Goal: Information Seeking & Learning: Find contact information

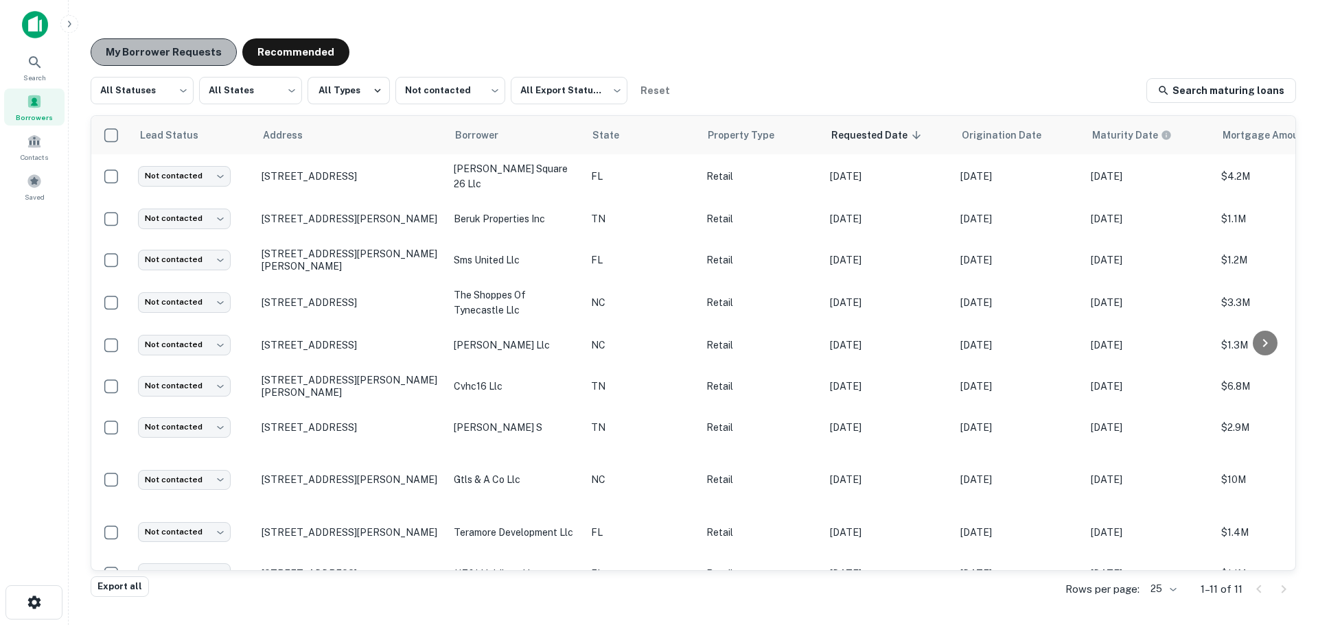
click at [193, 59] on button "My Borrower Requests" at bounding box center [164, 51] width 146 height 27
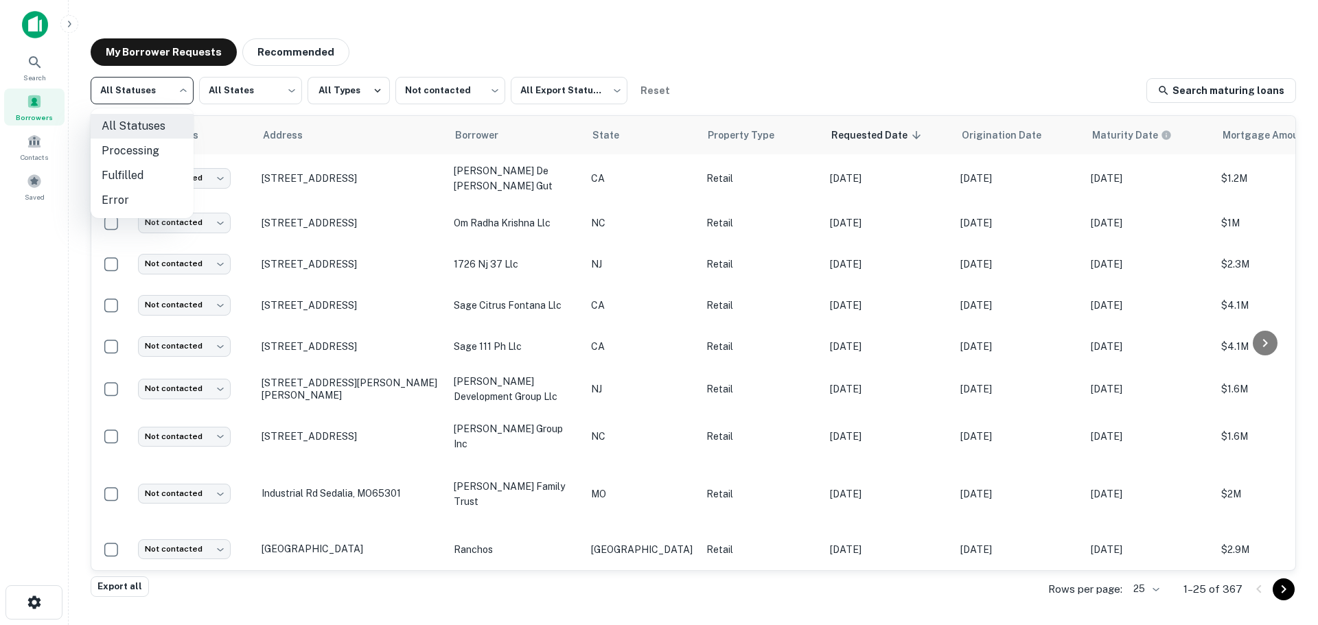
click at [127, 95] on body "Search Borrowers Contacts Saved My Borrower Requests Recommended All Statuses *…" at bounding box center [659, 312] width 1318 height 625
click at [128, 170] on li "Fulfilled" at bounding box center [142, 175] width 103 height 25
type input "*********"
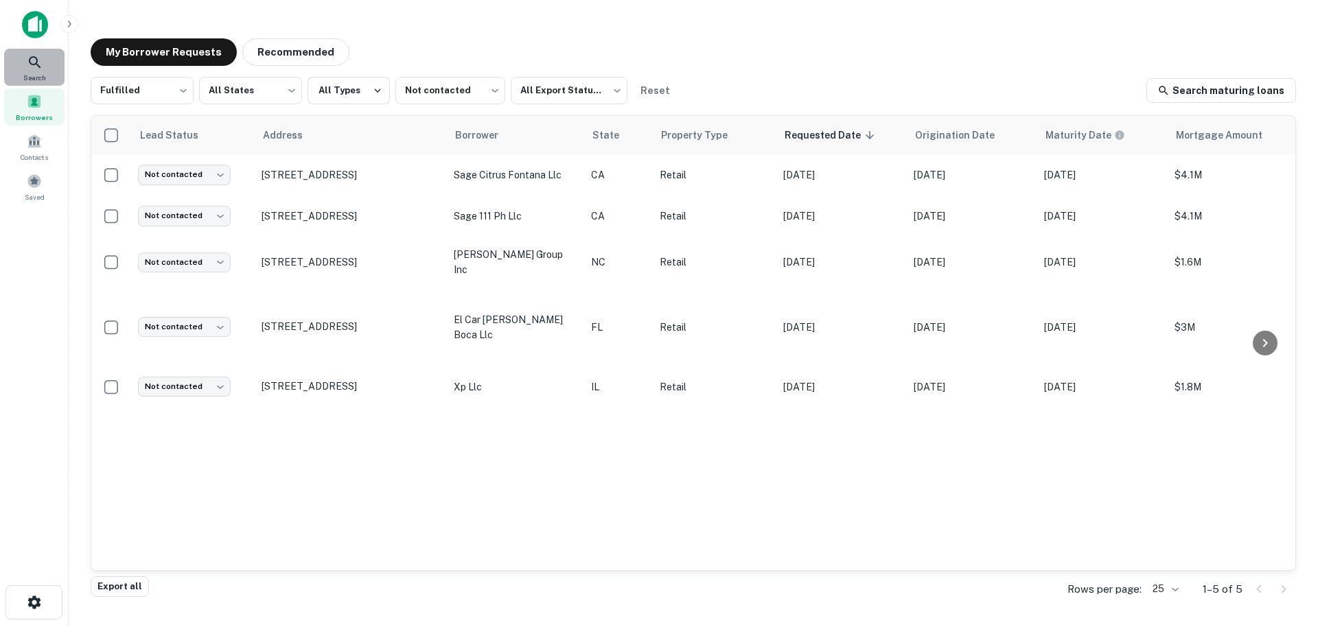
click at [30, 71] on div "Search" at bounding box center [34, 67] width 60 height 37
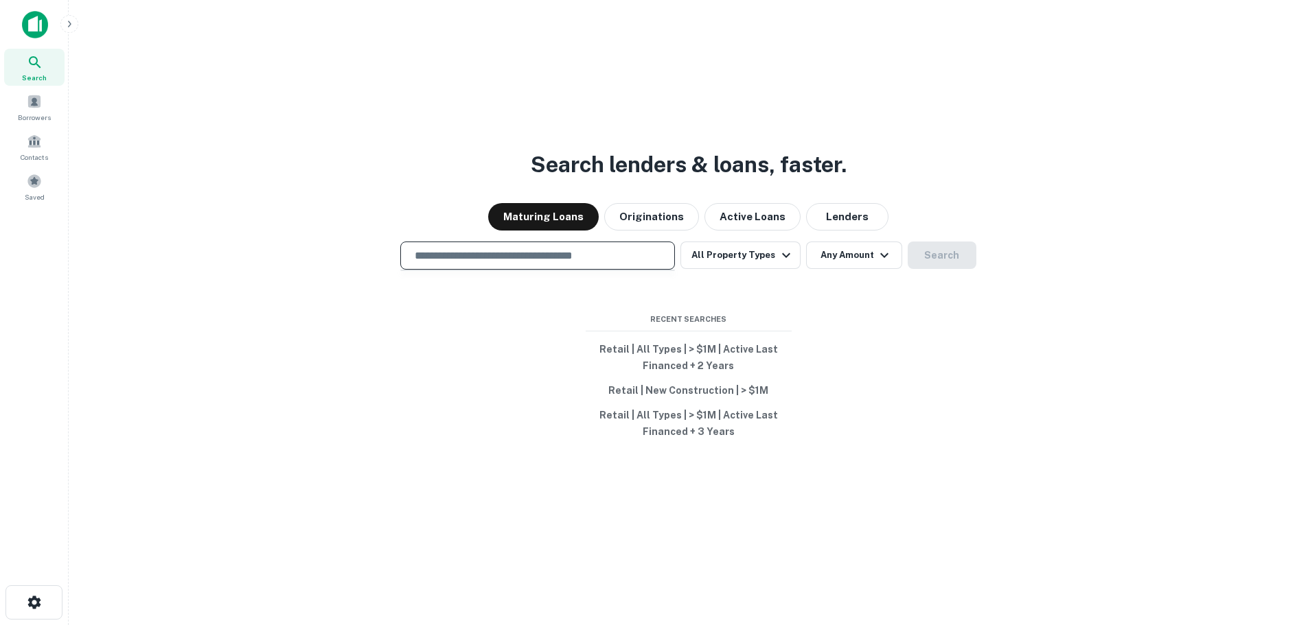
click at [581, 257] on input "text" at bounding box center [537, 256] width 262 height 16
paste input "**********"
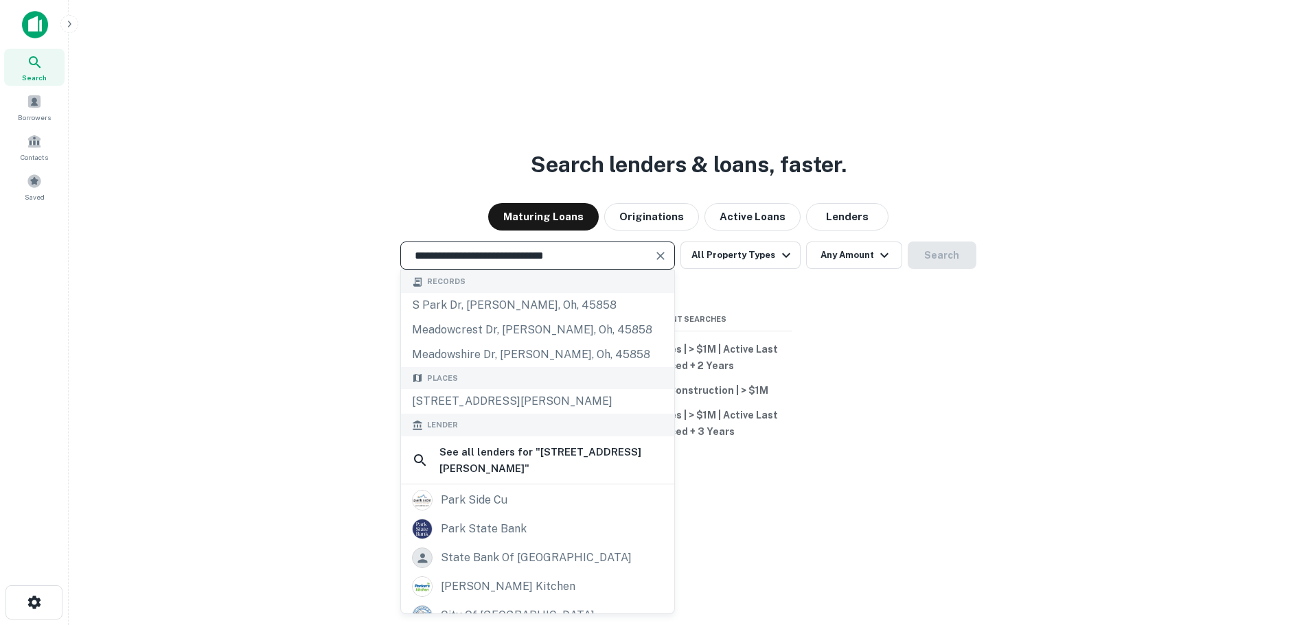
type input "**********"
click at [670, 255] on button "Clear" at bounding box center [660, 255] width 19 height 19
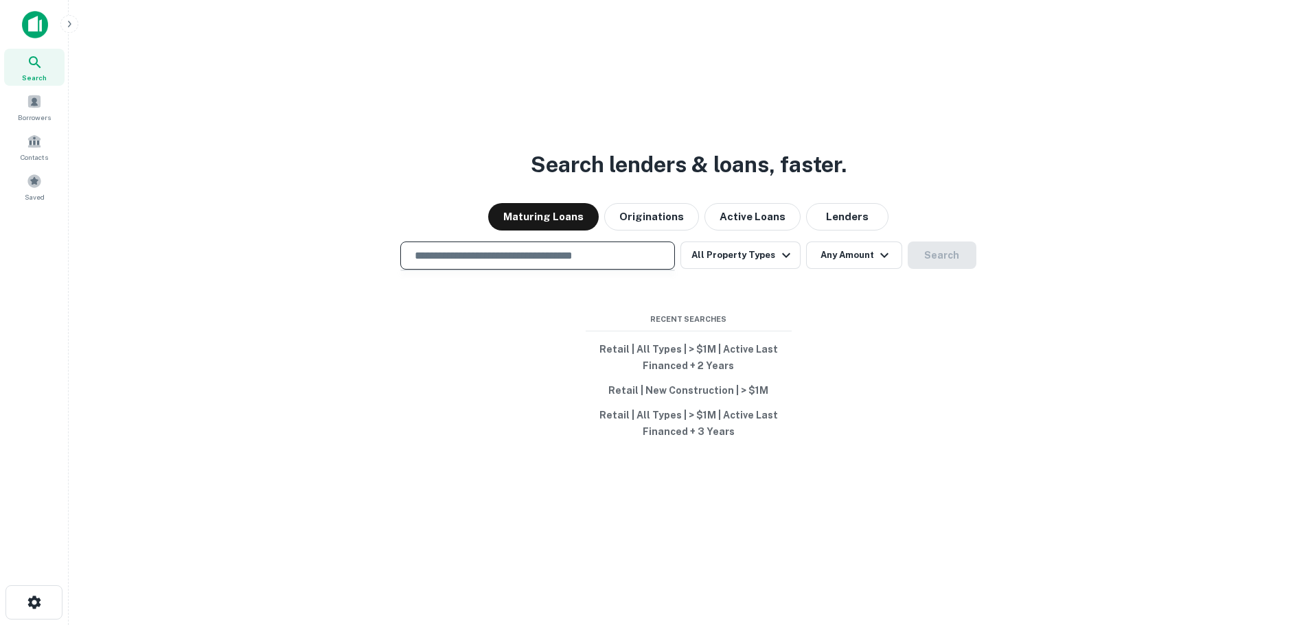
paste input "**********"
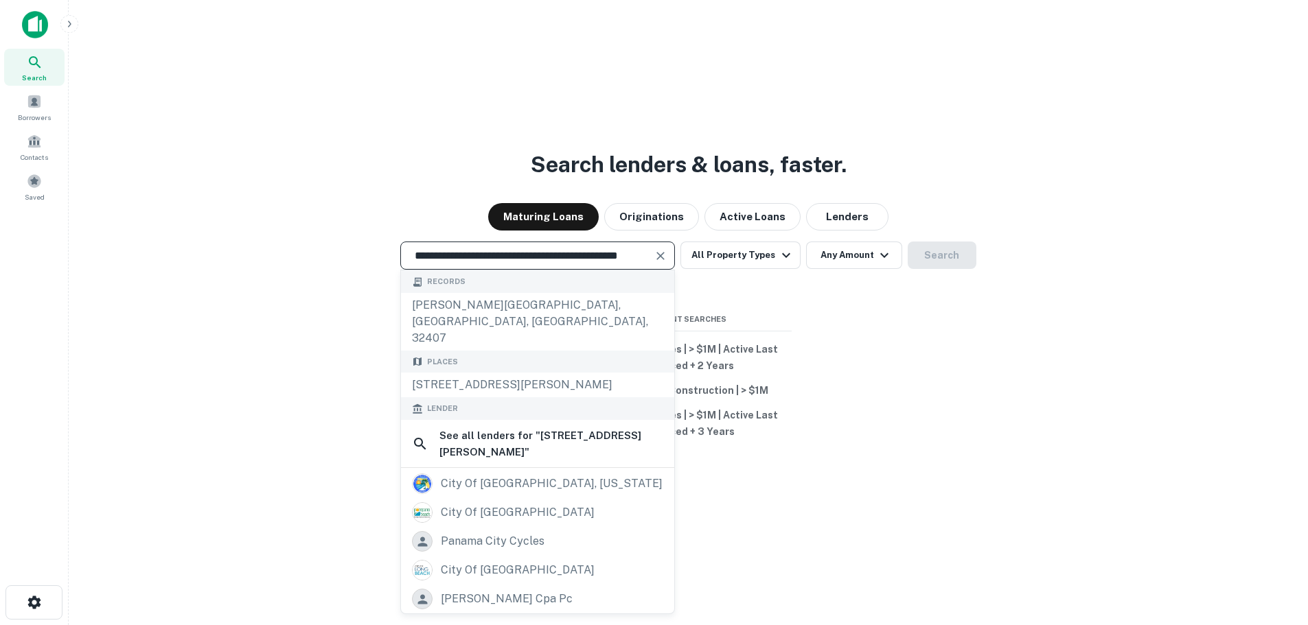
type input "**********"
click at [664, 249] on icon "Clear" at bounding box center [661, 256] width 14 height 14
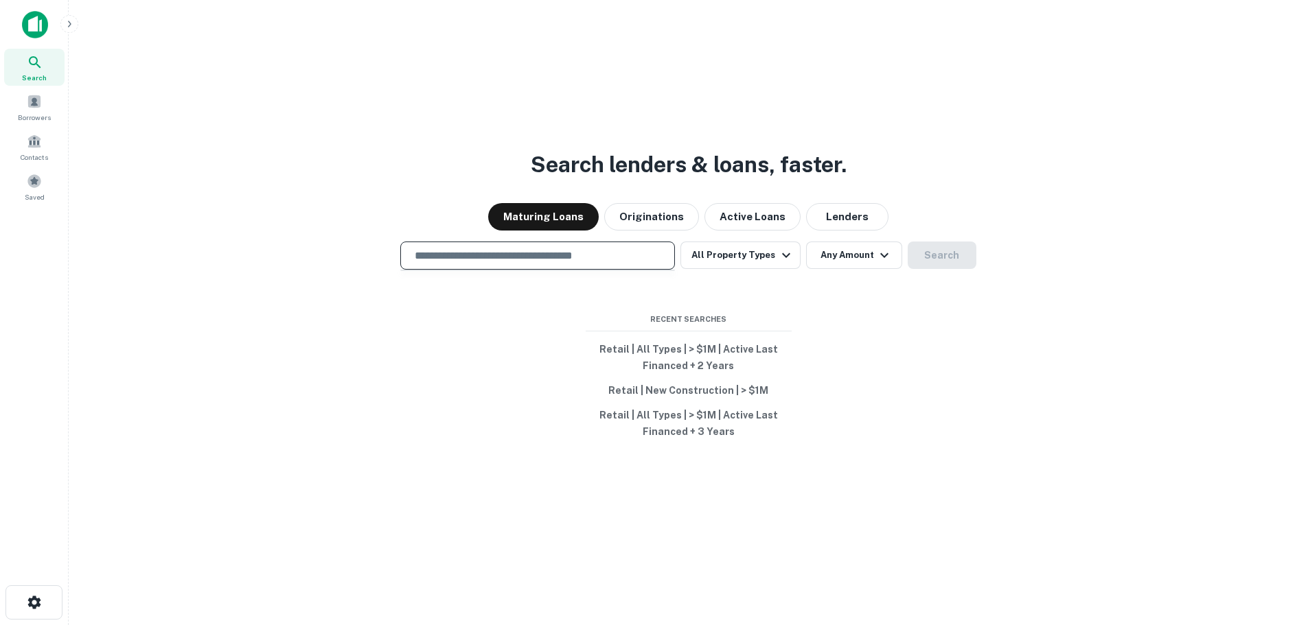
paste input "**********"
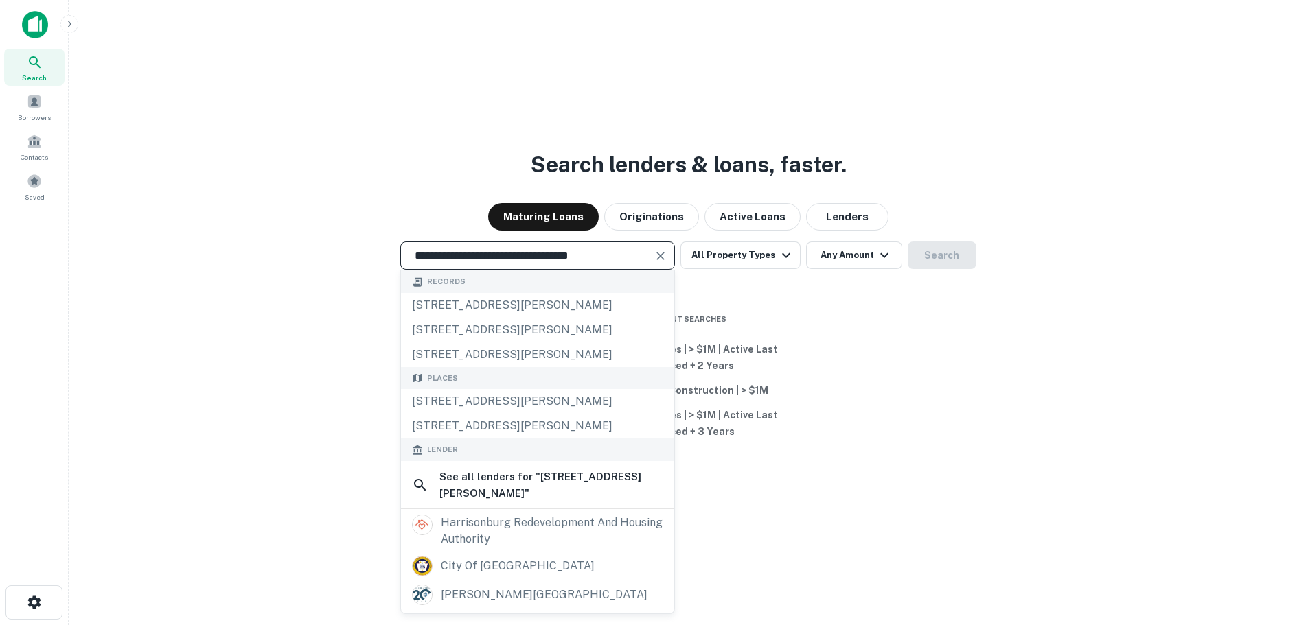
type input "**********"
click at [663, 257] on icon "Clear" at bounding box center [661, 256] width 8 height 8
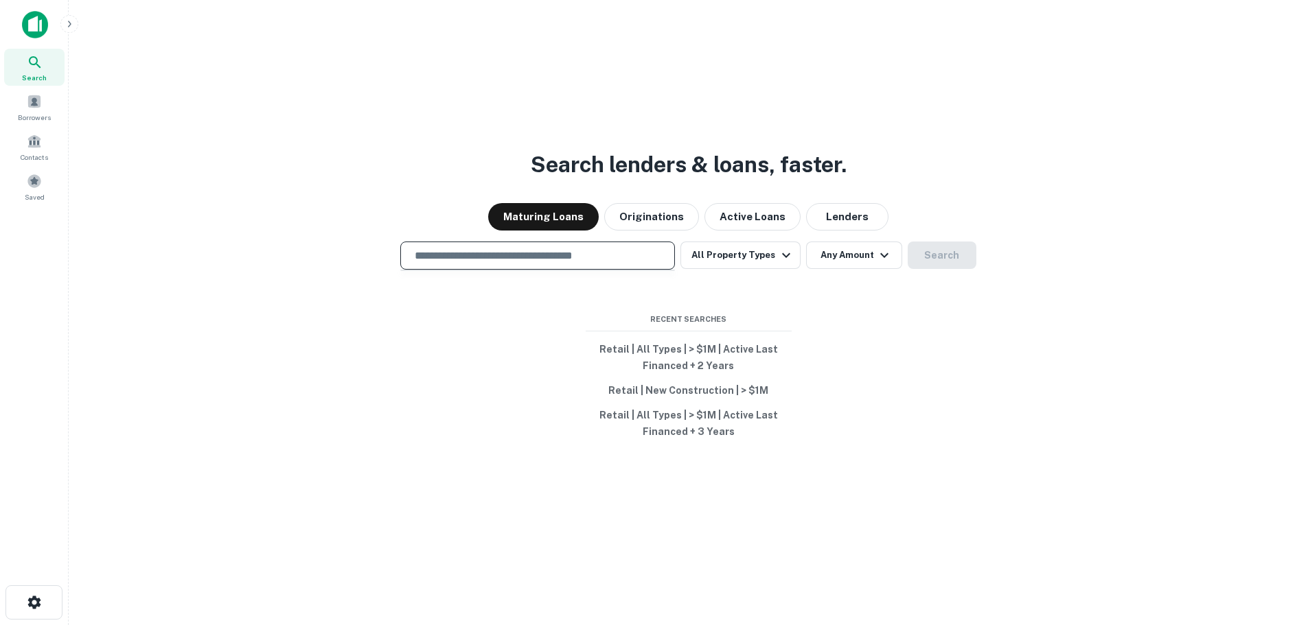
paste input "**********"
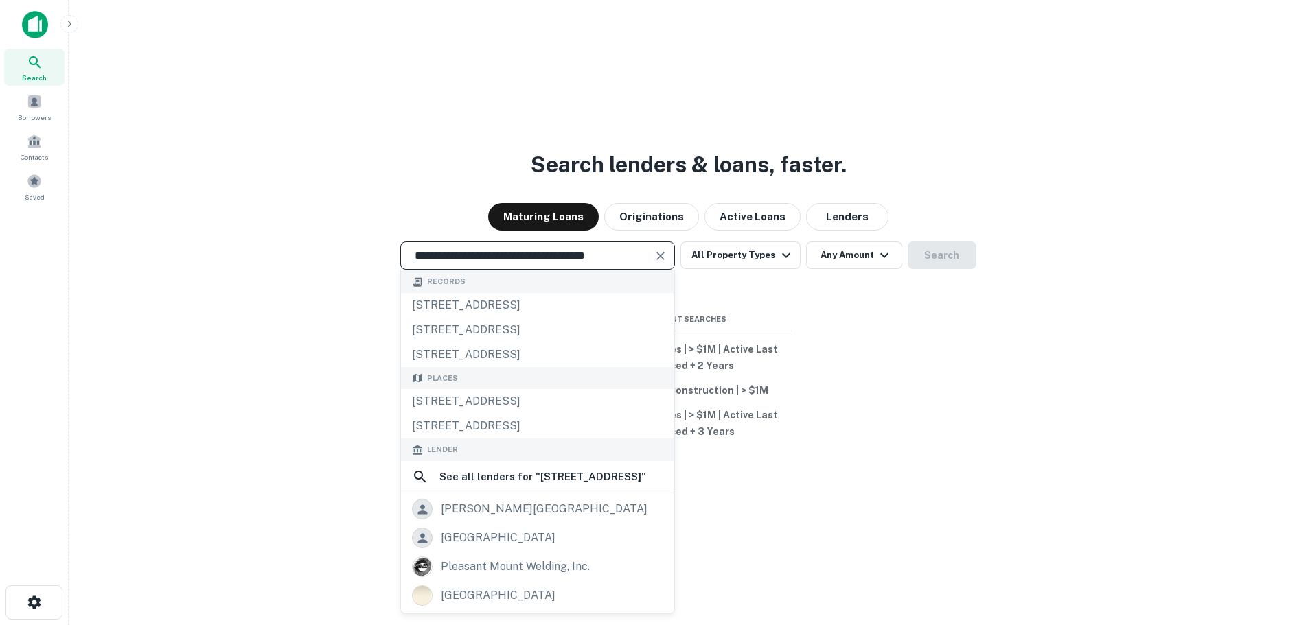
type input "**********"
click at [667, 255] on icon "Clear" at bounding box center [661, 256] width 14 height 14
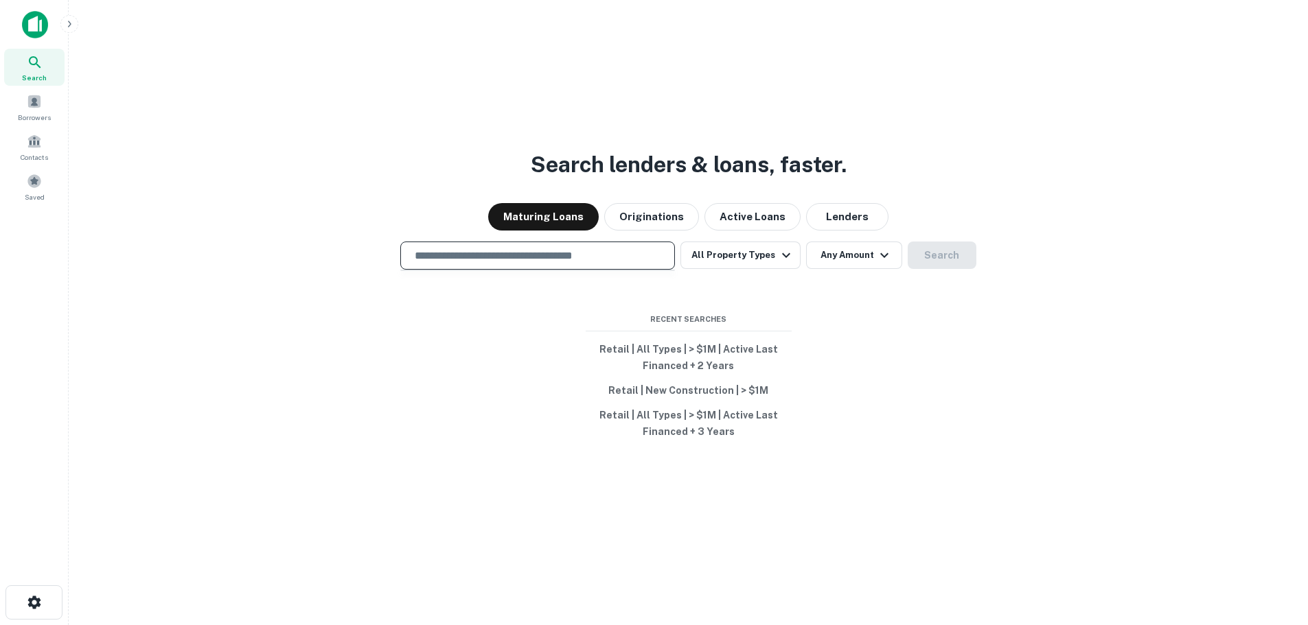
paste input "**********"
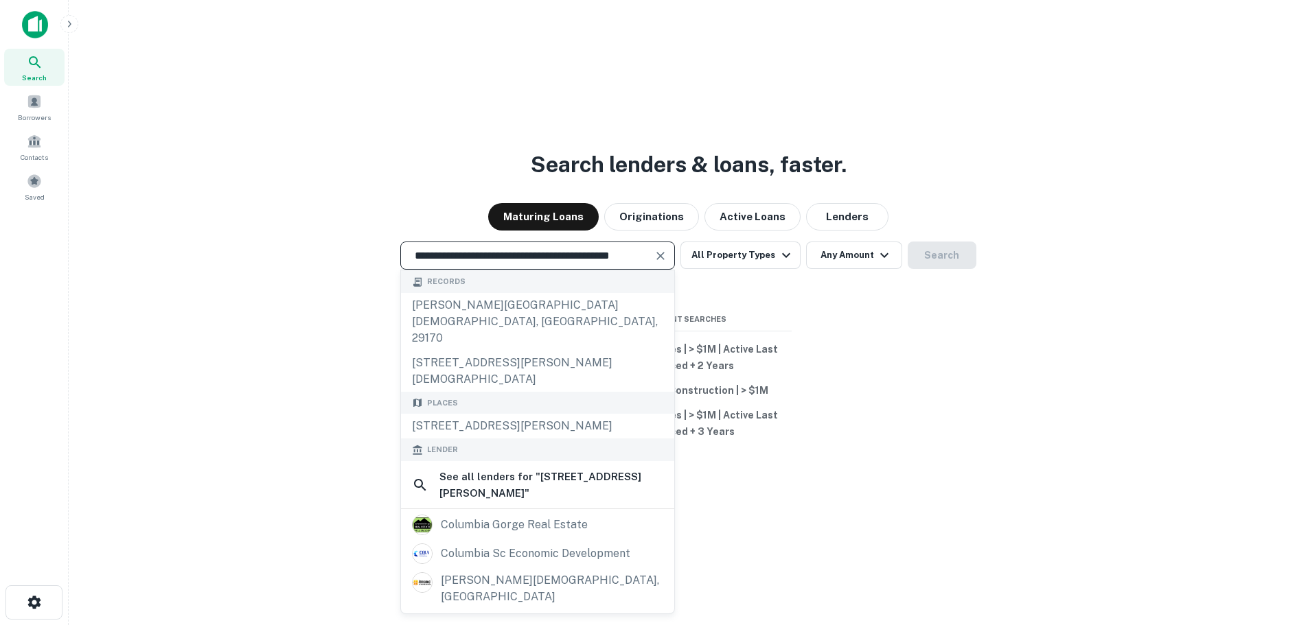
type input "**********"
click at [38, 109] on div "Borrowers" at bounding box center [34, 107] width 60 height 37
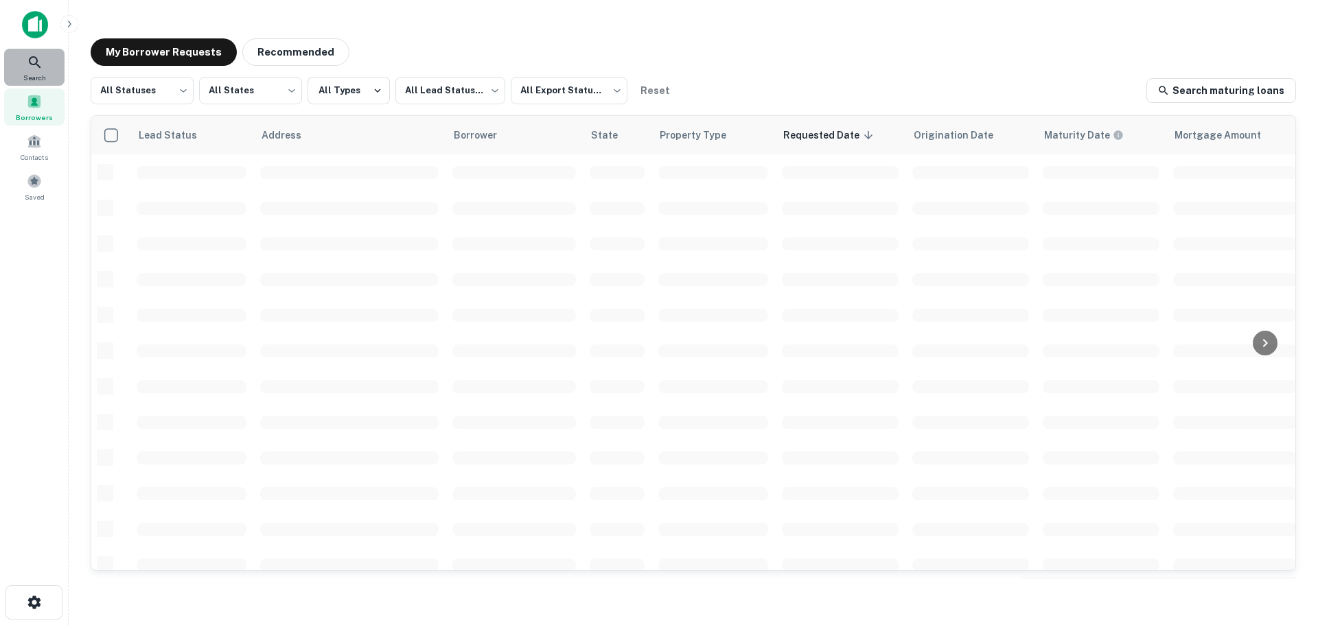
click at [42, 60] on icon at bounding box center [35, 62] width 16 height 16
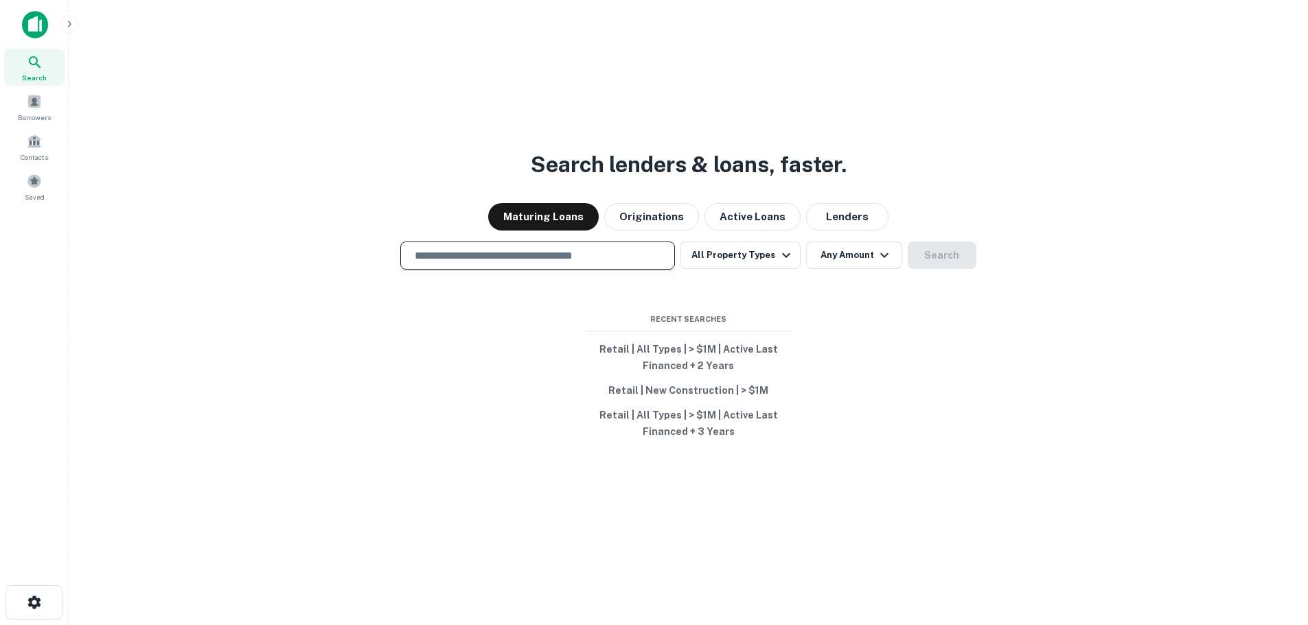
click at [554, 257] on input "text" at bounding box center [537, 256] width 262 height 16
click at [728, 216] on button "Active Loans" at bounding box center [752, 216] width 96 height 27
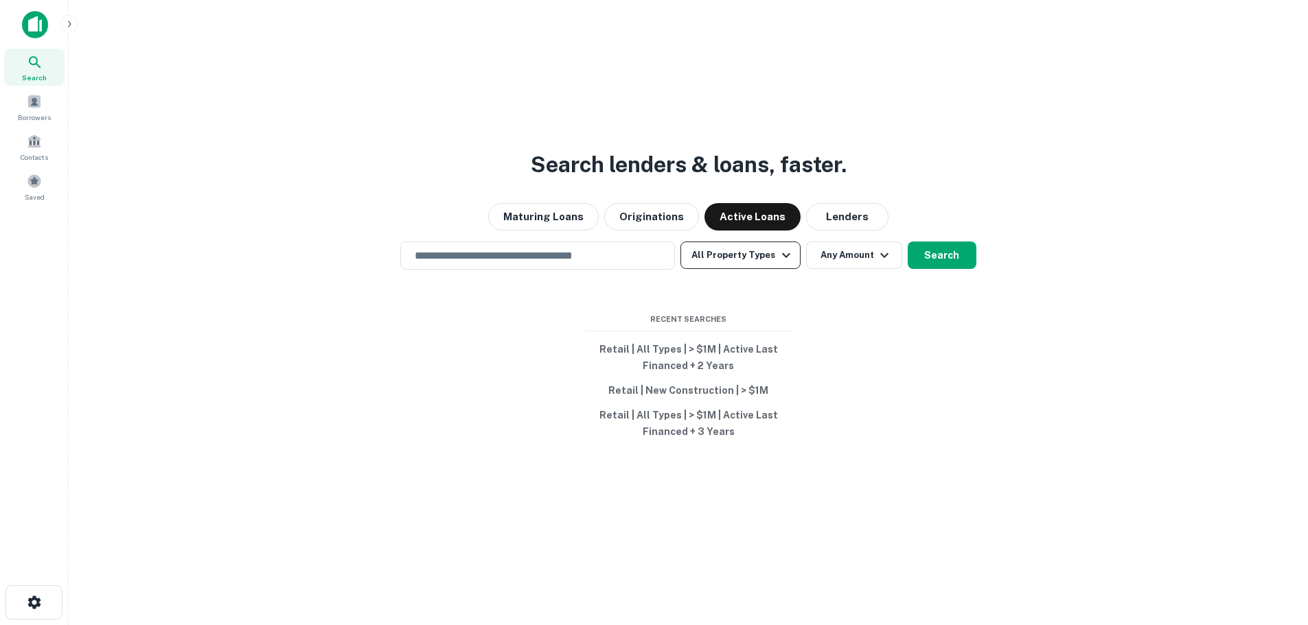
click at [783, 255] on icon "button" at bounding box center [786, 255] width 16 height 16
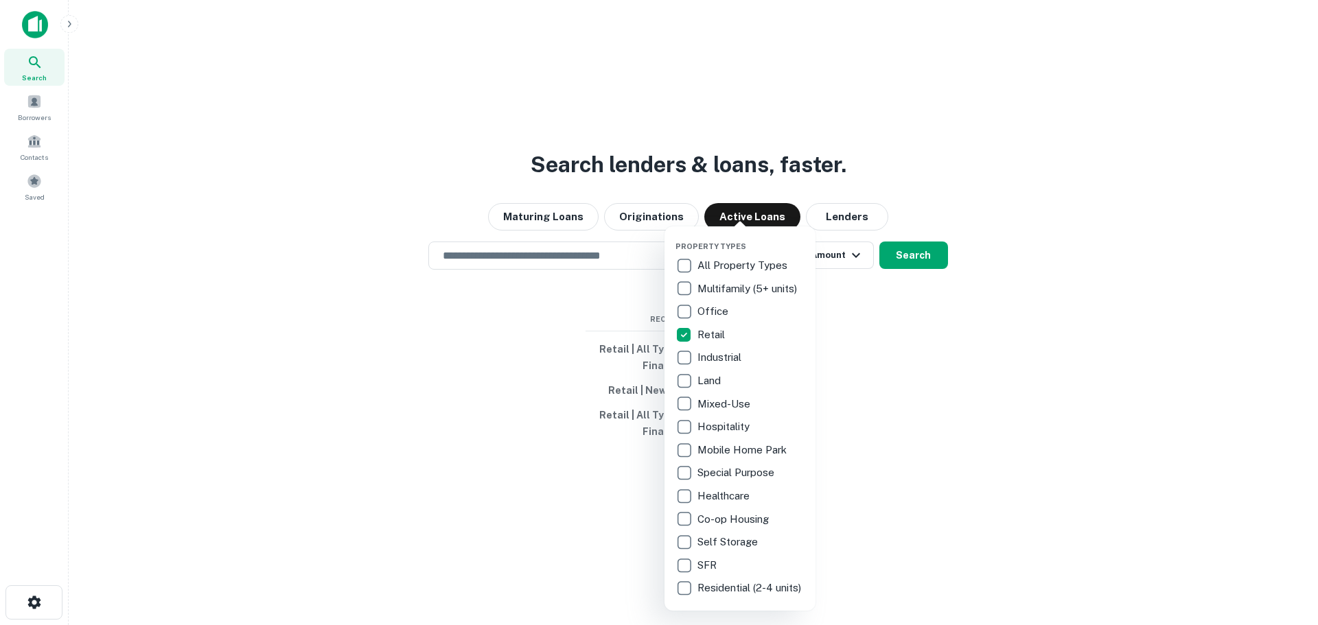
click at [875, 323] on div at bounding box center [659, 312] width 1318 height 625
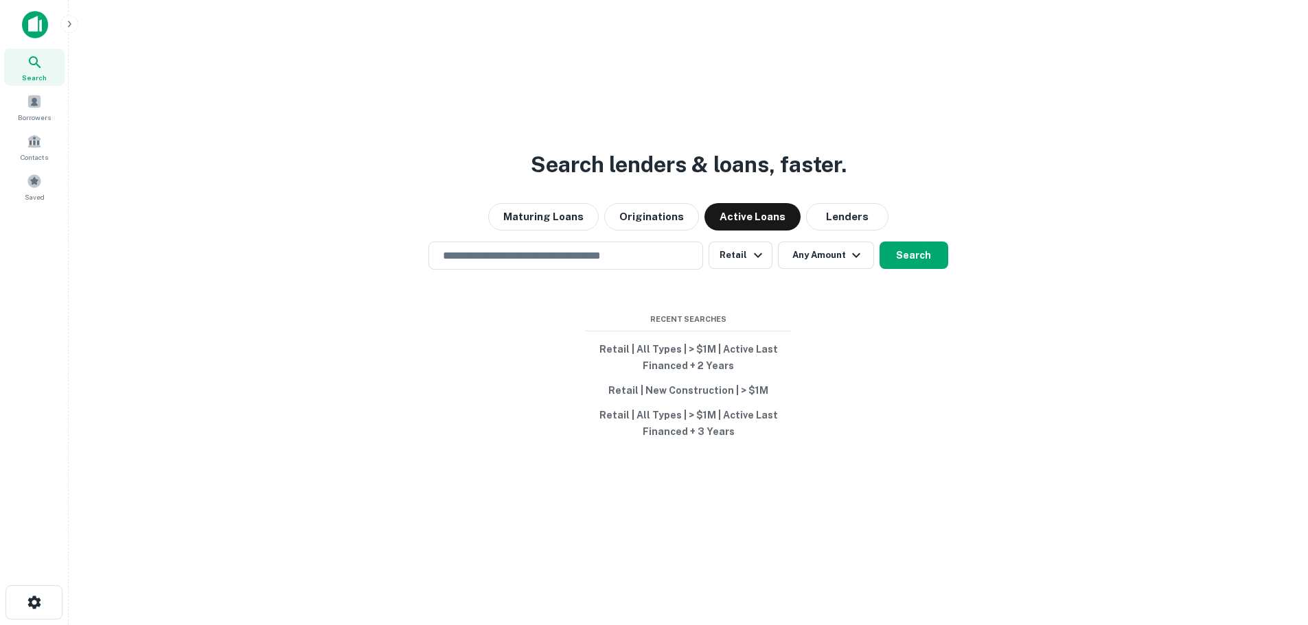
click at [823, 251] on button "Any Amount" at bounding box center [826, 255] width 96 height 27
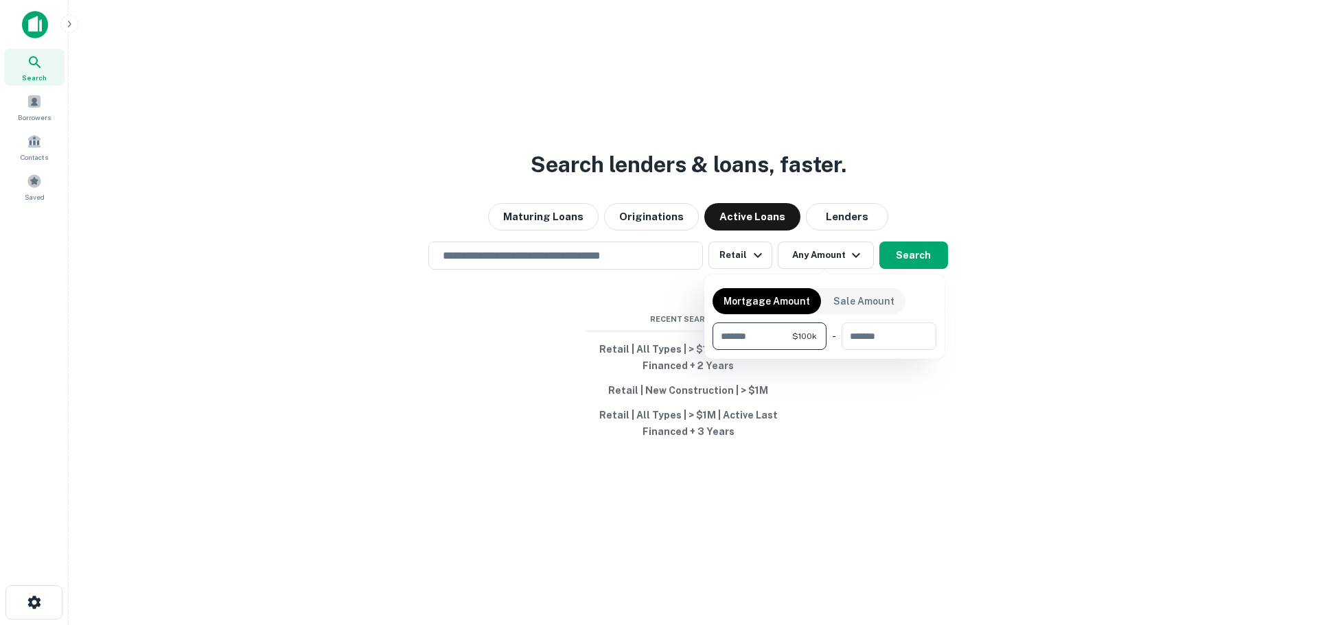
type input "*******"
click at [727, 335] on input "*******" at bounding box center [755, 336] width 85 height 27
type input "*******"
click at [914, 251] on div at bounding box center [659, 312] width 1318 height 625
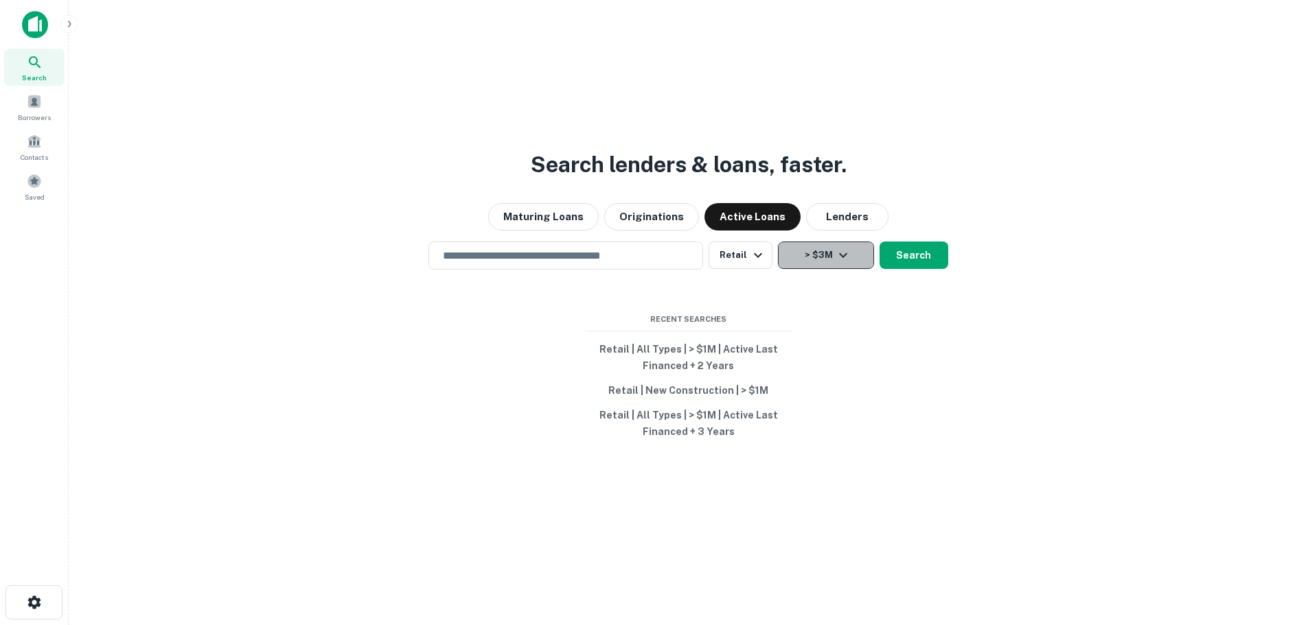
click at [831, 254] on button "> $3M" at bounding box center [826, 255] width 96 height 27
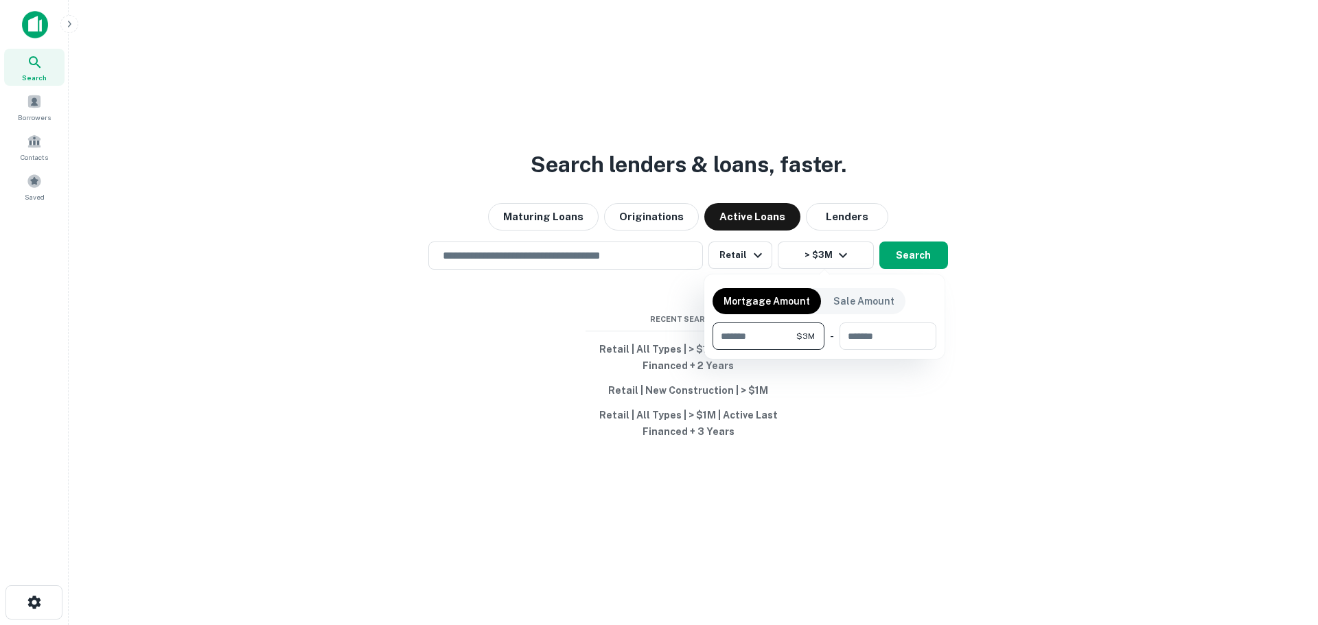
click at [924, 246] on div at bounding box center [659, 312] width 1318 height 625
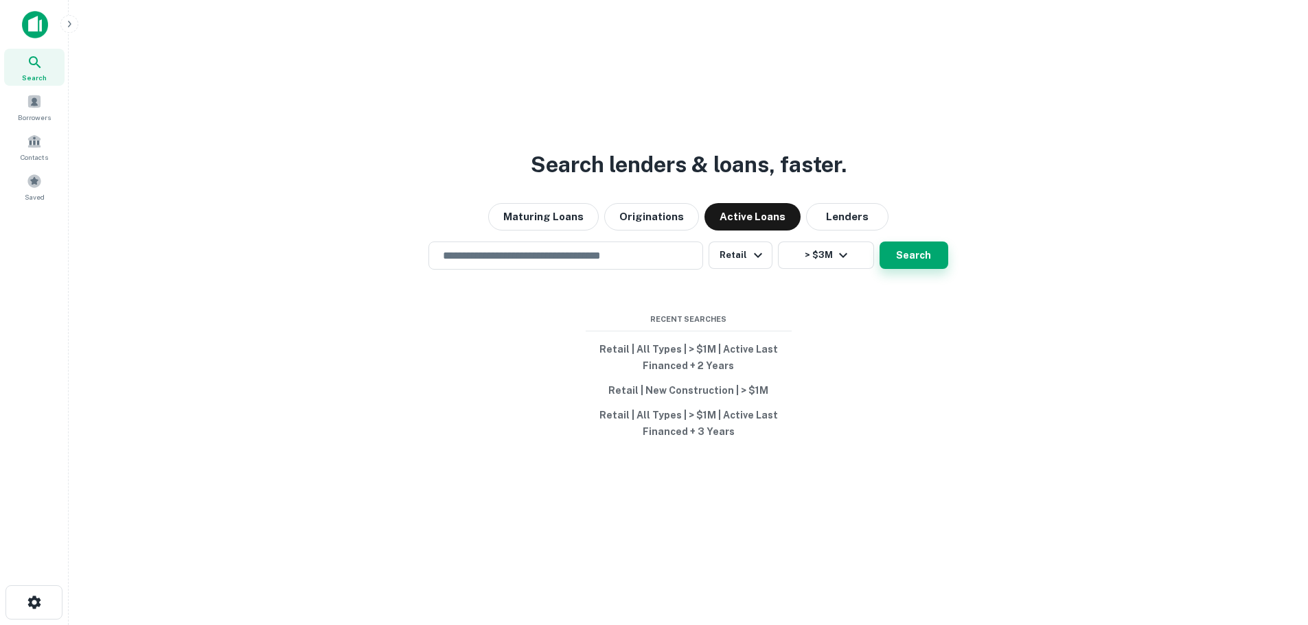
click at [921, 257] on button "Search" at bounding box center [914, 255] width 69 height 27
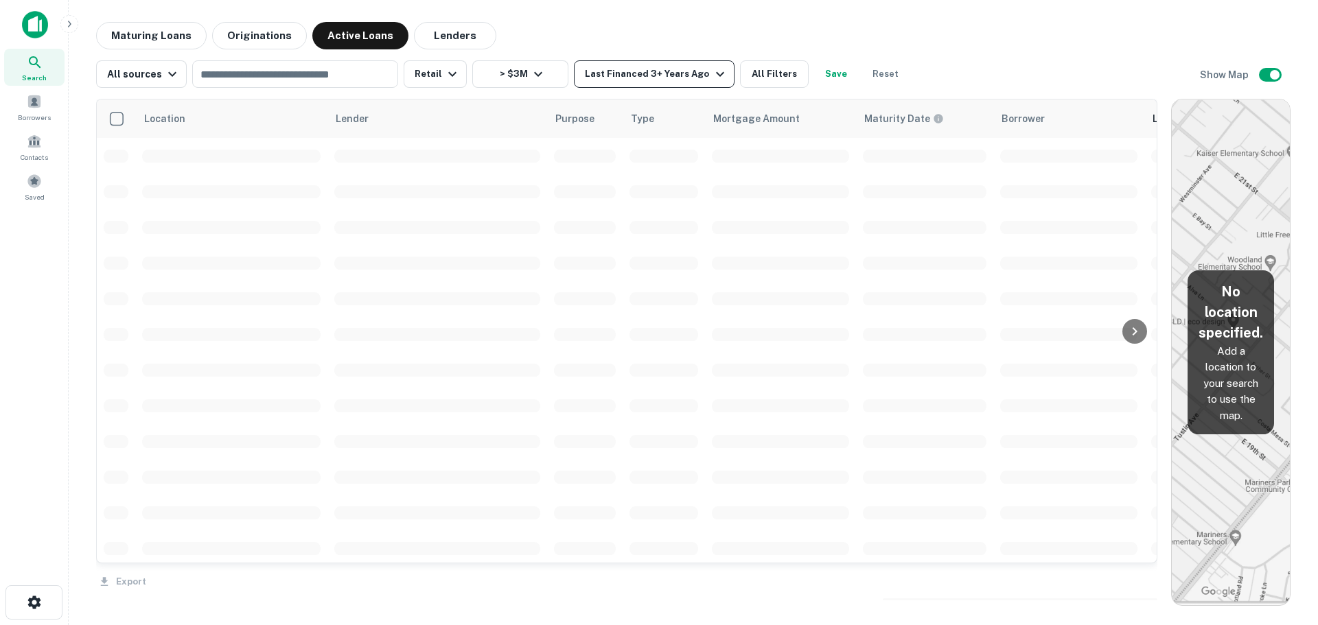
click at [679, 75] on div "Last Financed 3+ Years Ago" at bounding box center [656, 74] width 143 height 16
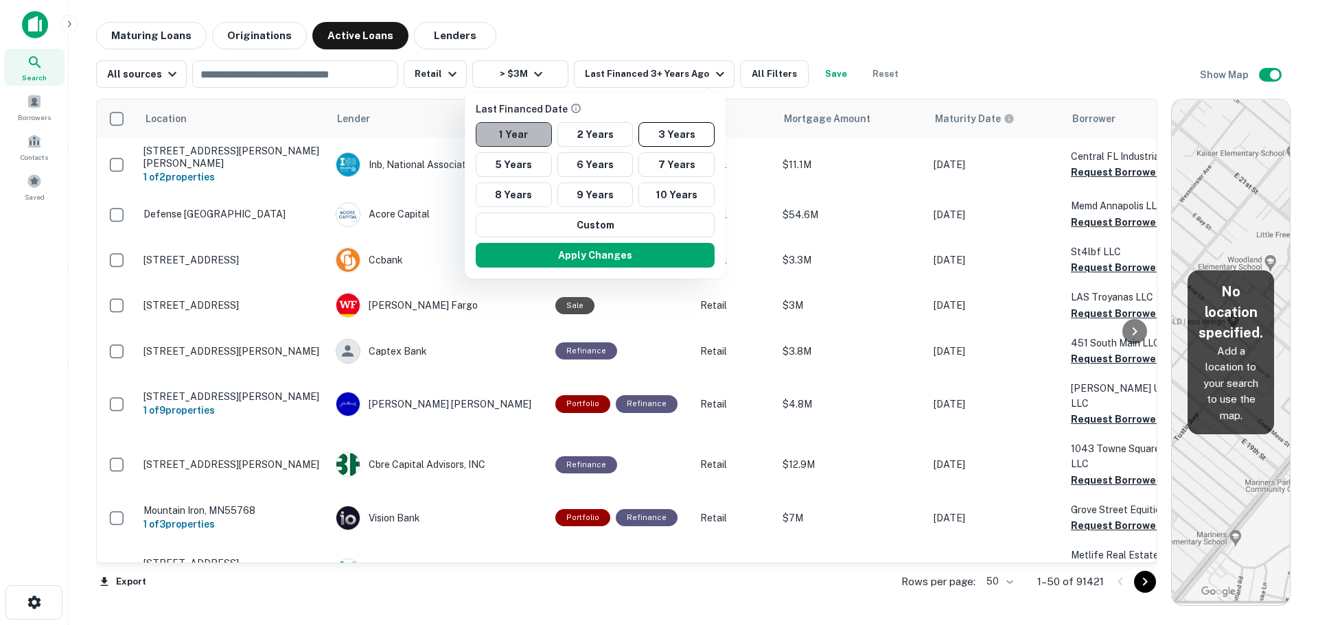
click at [531, 137] on button "1 Year" at bounding box center [514, 134] width 76 height 25
click at [745, 65] on div at bounding box center [659, 312] width 1318 height 625
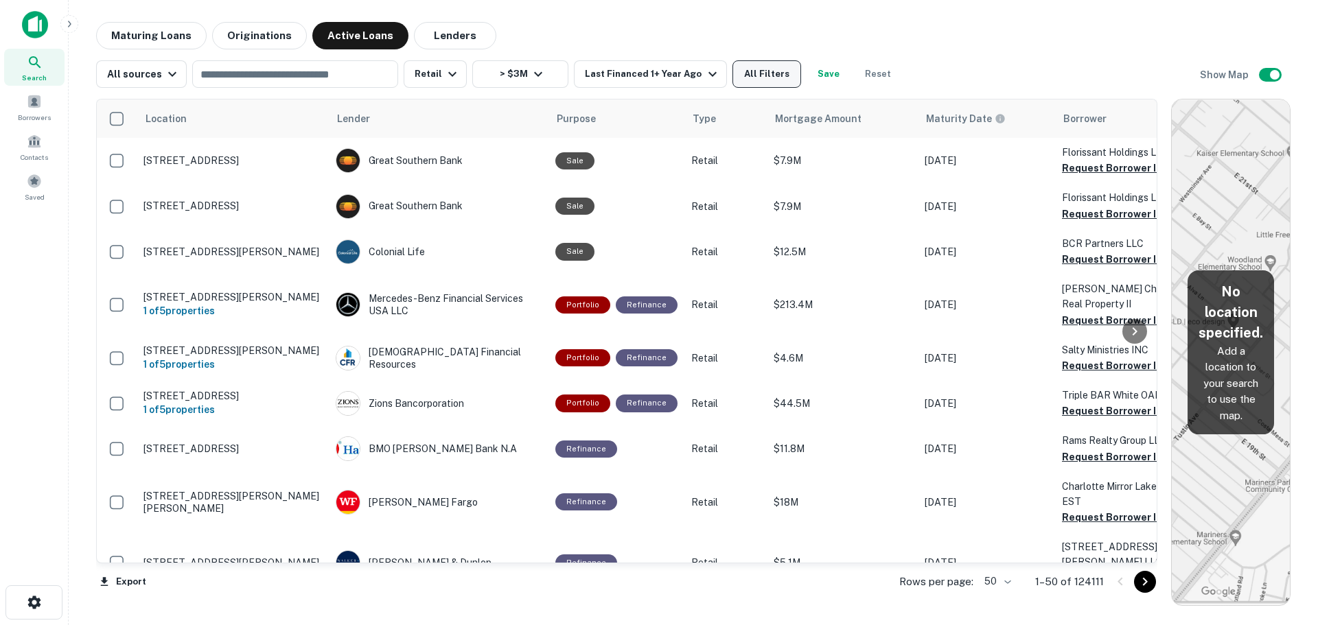
click at [740, 73] on button "All Filters" at bounding box center [767, 73] width 69 height 27
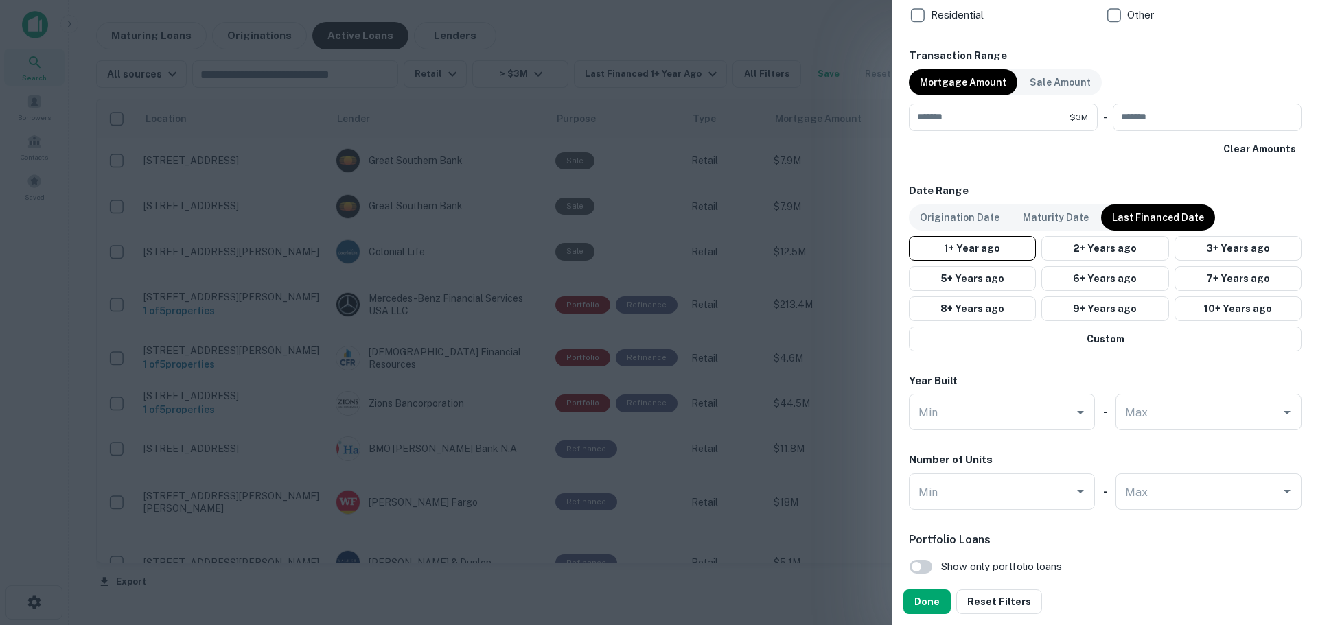
scroll to position [687, 0]
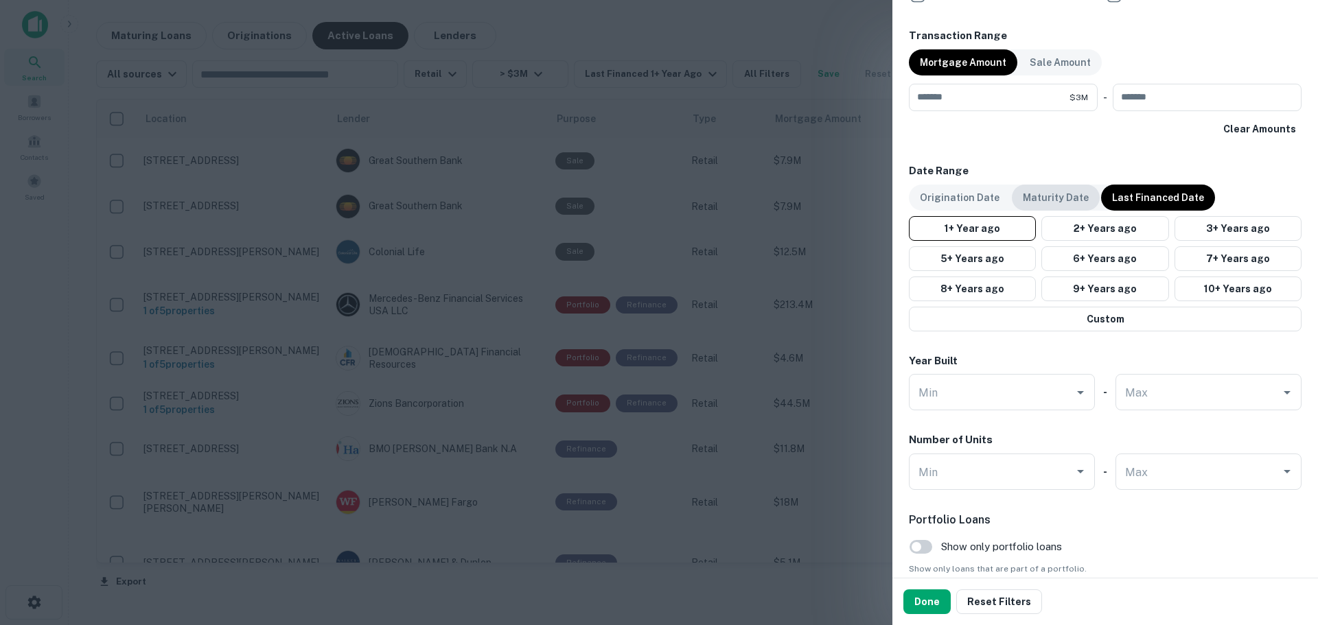
click at [1031, 185] on div "Maturity Date" at bounding box center [1056, 198] width 88 height 26
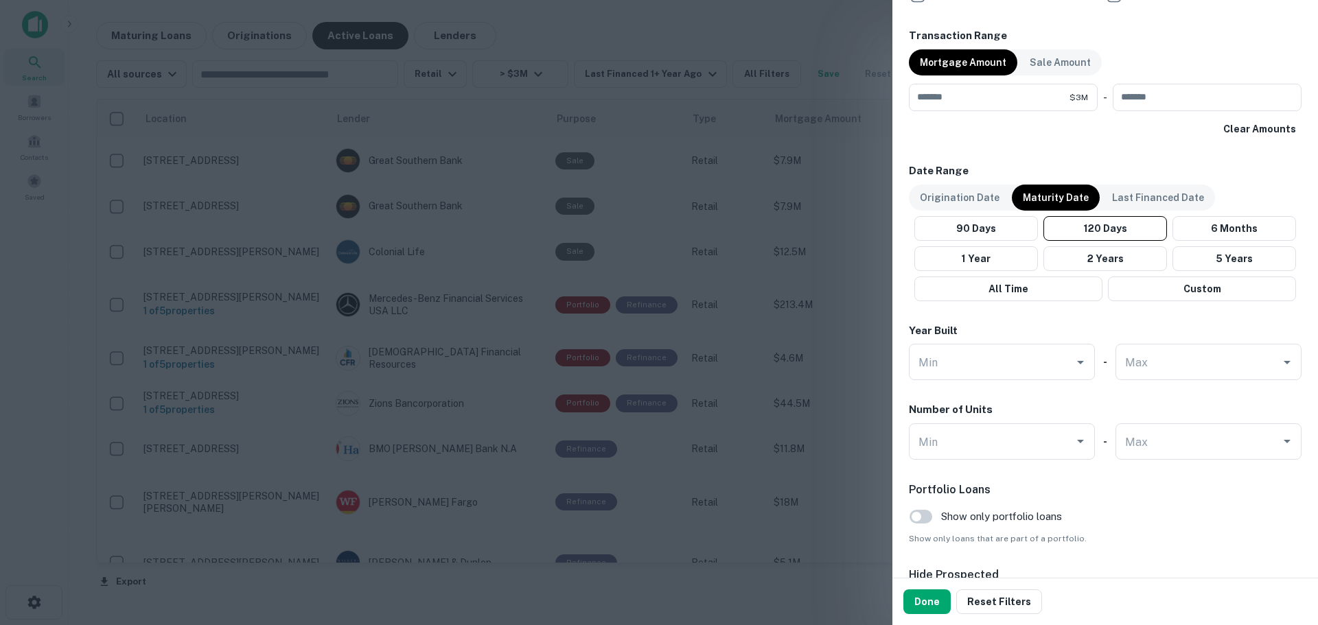
drag, startPoint x: 1054, startPoint y: 284, endPoint x: 1132, endPoint y: 314, distance: 83.5
click at [1128, 316] on div "Location ​ Lender Name ​ Property Types All Property Types Multifamily (5+ unit…" at bounding box center [1105, 16] width 393 height 1227
click at [1160, 283] on button "Custom" at bounding box center [1202, 289] width 188 height 25
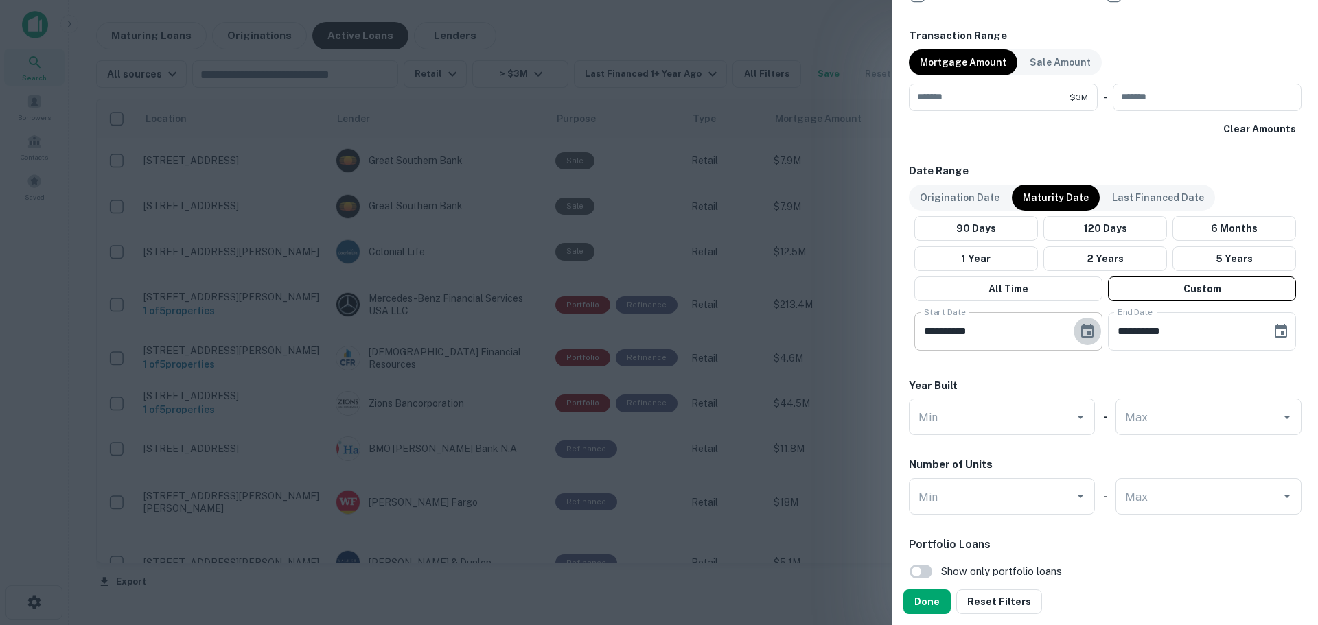
click at [1074, 323] on button "Choose date, selected date is May 20, 2025" at bounding box center [1087, 331] width 27 height 27
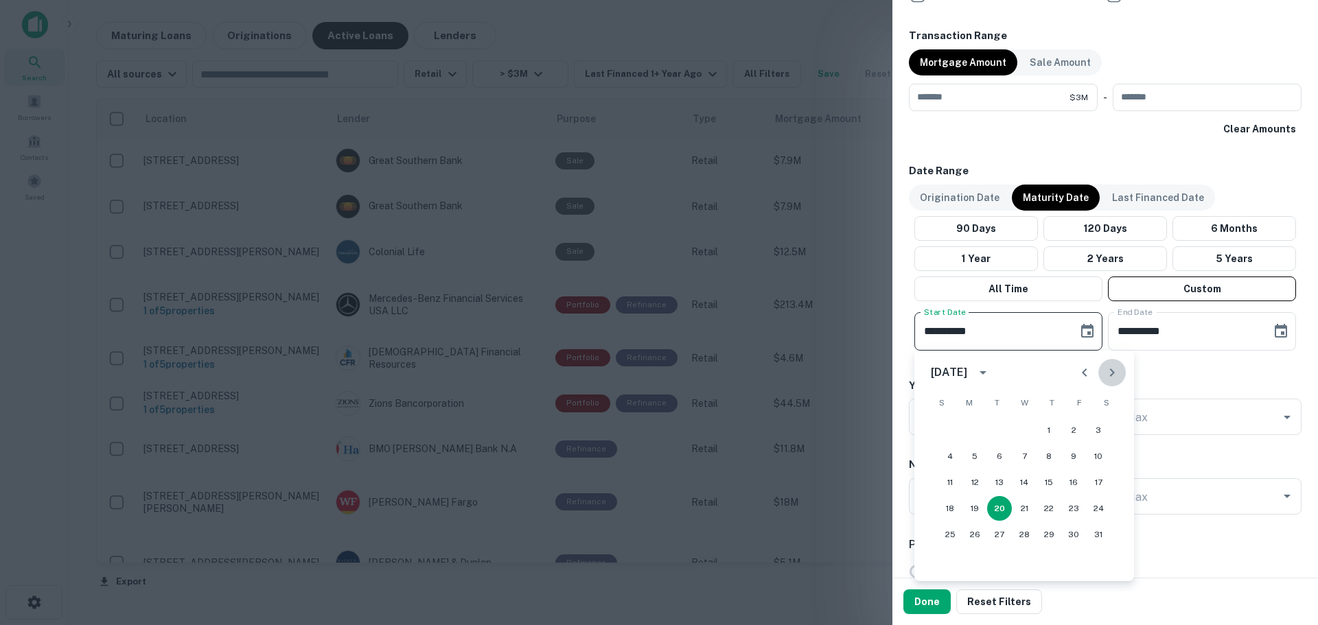
click at [1118, 375] on icon "Next month" at bounding box center [1112, 373] width 16 height 16
click at [1114, 369] on icon "Next month" at bounding box center [1112, 373] width 16 height 16
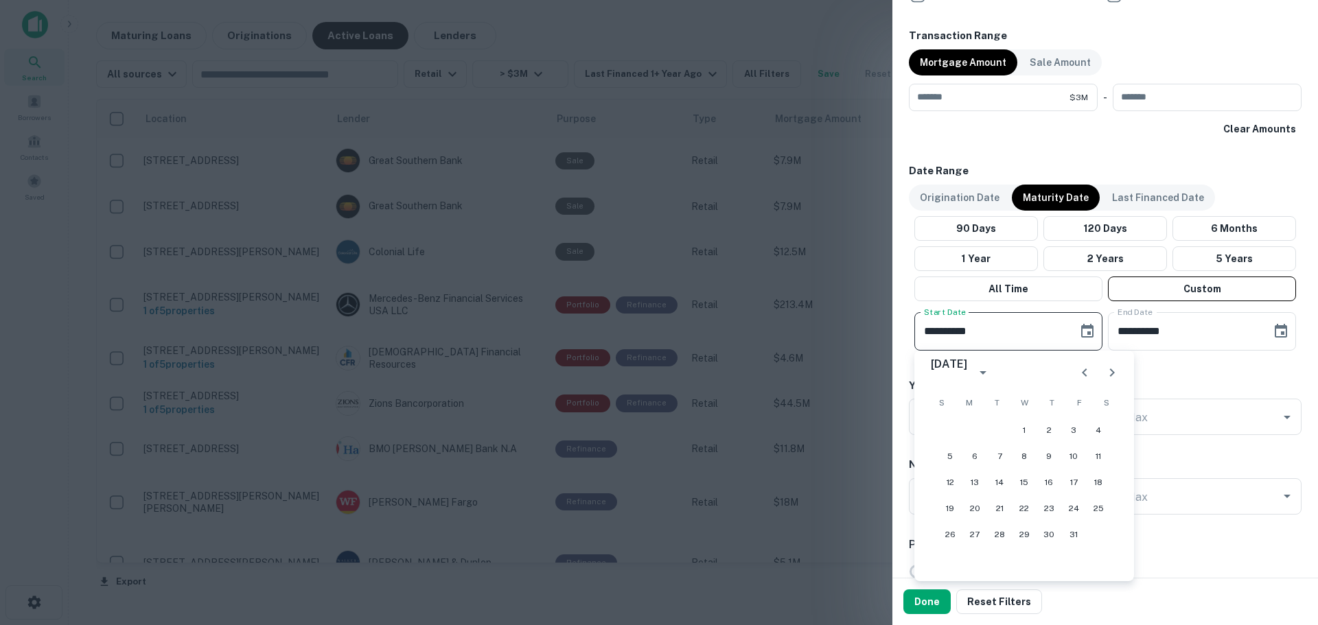
click at [1114, 369] on icon "Next month" at bounding box center [1112, 373] width 16 height 16
click at [1080, 452] on button "9" at bounding box center [1073, 456] width 25 height 25
type input "**********"
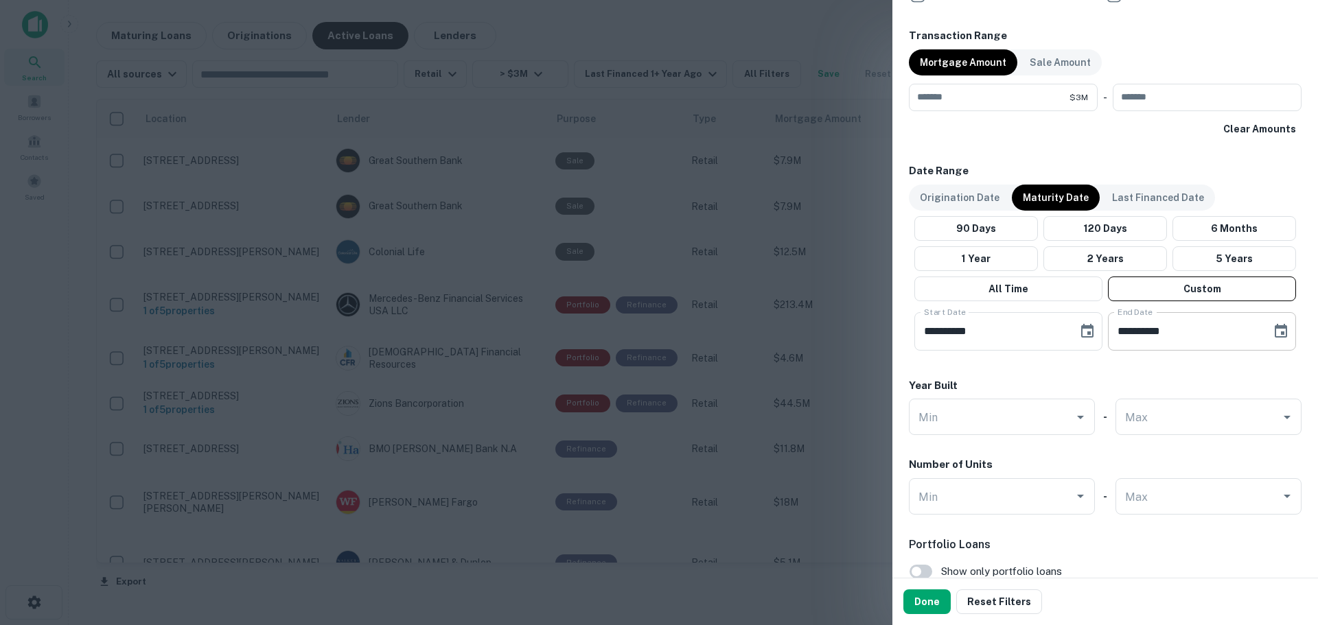
click at [1283, 341] on div "**********" at bounding box center [1202, 331] width 188 height 38
click at [1276, 330] on icon "Choose date, selected date is Sep 17, 2025" at bounding box center [1281, 331] width 12 height 14
click at [1260, 382] on button "Next month" at bounding box center [1263, 372] width 27 height 27
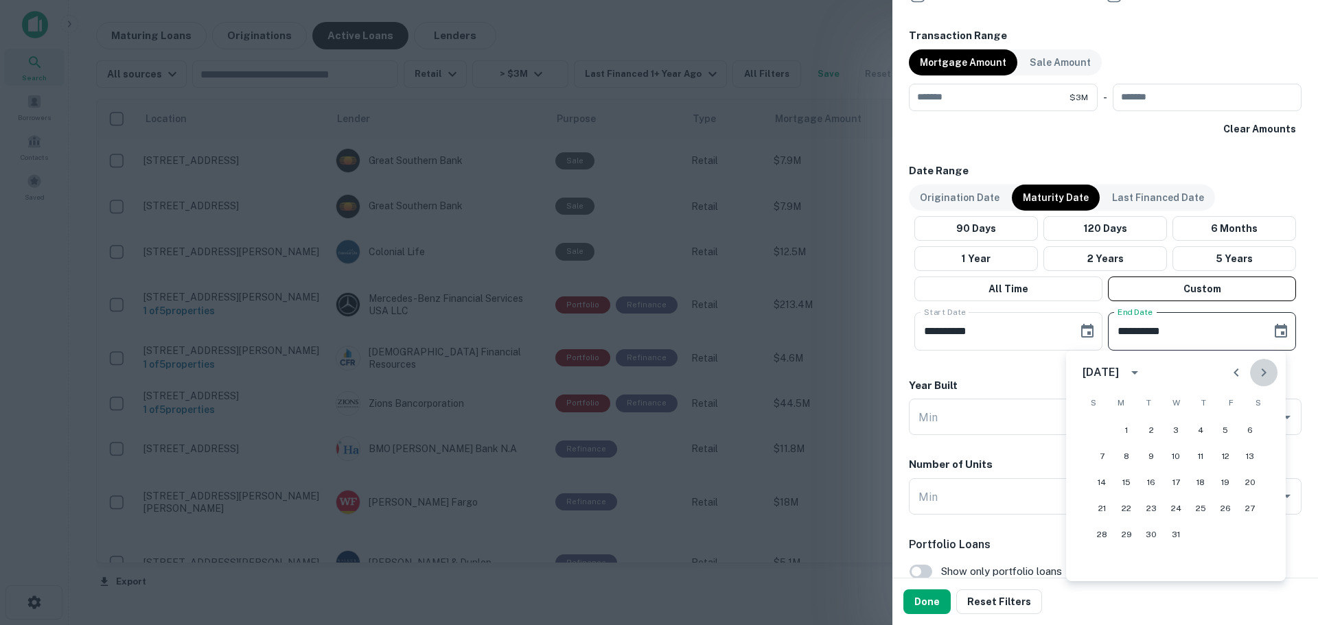
click at [1260, 382] on button "Next month" at bounding box center [1263, 372] width 27 height 27
click at [1180, 432] on button "1" at bounding box center [1176, 430] width 25 height 25
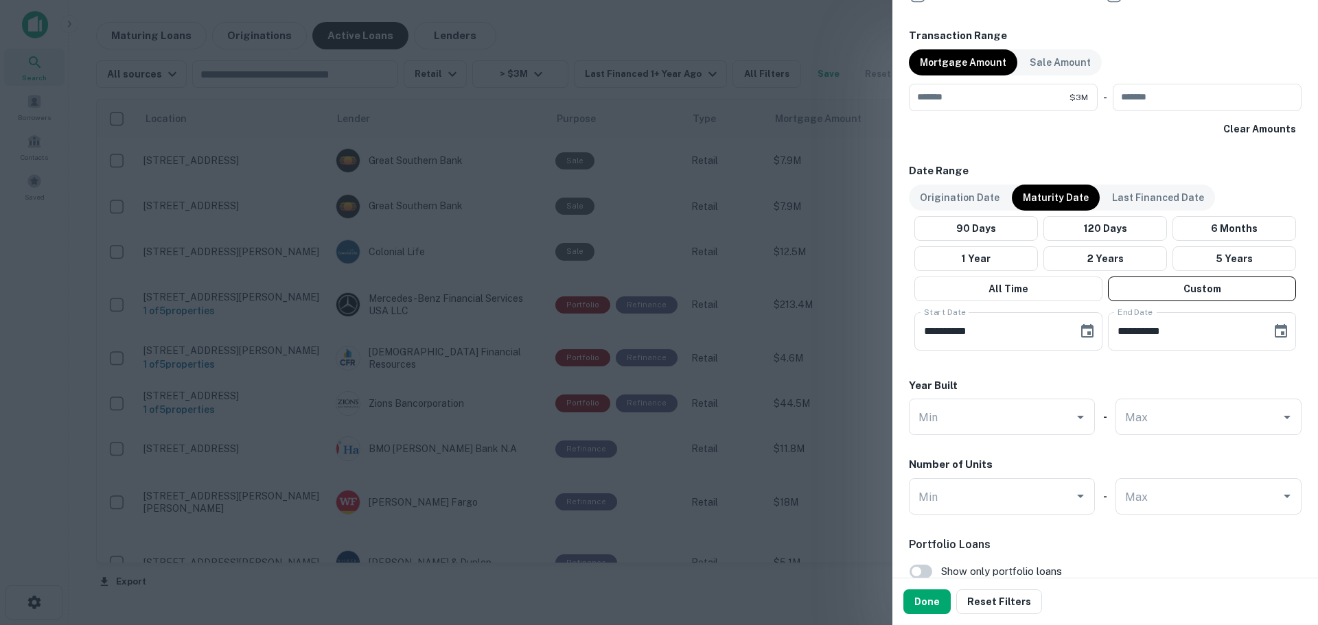
type input "**********"
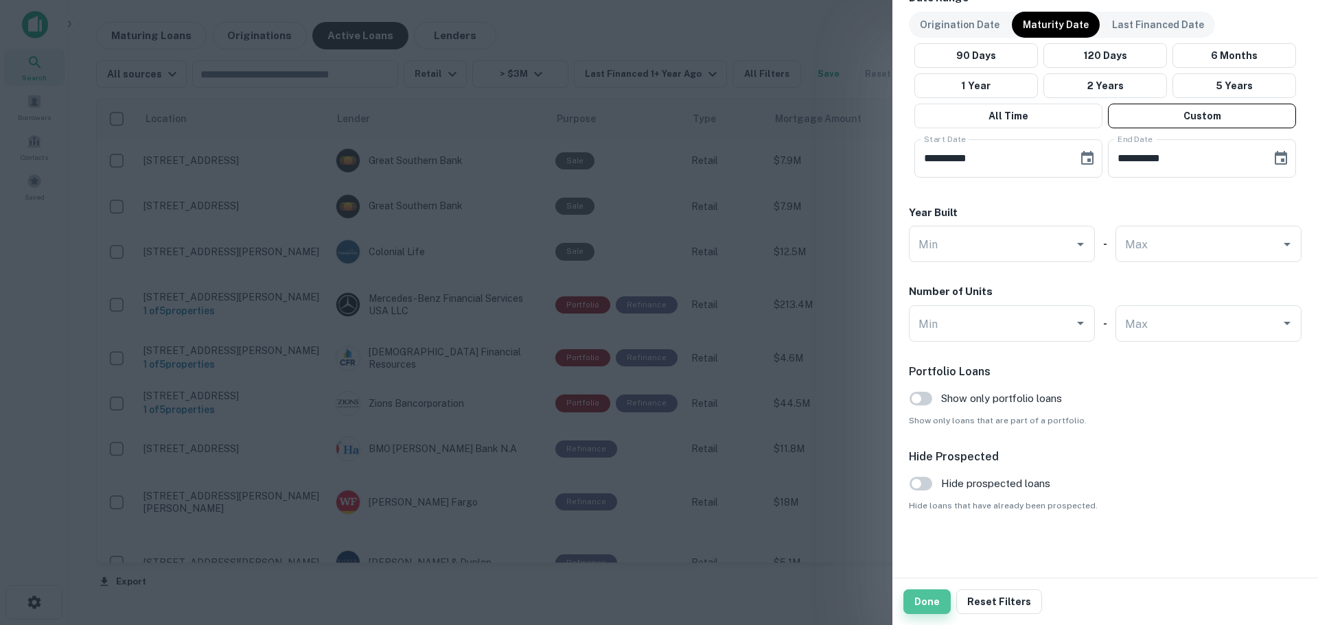
click at [924, 597] on button "Done" at bounding box center [927, 602] width 47 height 25
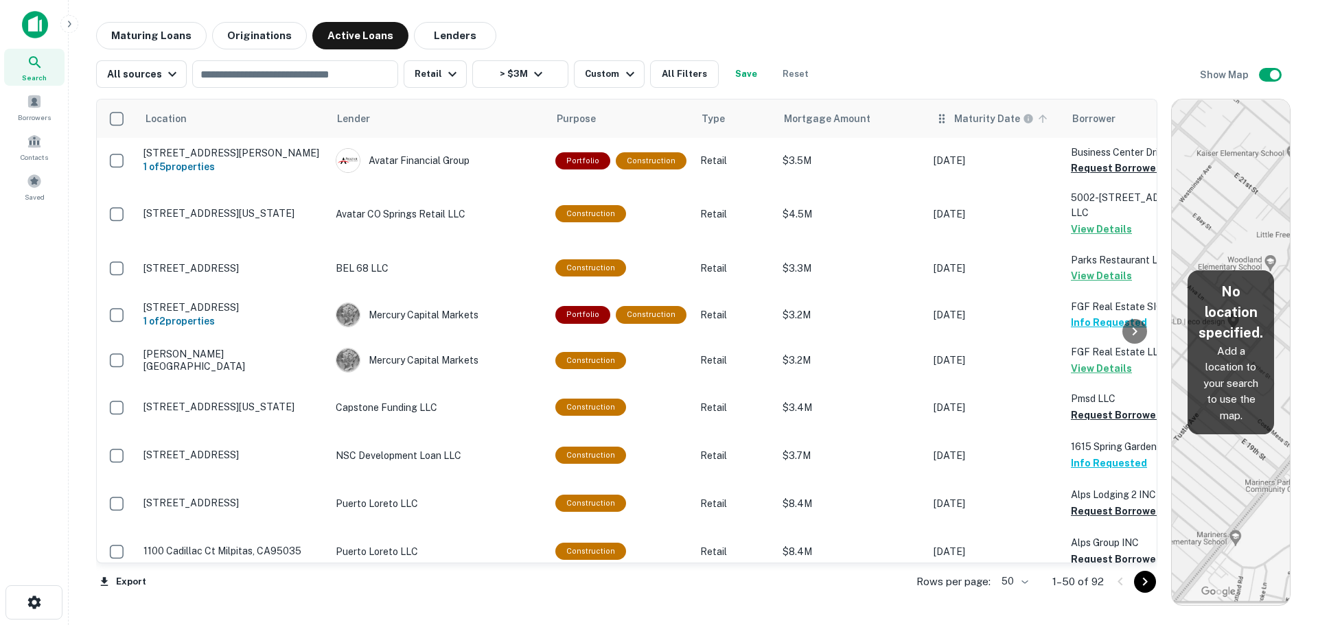
click at [1037, 118] on icon at bounding box center [1043, 119] width 12 height 12
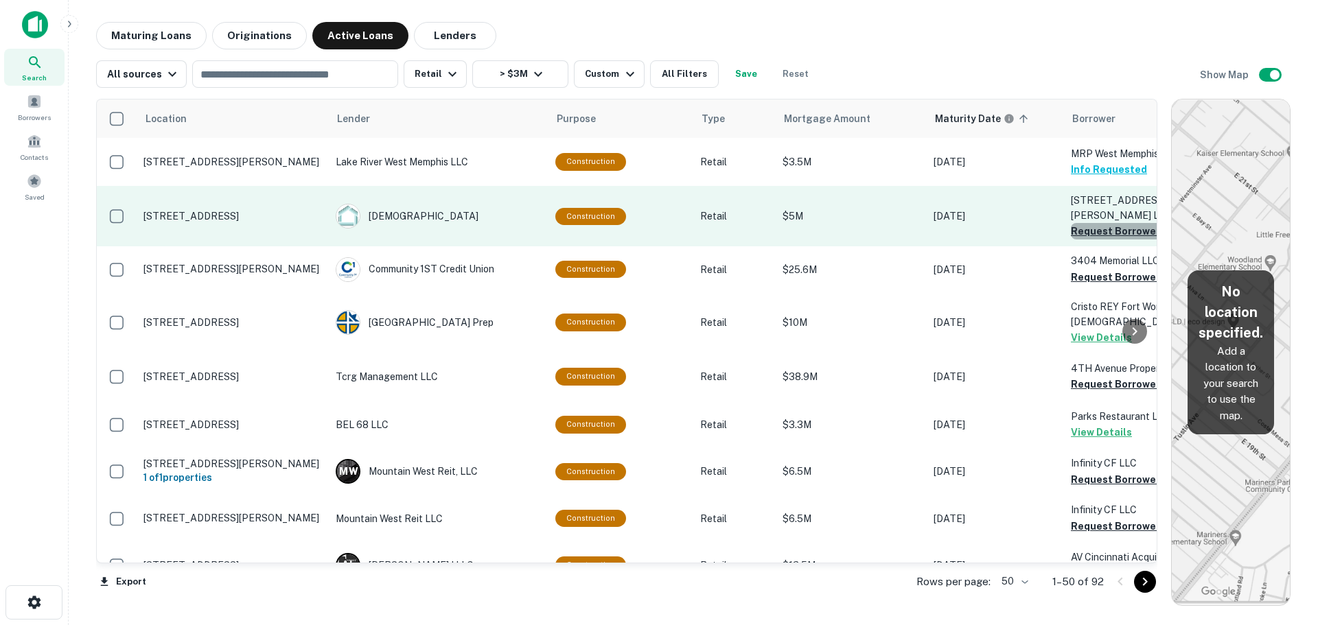
click at [1108, 223] on button "Request Borrower Info" at bounding box center [1126, 231] width 111 height 16
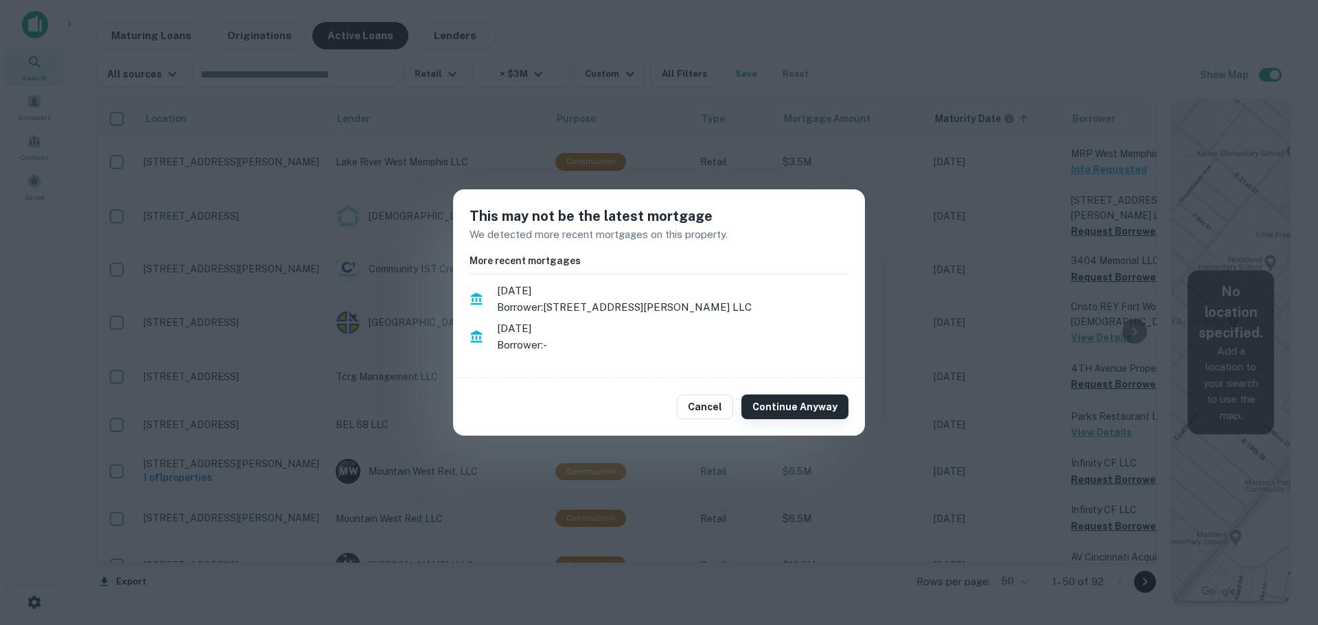
click at [821, 395] on button "Continue Anyway" at bounding box center [795, 407] width 107 height 25
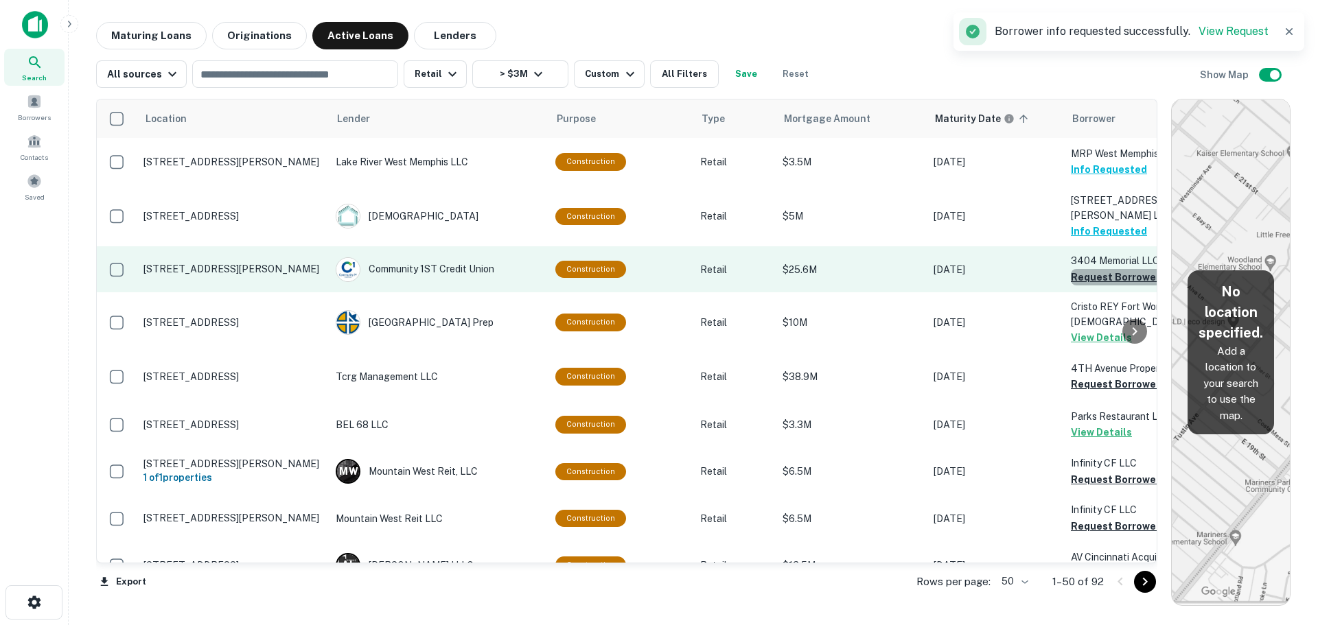
click at [1106, 269] on button "Request Borrower Info" at bounding box center [1126, 277] width 111 height 16
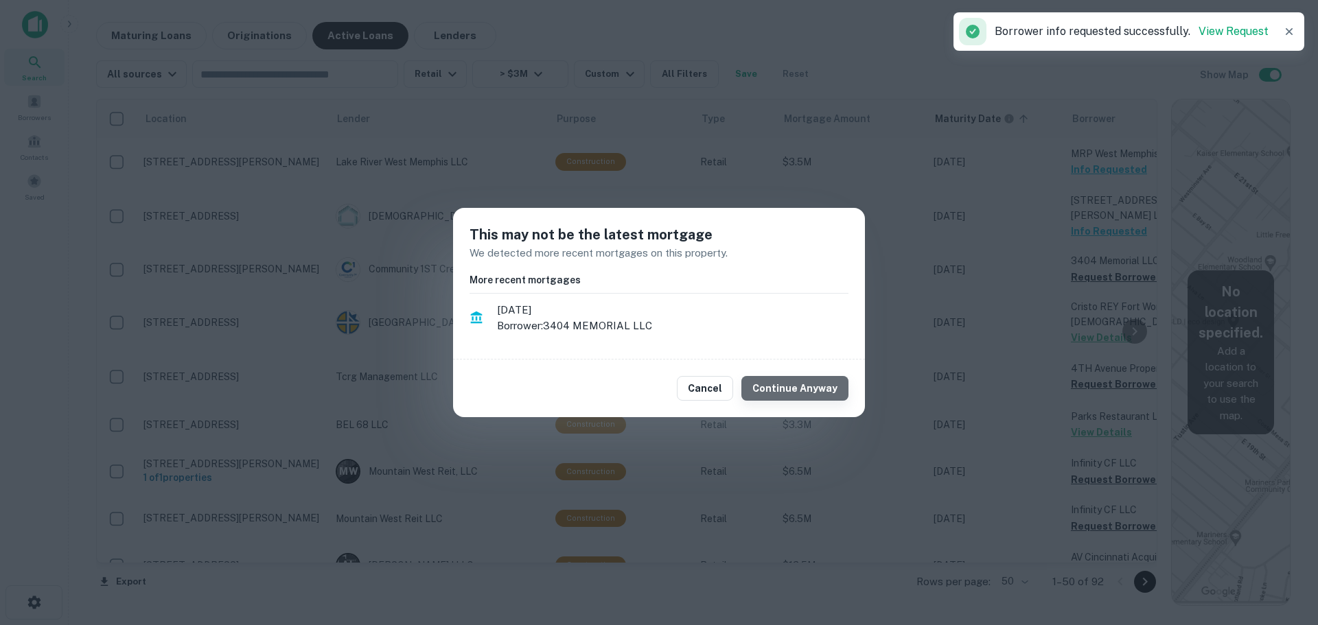
click at [825, 384] on button "Continue Anyway" at bounding box center [795, 388] width 107 height 25
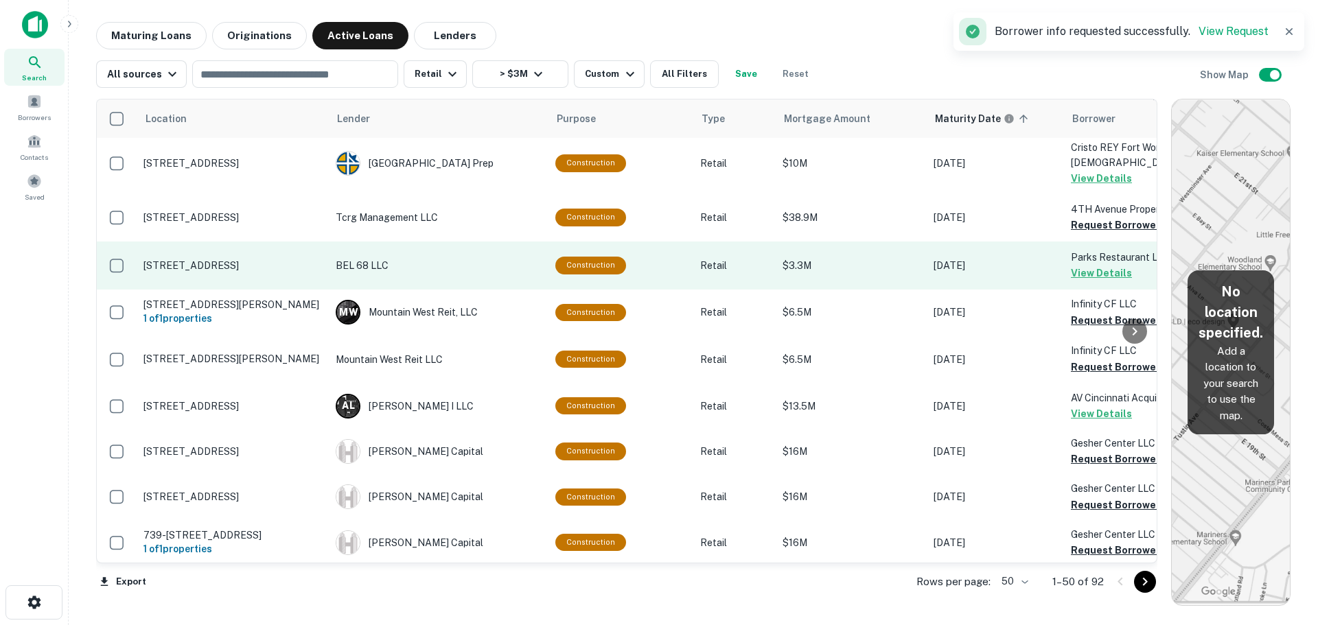
scroll to position [137, 0]
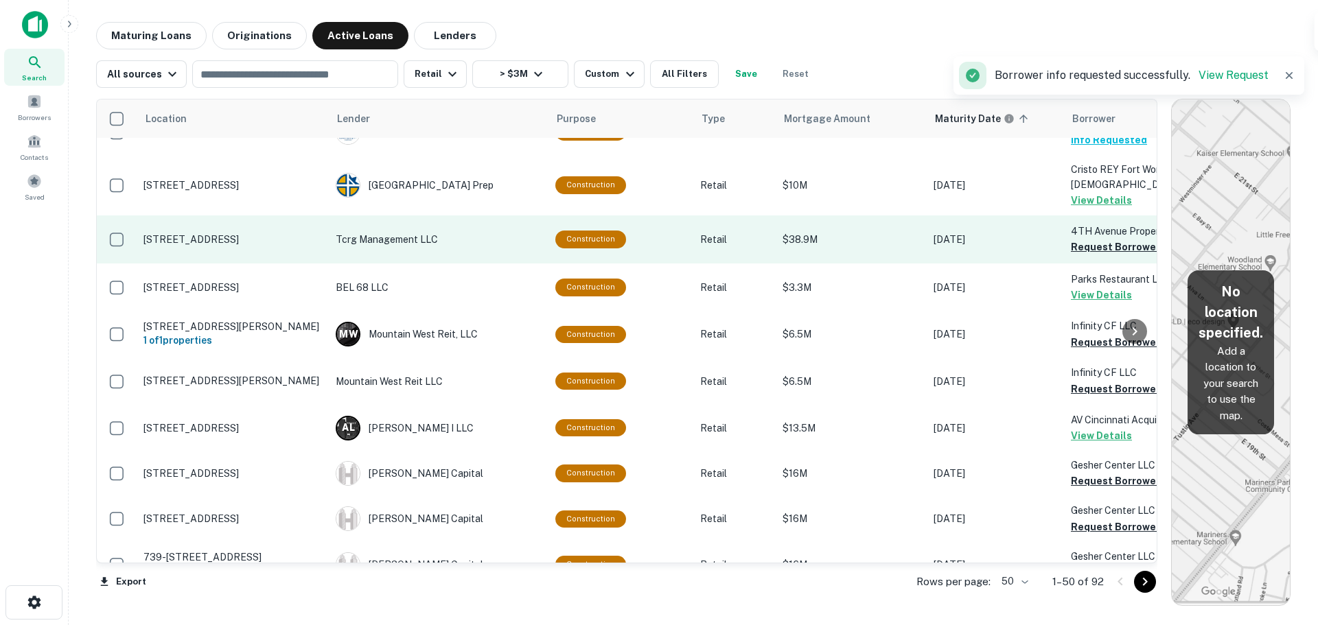
click at [1094, 227] on td "4TH Avenue Property LLC Request Borrower Info" at bounding box center [1139, 240] width 151 height 48
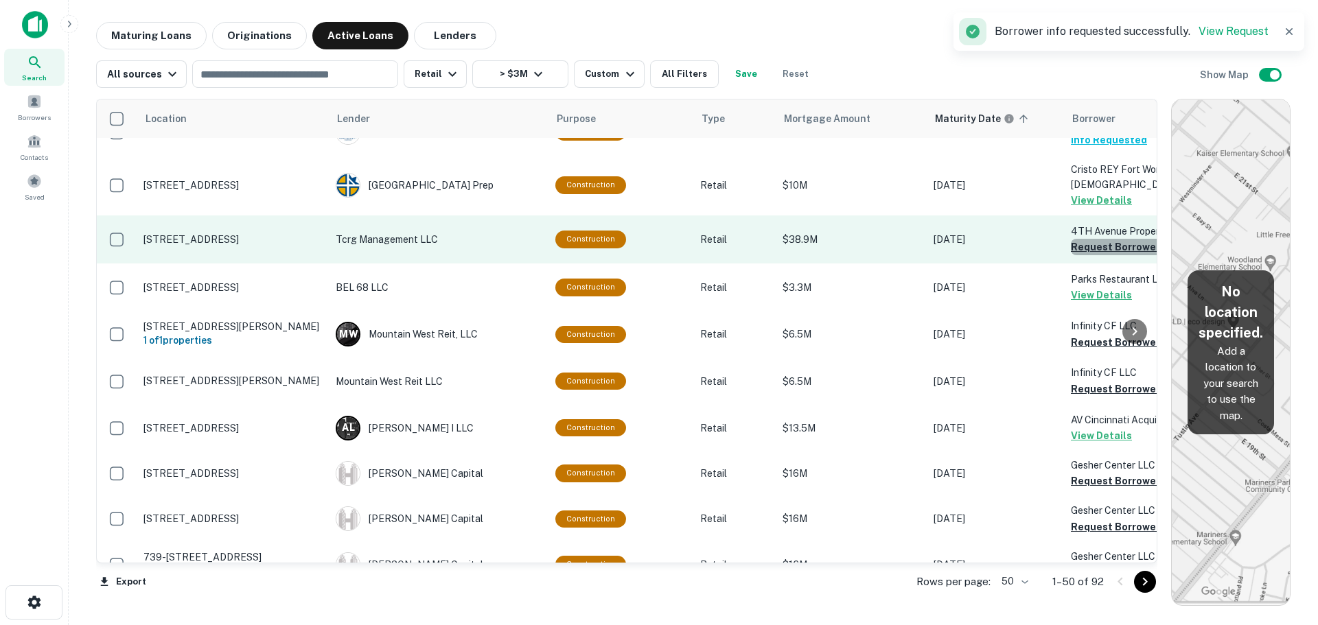
click at [1093, 239] on button "Request Borrower Info" at bounding box center [1126, 247] width 111 height 16
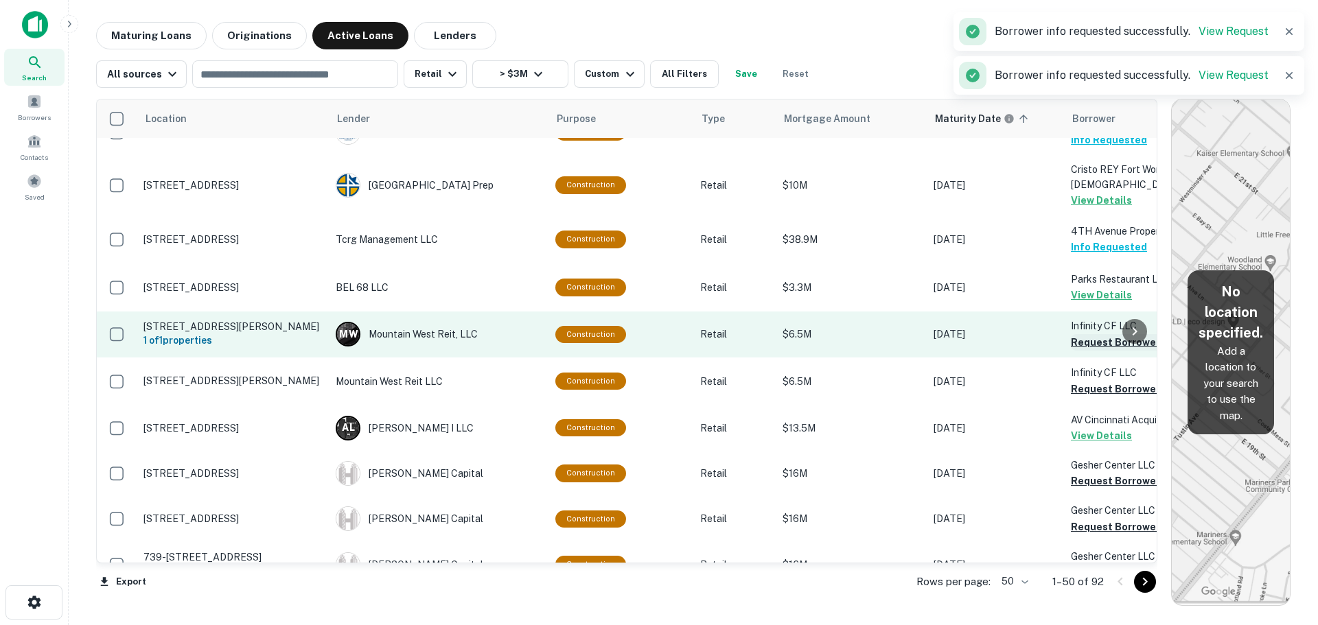
click at [1081, 334] on button "Request Borrower Info" at bounding box center [1126, 342] width 111 height 16
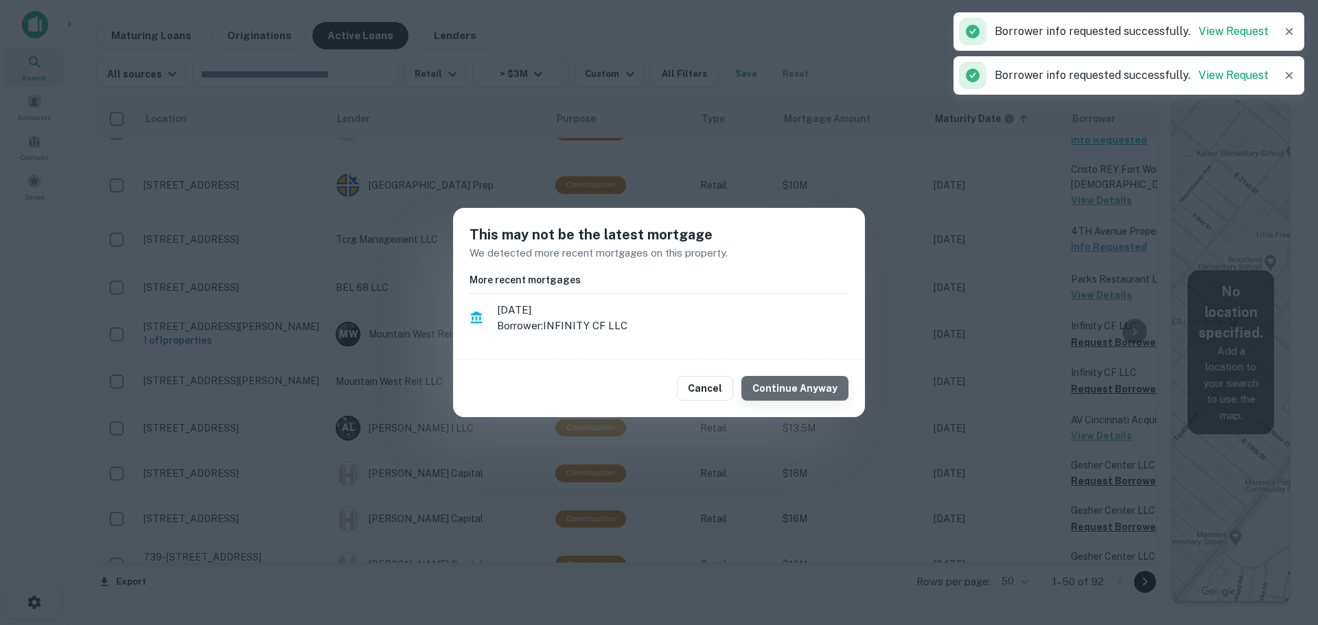
click at [810, 381] on button "Continue Anyway" at bounding box center [795, 388] width 107 height 25
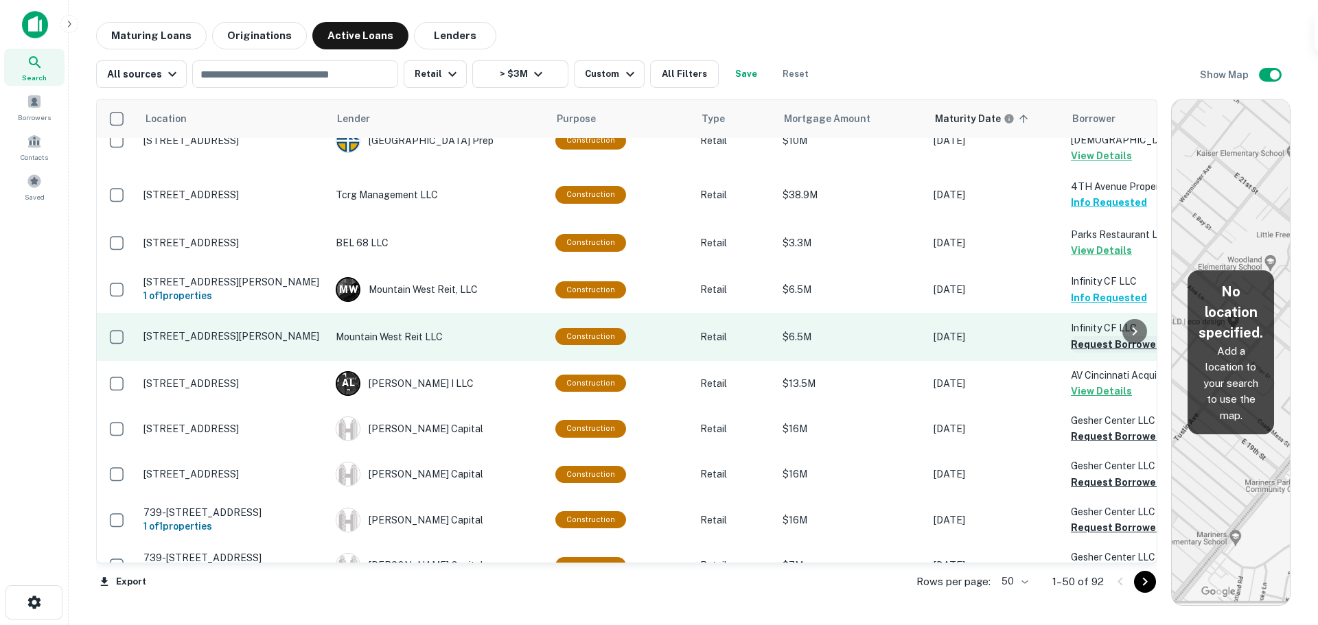
scroll to position [206, 0]
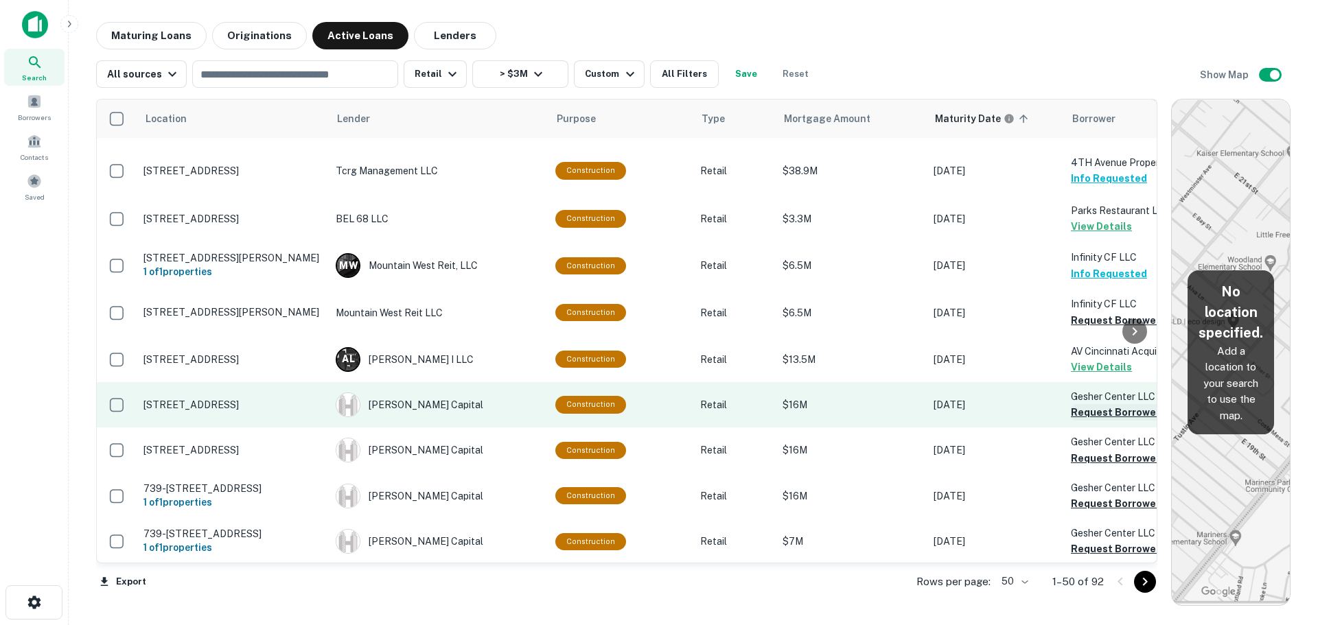
click at [1085, 404] on button "Request Borrower Info" at bounding box center [1126, 412] width 111 height 16
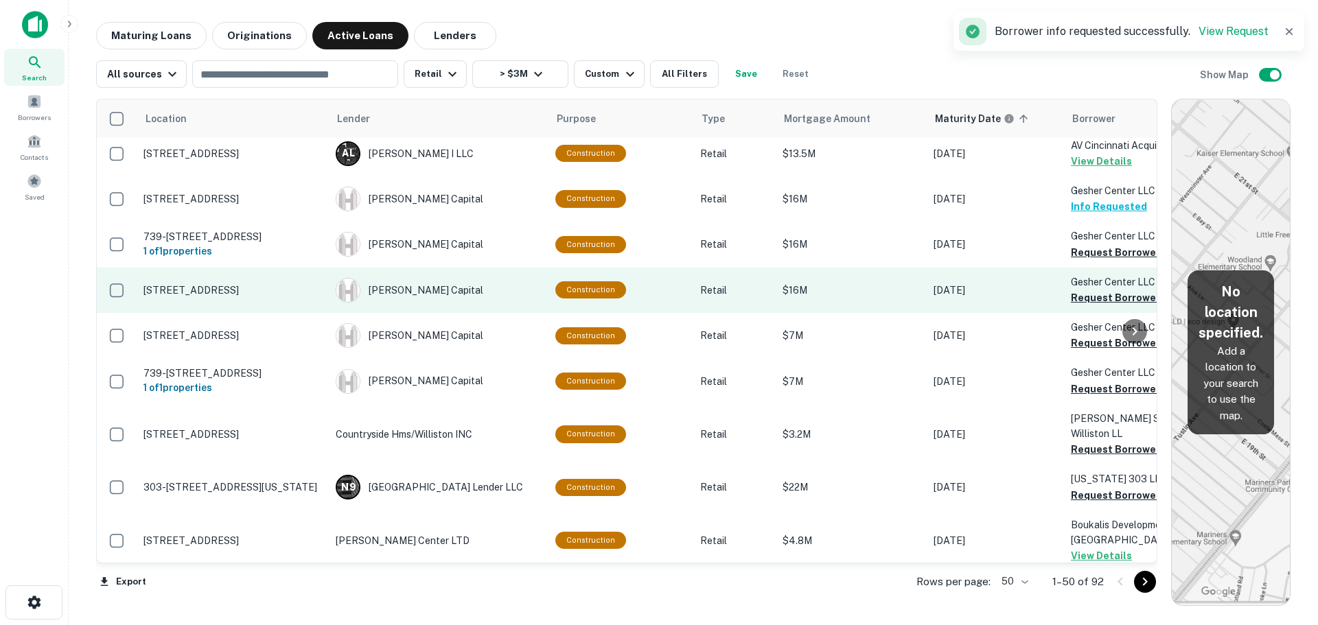
scroll to position [481, 0]
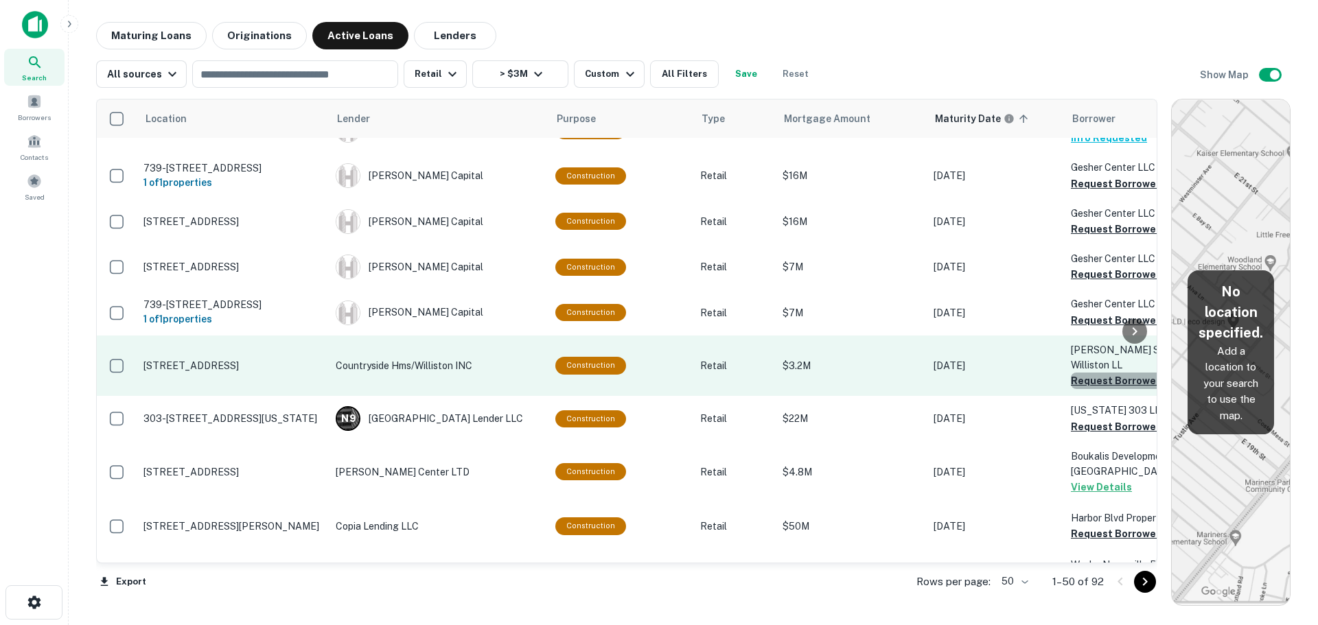
click at [1086, 373] on button "Request Borrower Info" at bounding box center [1126, 381] width 111 height 16
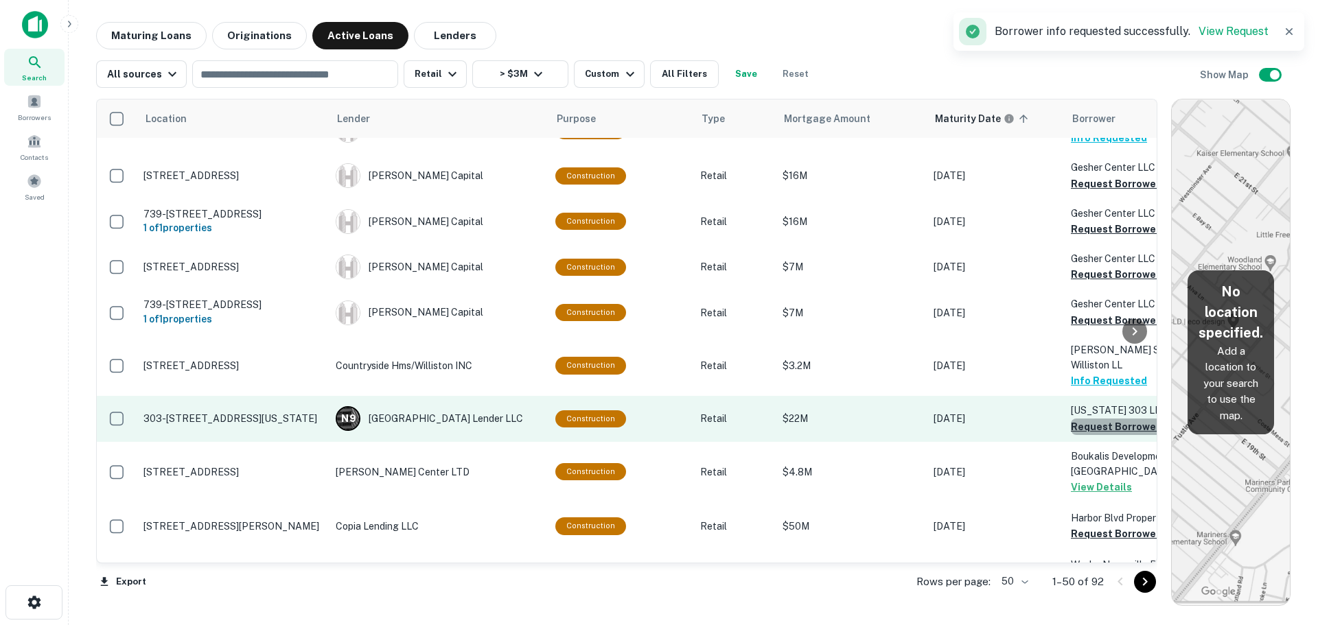
click at [1073, 419] on button "Request Borrower Info" at bounding box center [1126, 427] width 111 height 16
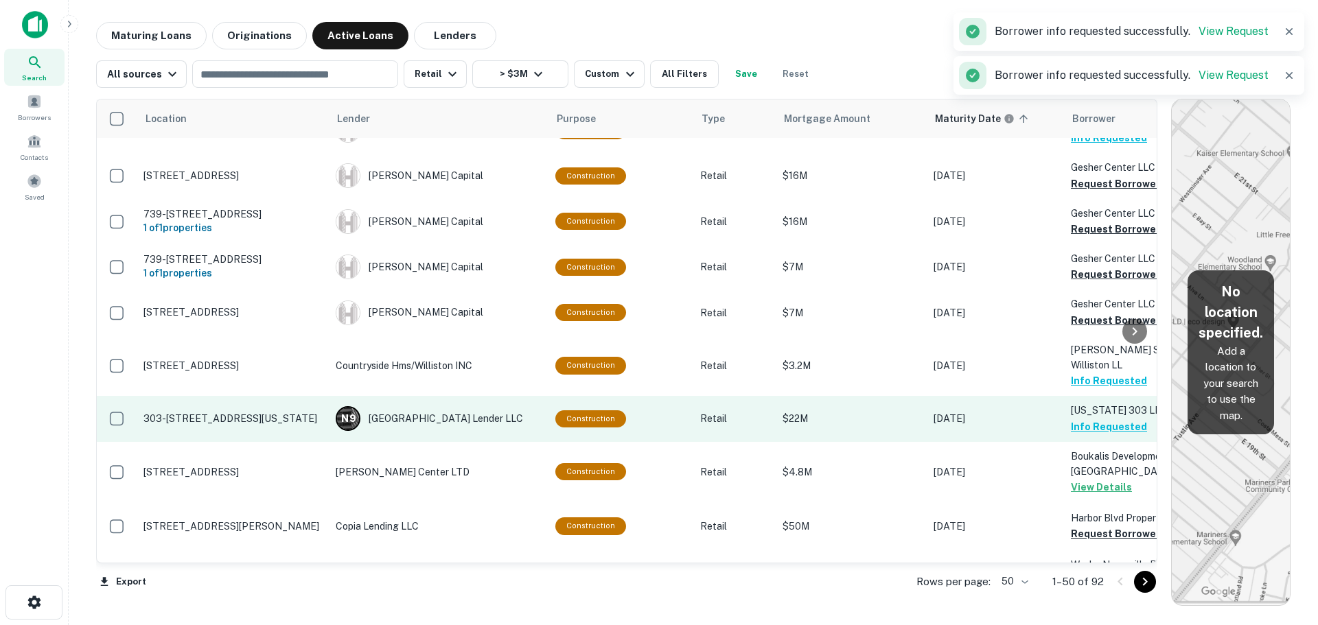
scroll to position [618, 0]
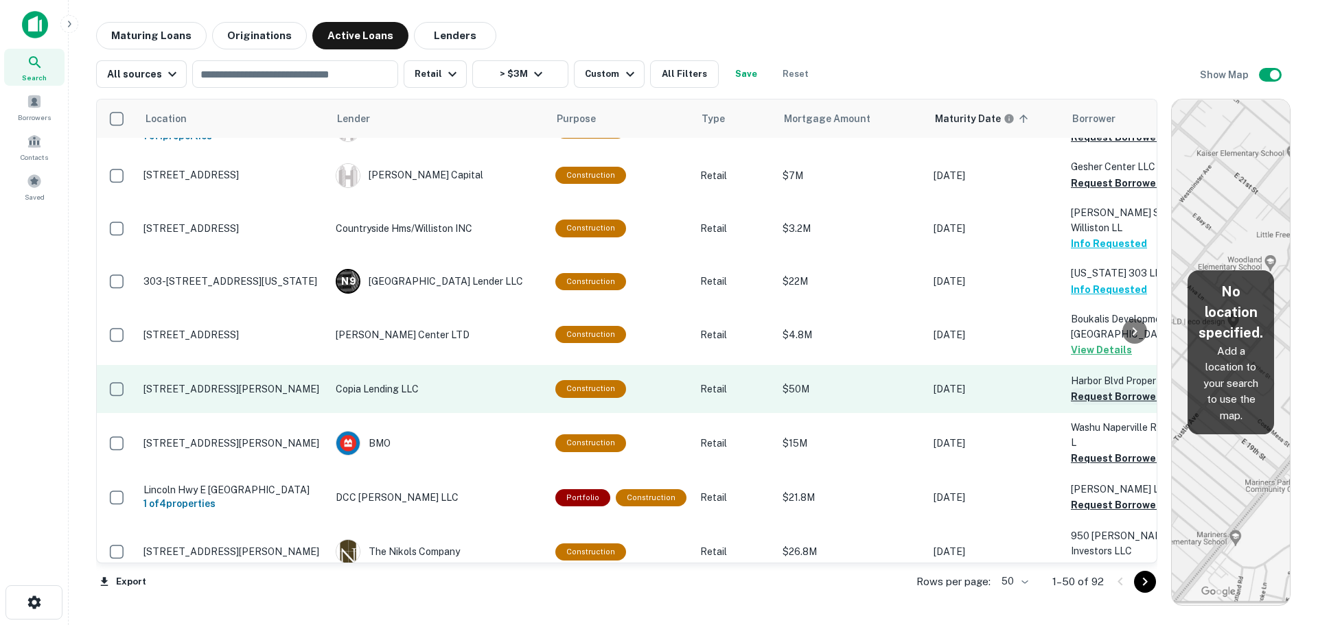
click at [1110, 389] on button "Request Borrower Info" at bounding box center [1126, 397] width 111 height 16
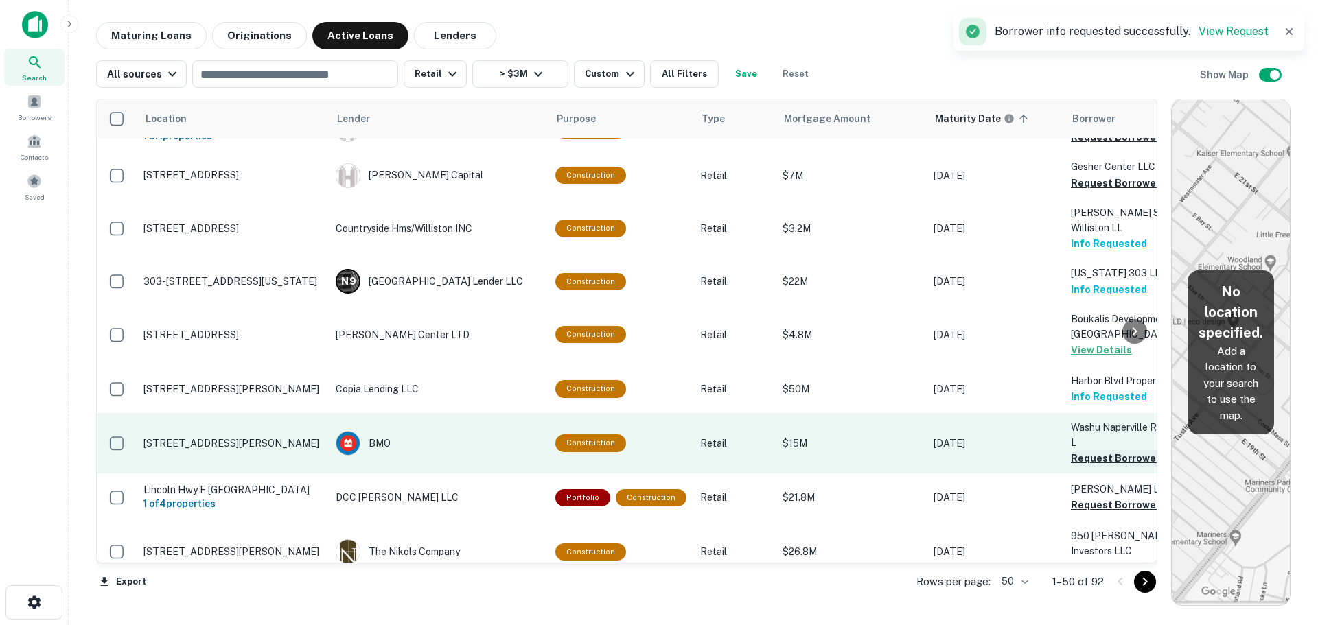
click at [1083, 450] on button "Request Borrower Info" at bounding box center [1126, 458] width 111 height 16
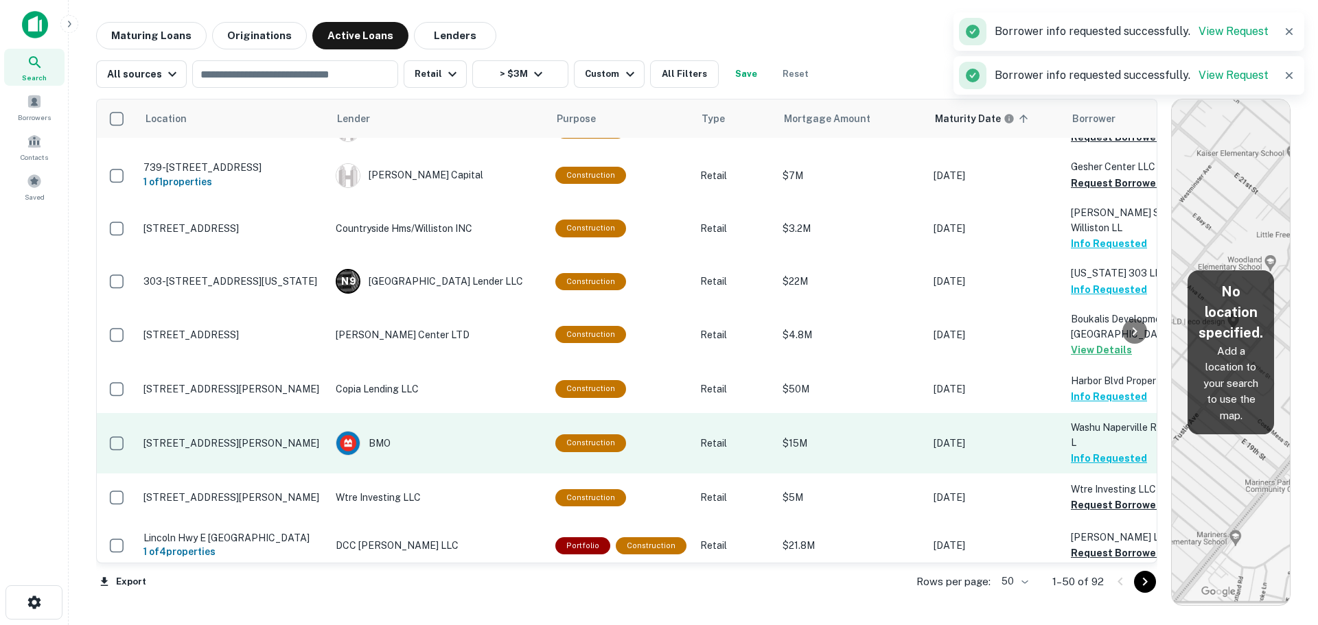
scroll to position [755, 0]
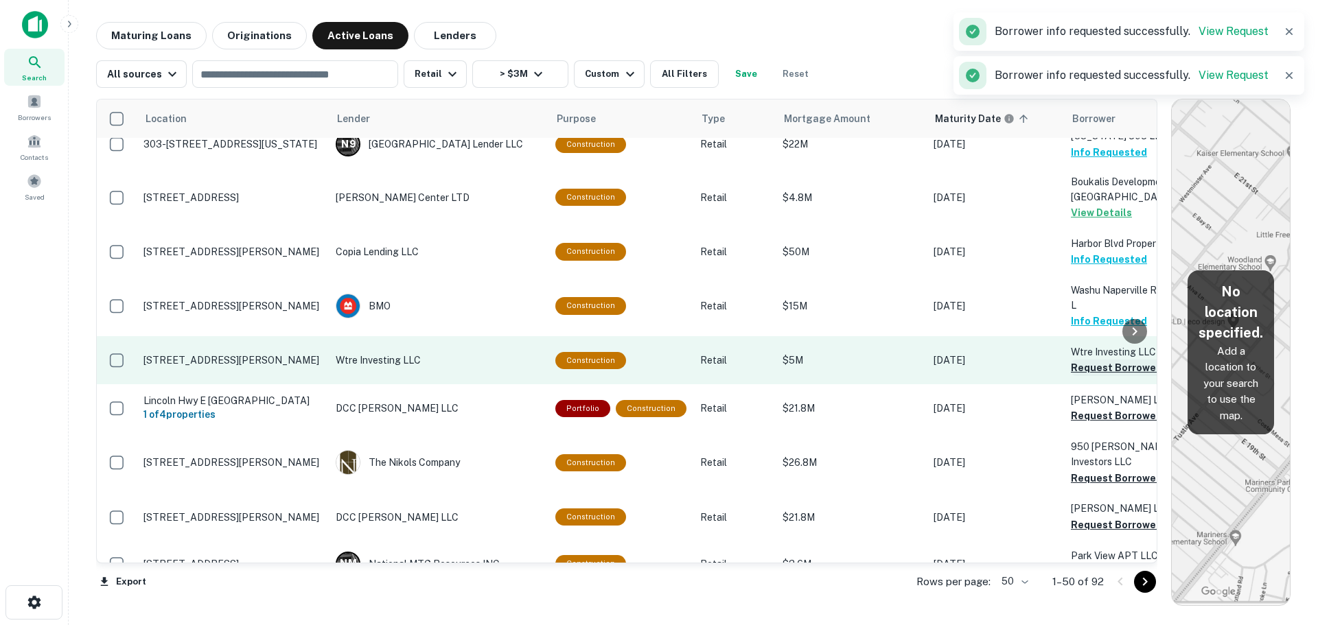
click at [1072, 360] on button "Request Borrower Info" at bounding box center [1126, 368] width 111 height 16
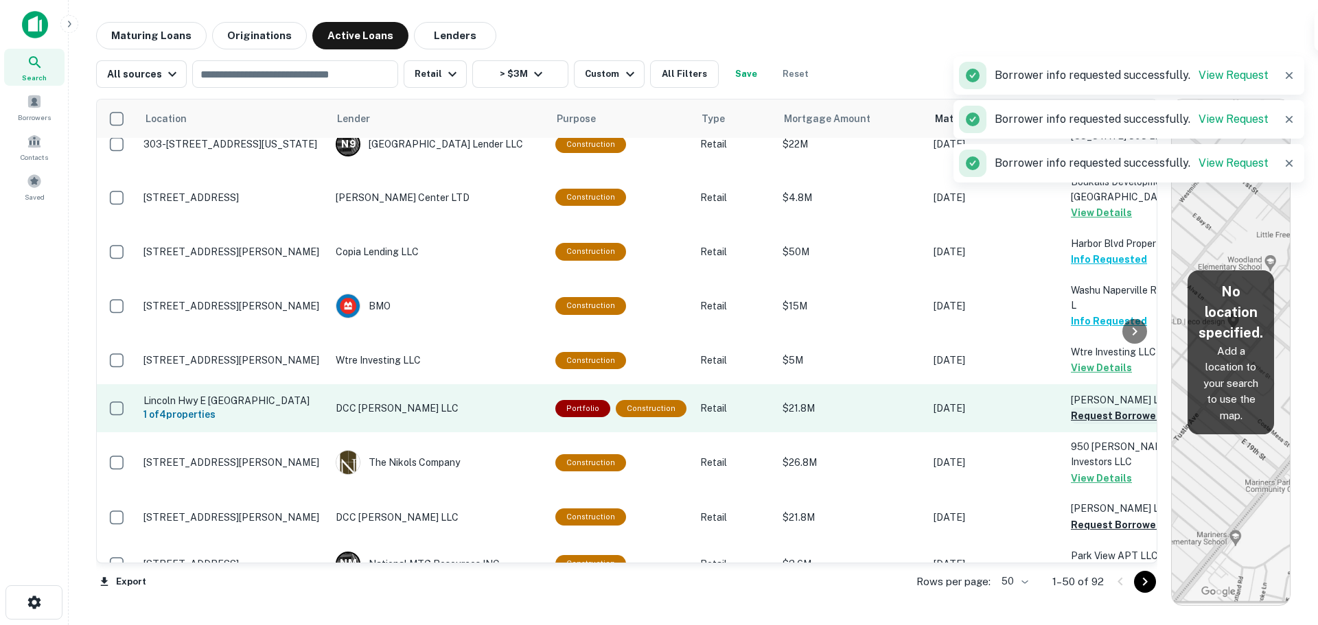
click at [1083, 408] on button "Request Borrower Info" at bounding box center [1126, 416] width 111 height 16
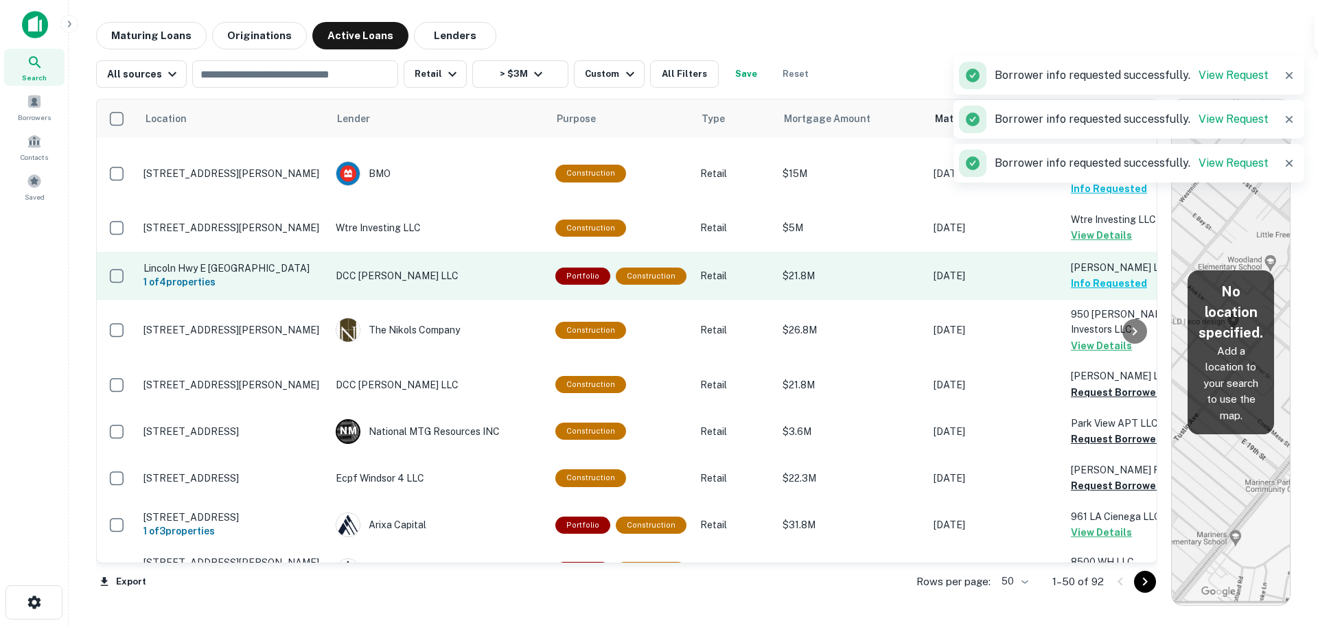
scroll to position [893, 0]
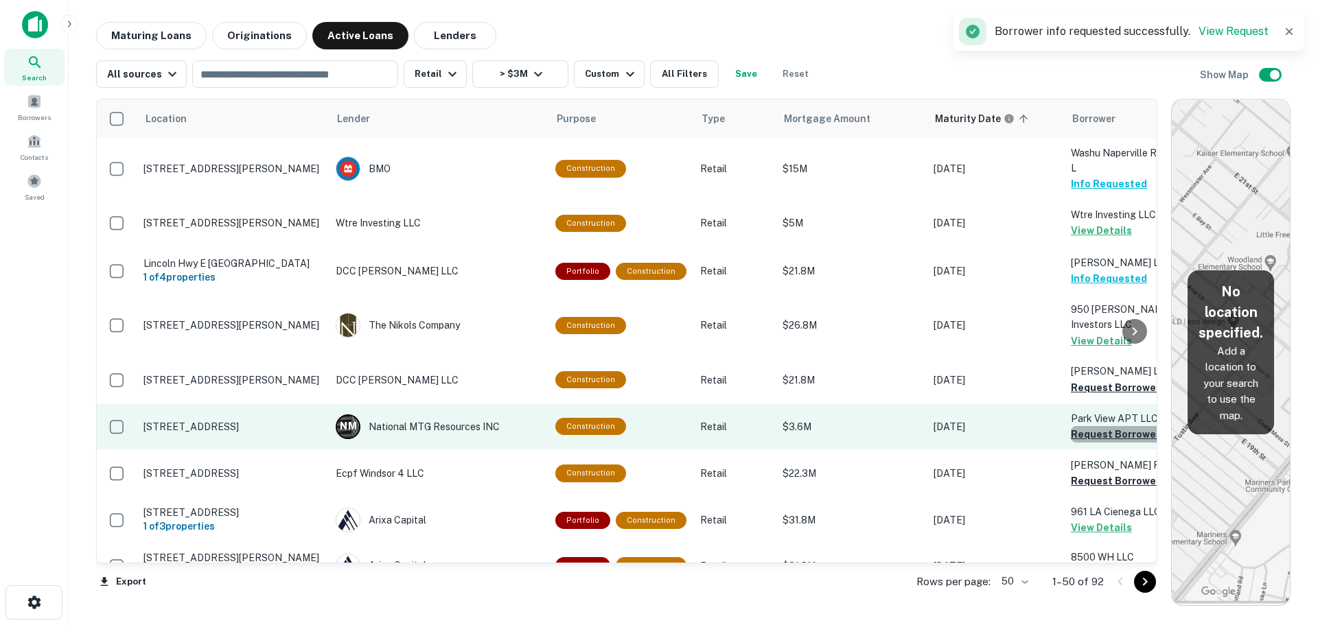
click at [1072, 426] on button "Request Borrower Info" at bounding box center [1126, 434] width 111 height 16
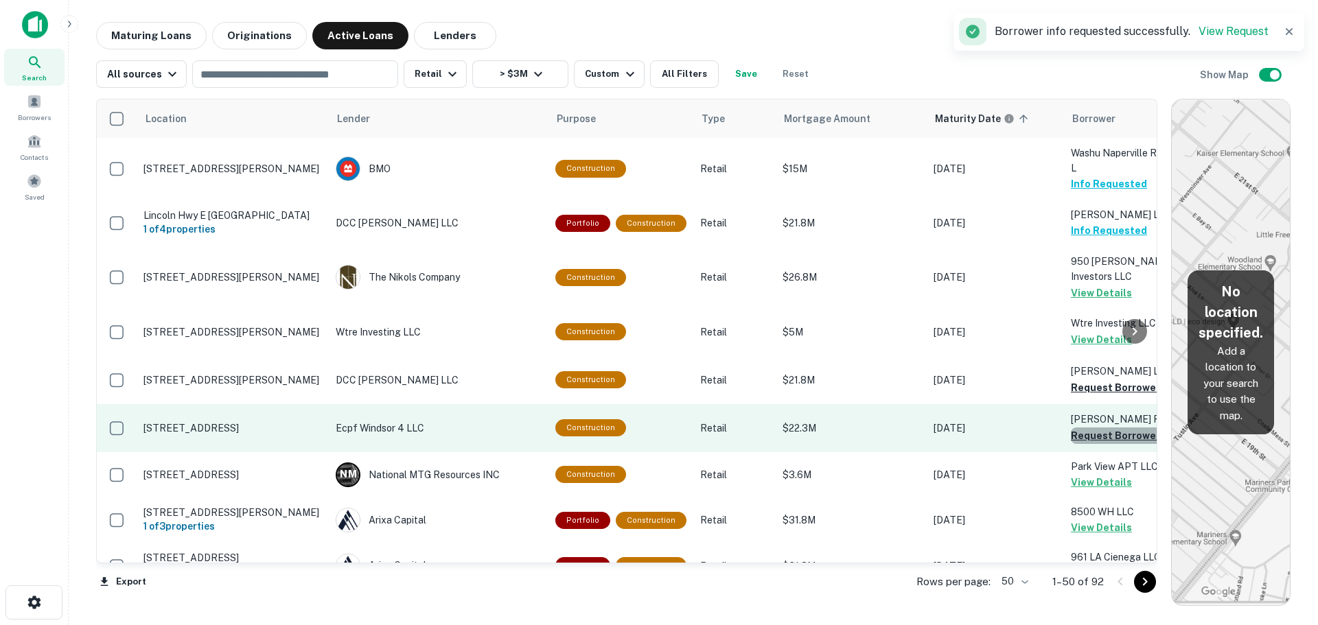
click at [1075, 428] on button "Request Borrower Info" at bounding box center [1126, 436] width 111 height 16
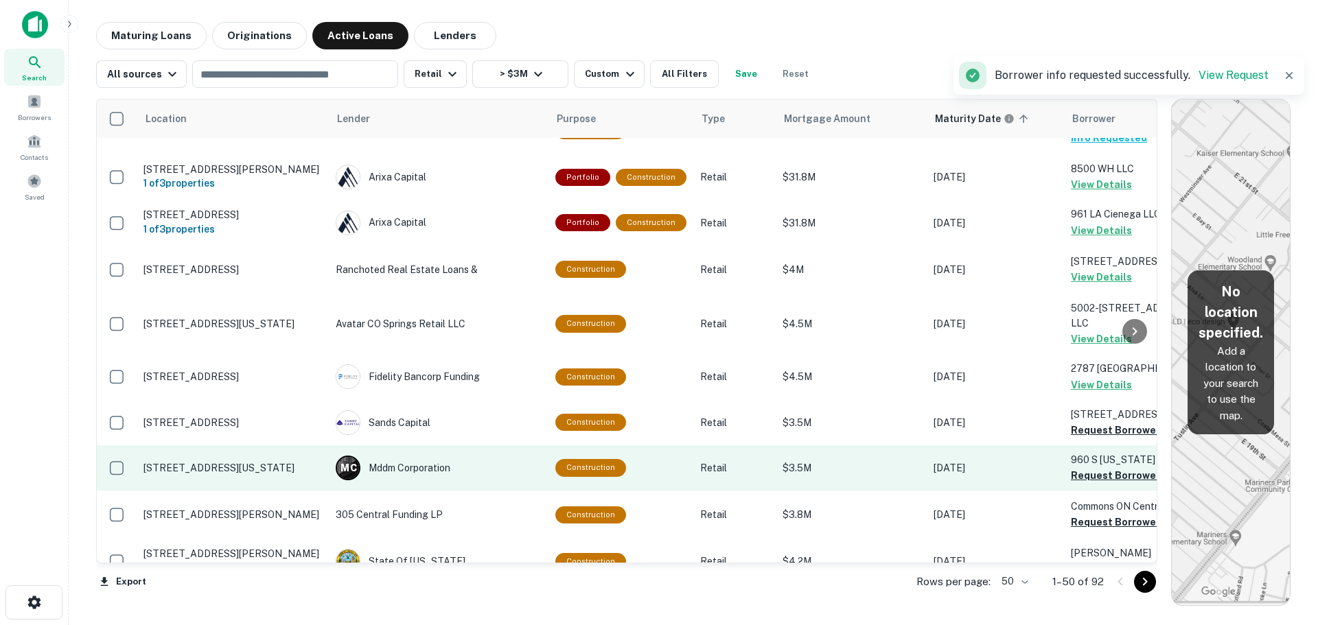
scroll to position [1305, 0]
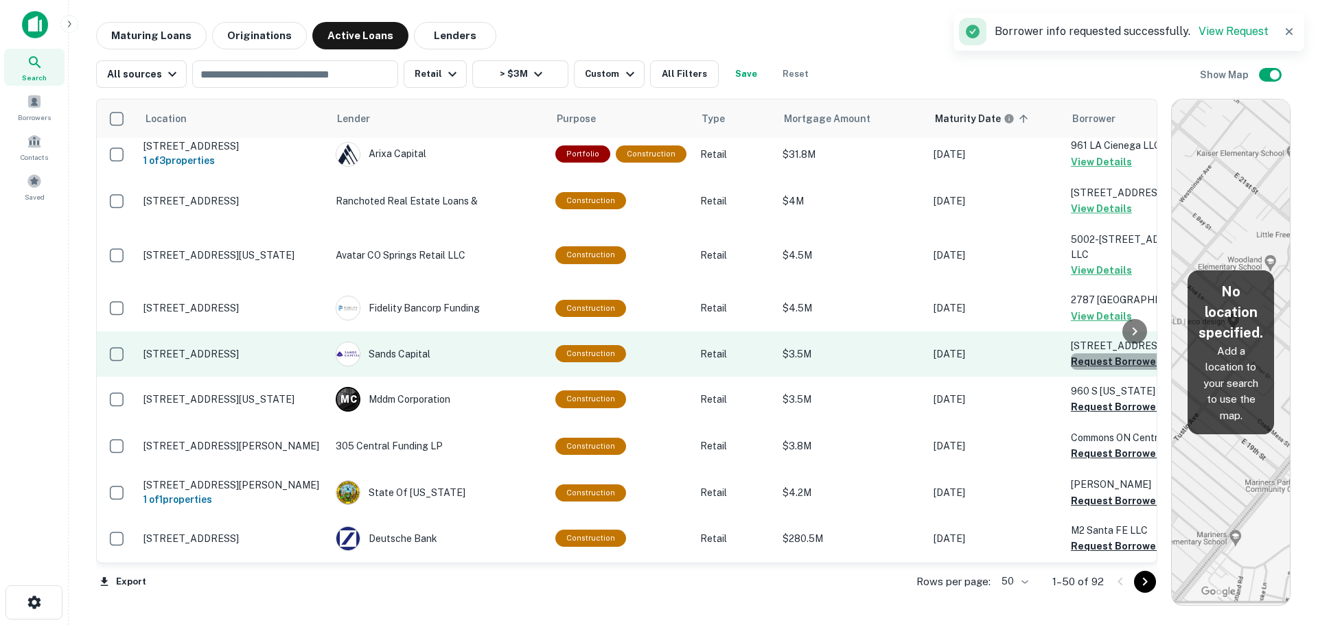
click at [1101, 354] on button "Request Borrower Info" at bounding box center [1126, 362] width 111 height 16
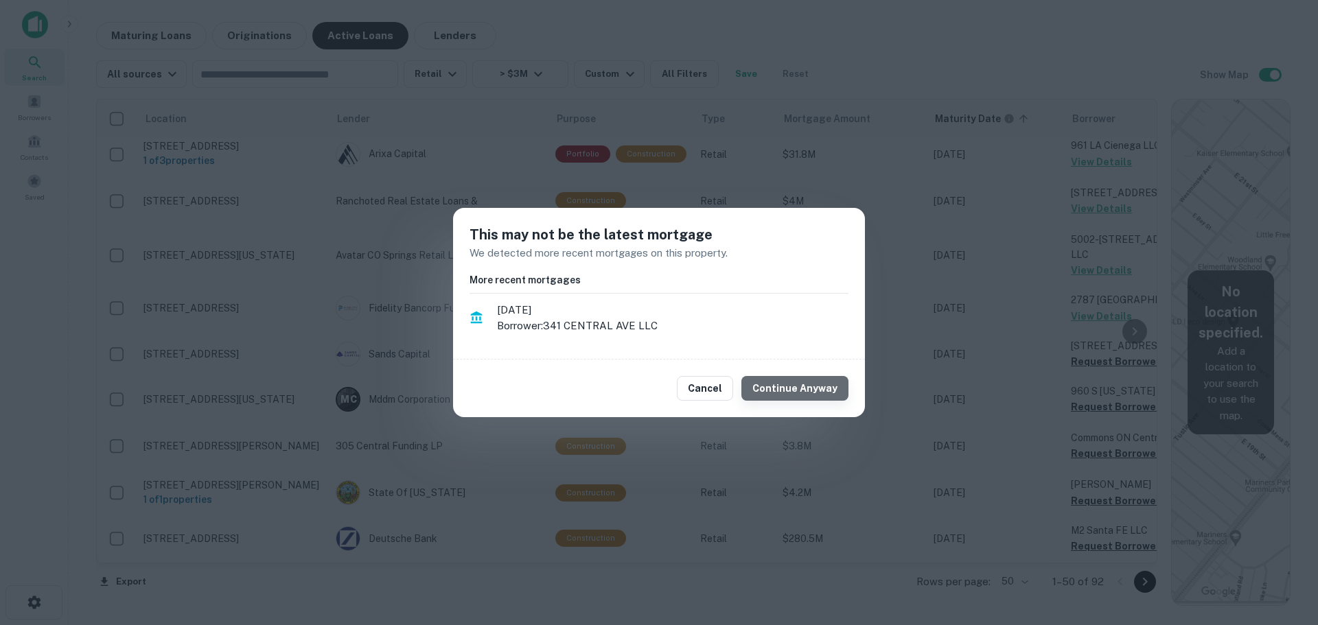
click at [819, 393] on button "Continue Anyway" at bounding box center [795, 388] width 107 height 25
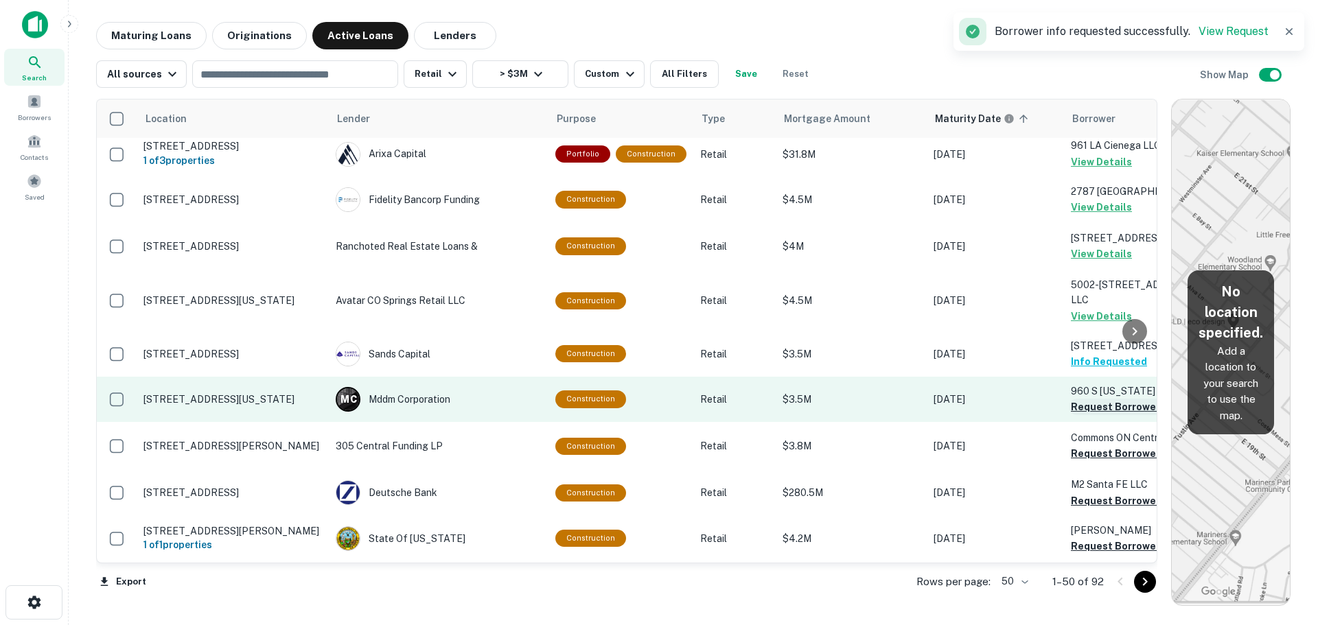
click at [1090, 399] on button "Request Borrower Info" at bounding box center [1126, 407] width 111 height 16
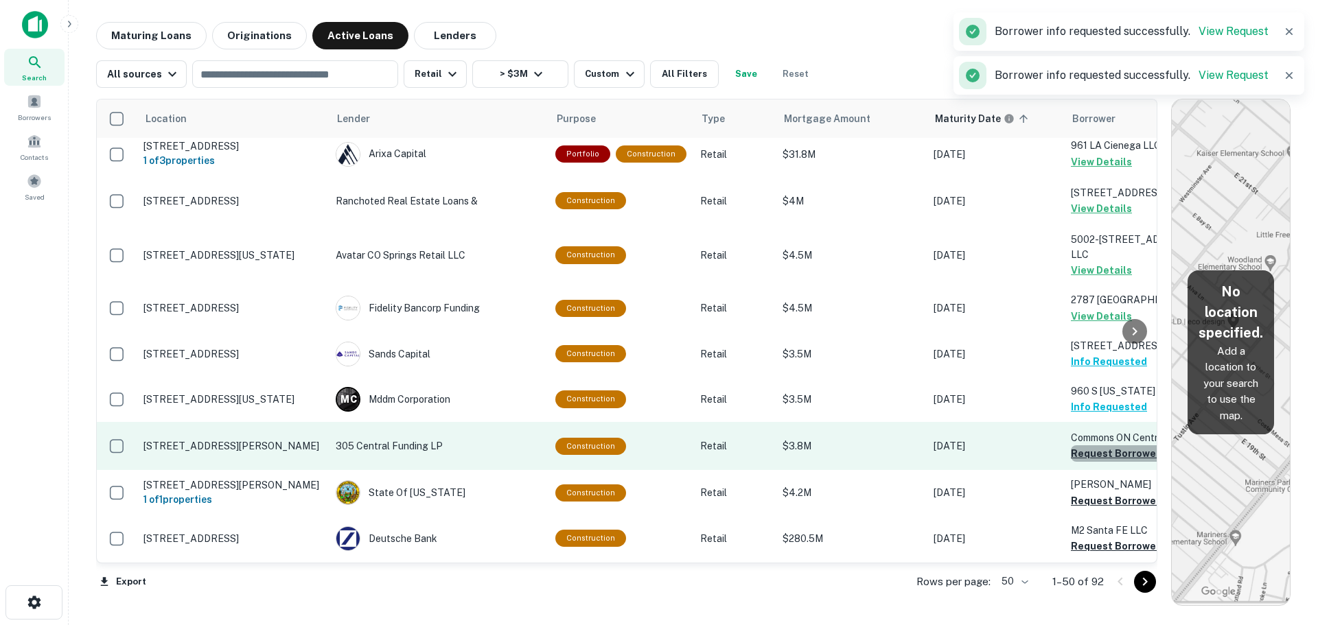
click at [1083, 446] on button "Request Borrower Info" at bounding box center [1126, 454] width 111 height 16
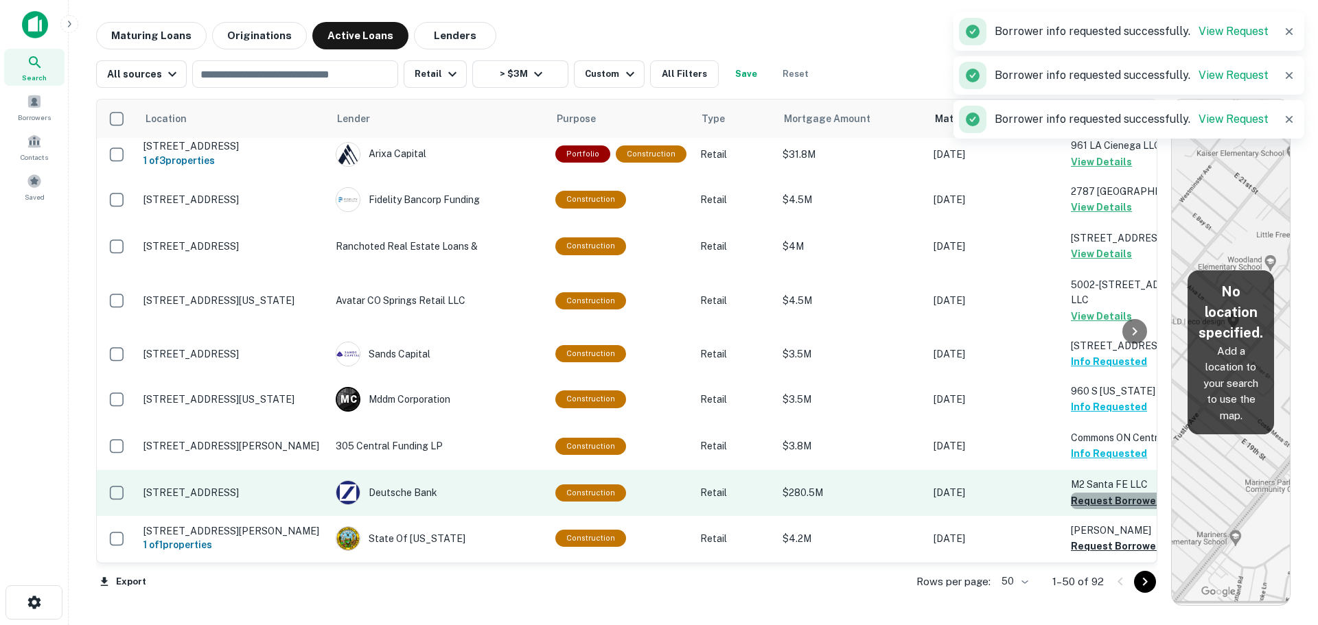
click at [1071, 493] on button "Request Borrower Info" at bounding box center [1126, 501] width 111 height 16
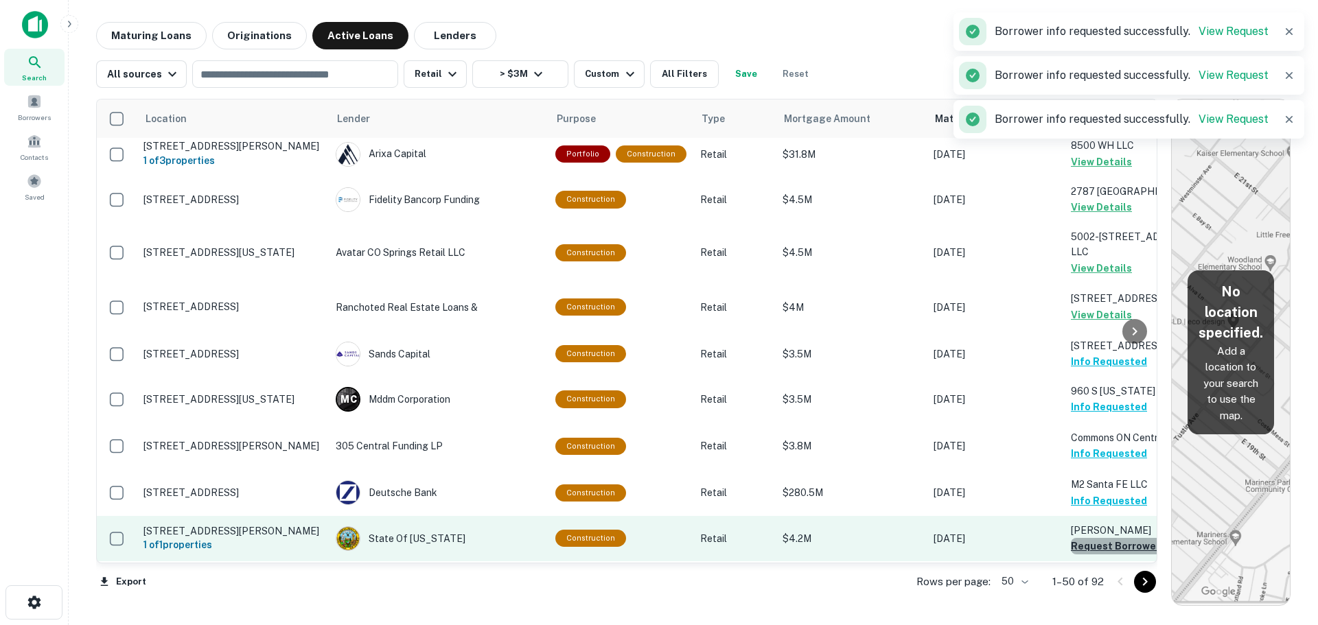
click at [1080, 538] on button "Request Borrower Info" at bounding box center [1126, 546] width 111 height 16
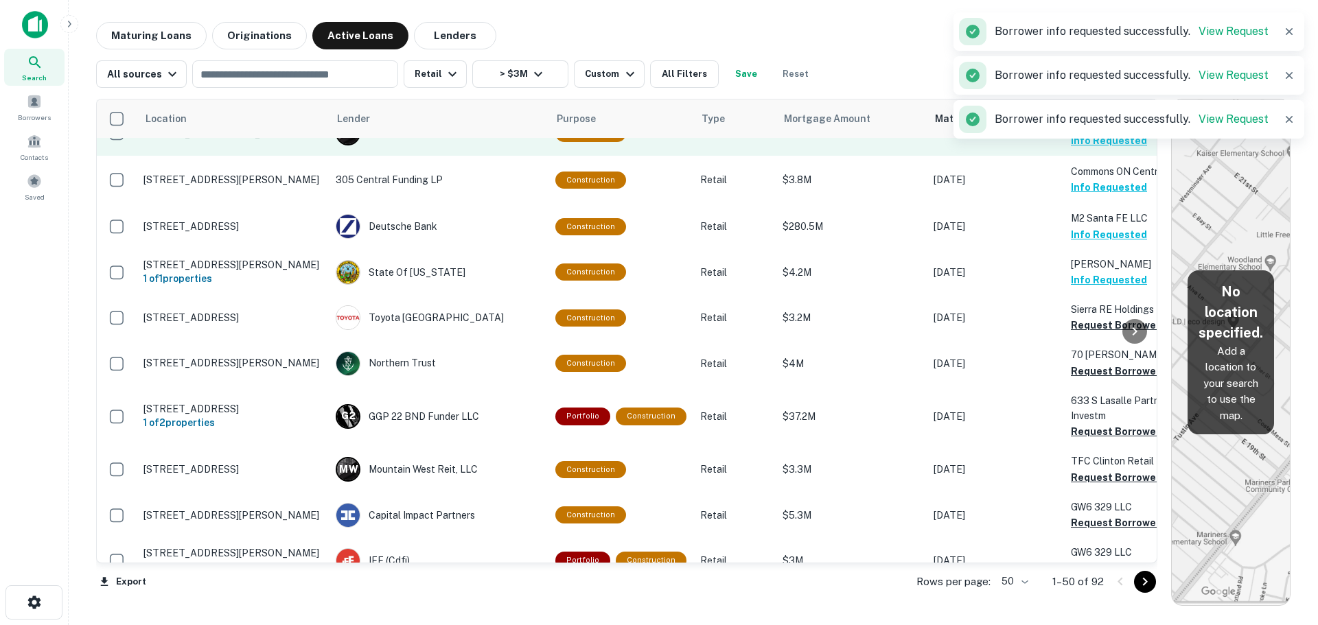
scroll to position [1579, 0]
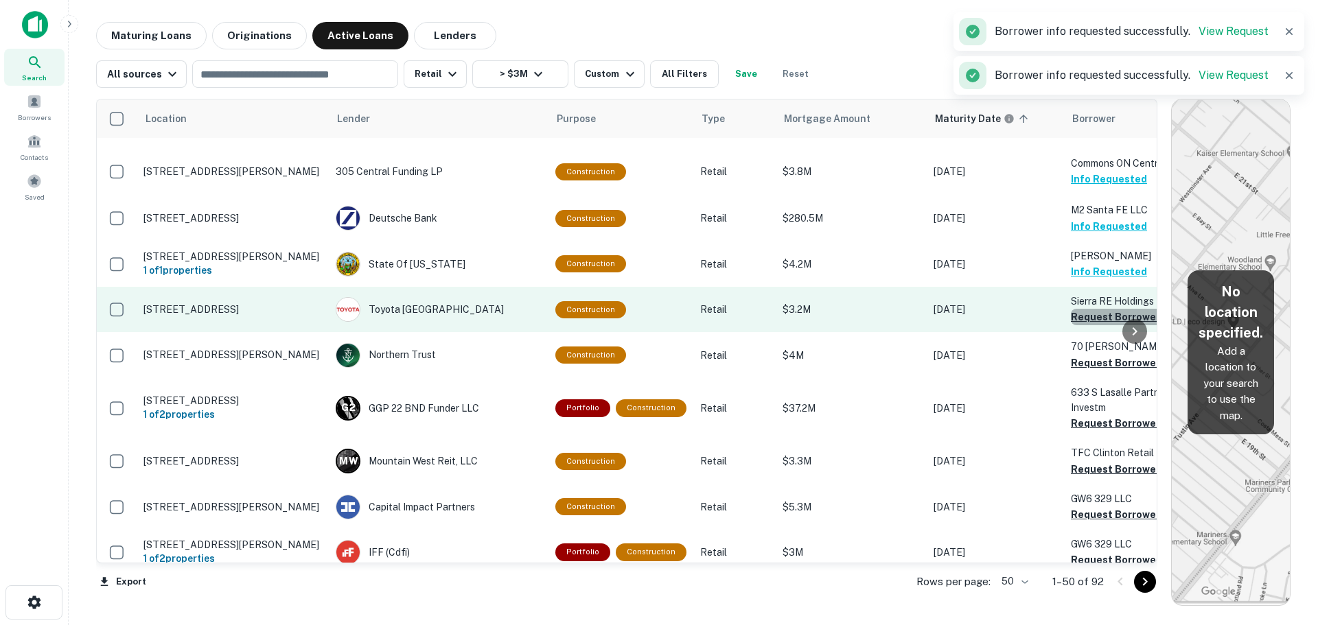
click at [1091, 309] on button "Request Borrower Info" at bounding box center [1126, 317] width 111 height 16
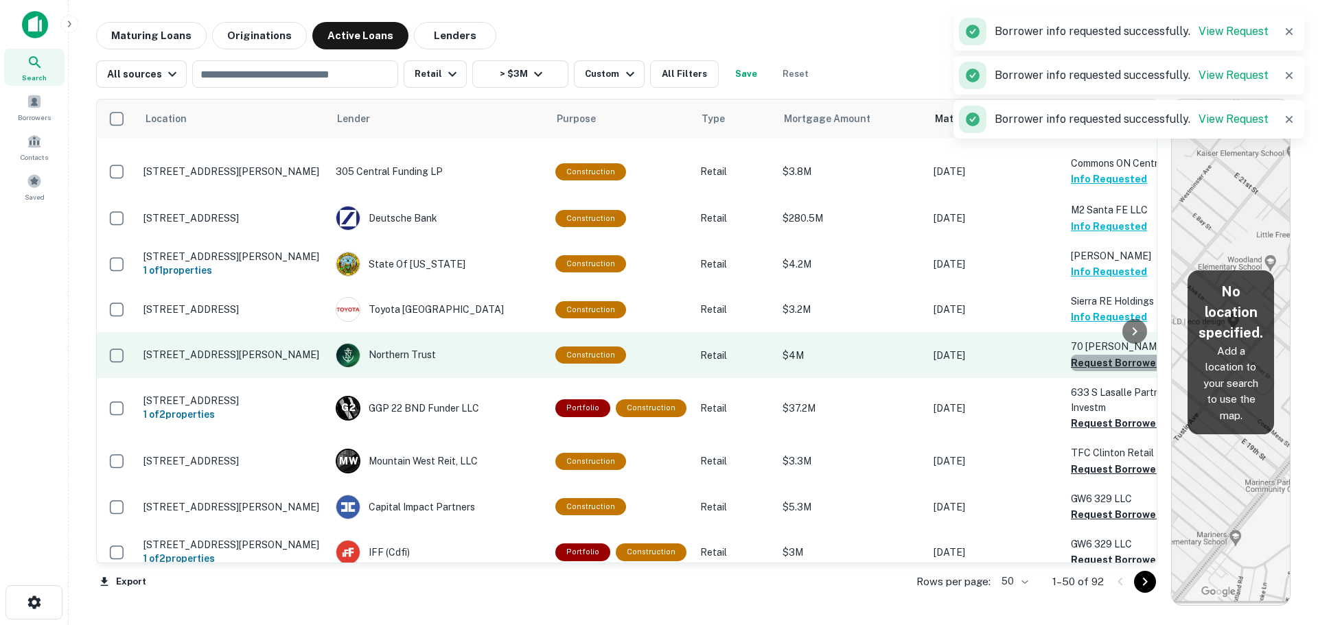
click at [1088, 355] on button "Request Borrower Info" at bounding box center [1126, 363] width 111 height 16
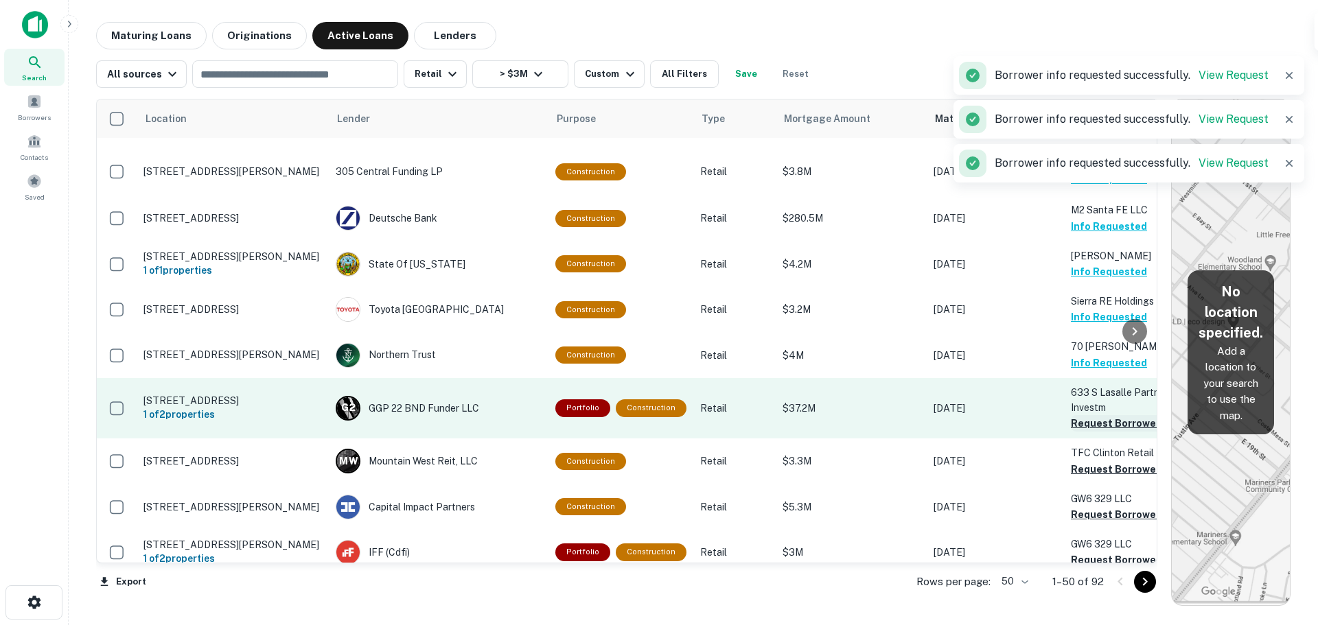
click at [1086, 415] on button "Request Borrower Info" at bounding box center [1126, 423] width 111 height 16
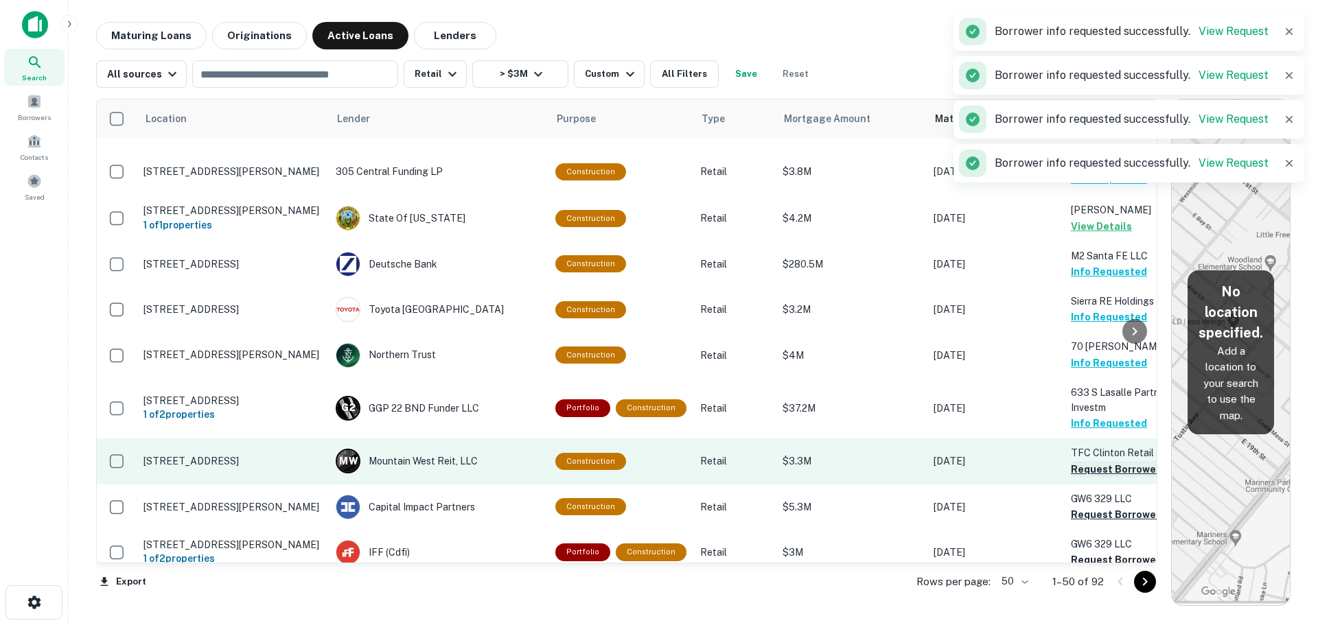
click at [1071, 461] on button "Request Borrower Info" at bounding box center [1126, 469] width 111 height 16
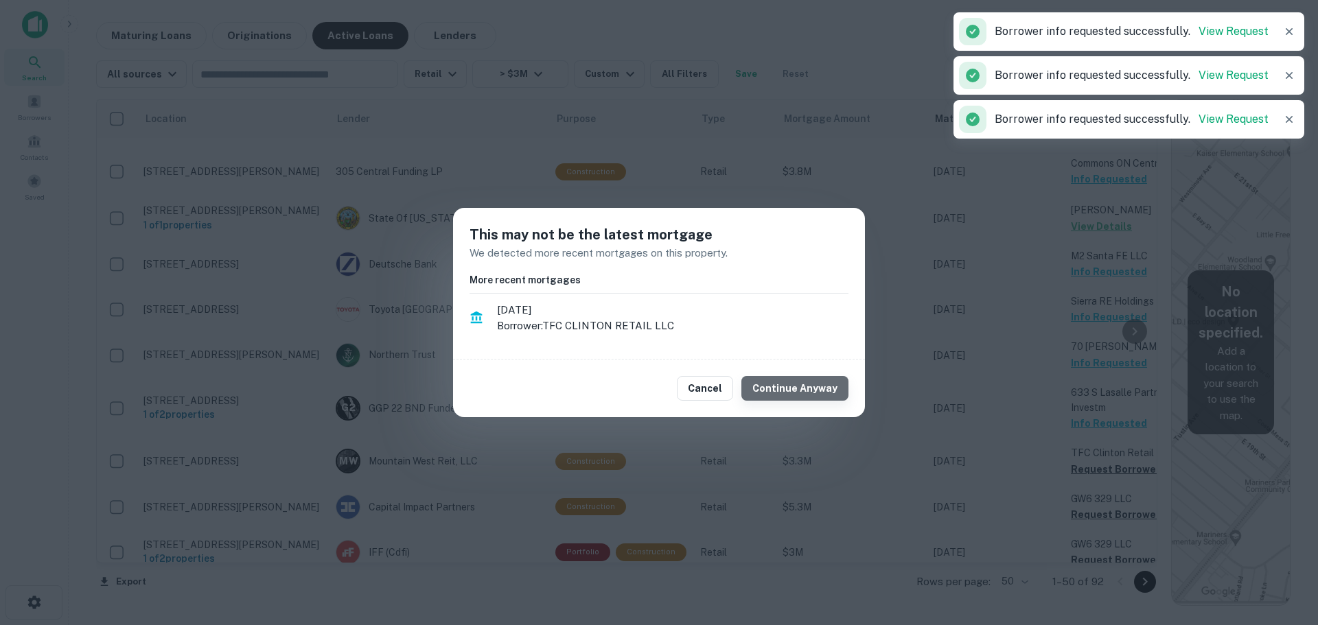
click at [826, 390] on button "Continue Anyway" at bounding box center [795, 388] width 107 height 25
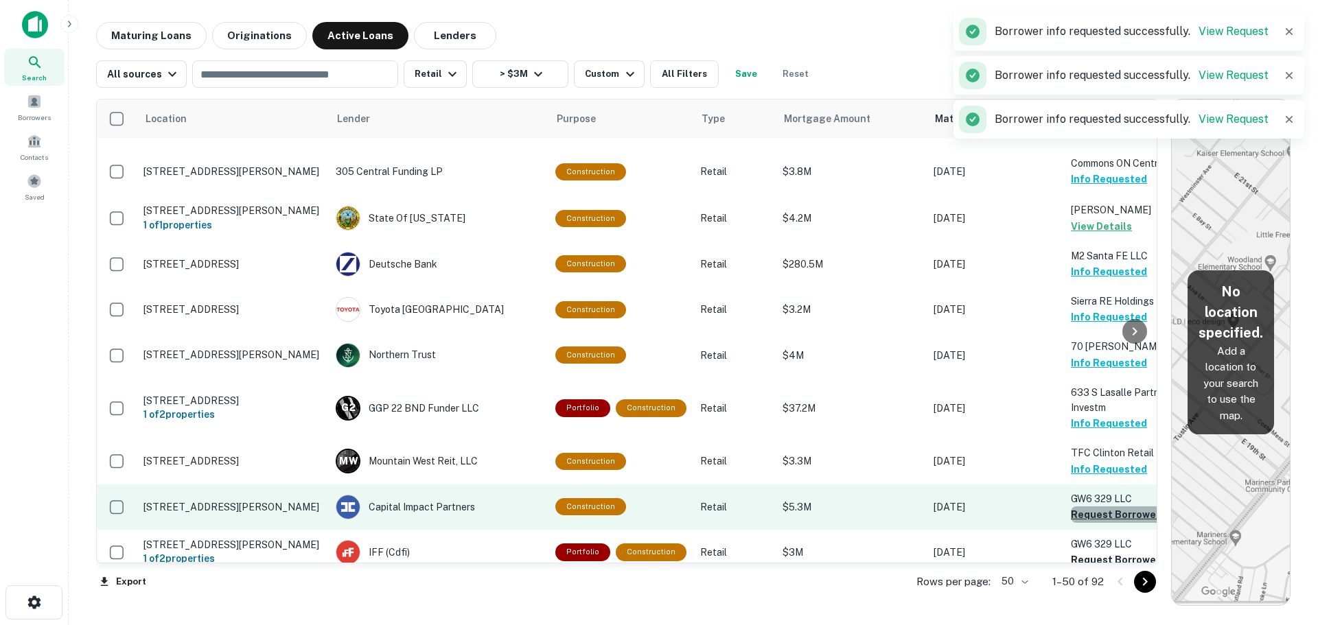
click at [1103, 507] on button "Request Borrower Info" at bounding box center [1126, 515] width 111 height 16
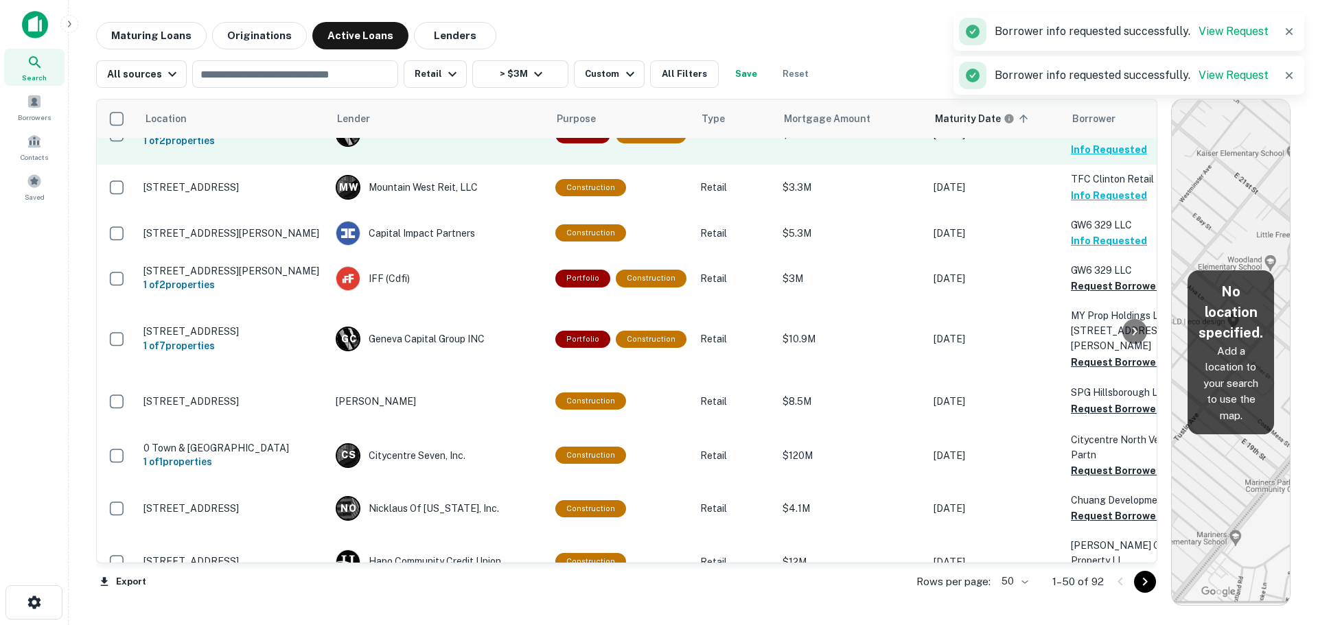
scroll to position [1854, 0]
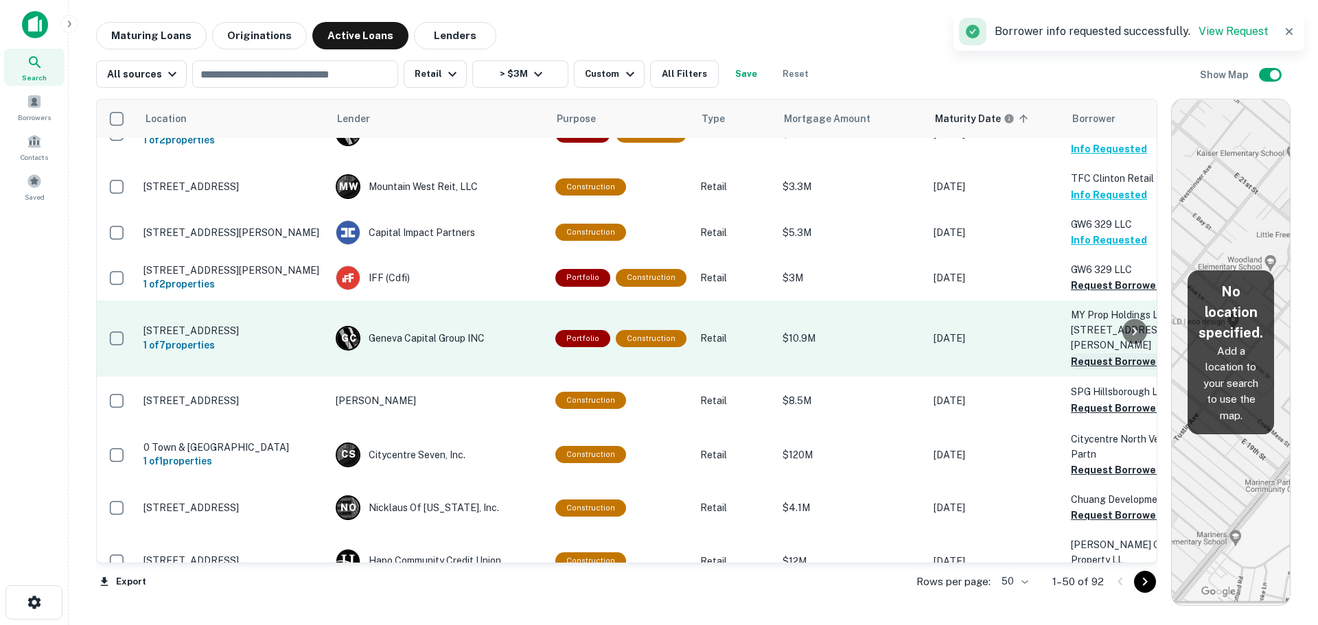
click at [1078, 354] on button "Request Borrower Info" at bounding box center [1126, 362] width 111 height 16
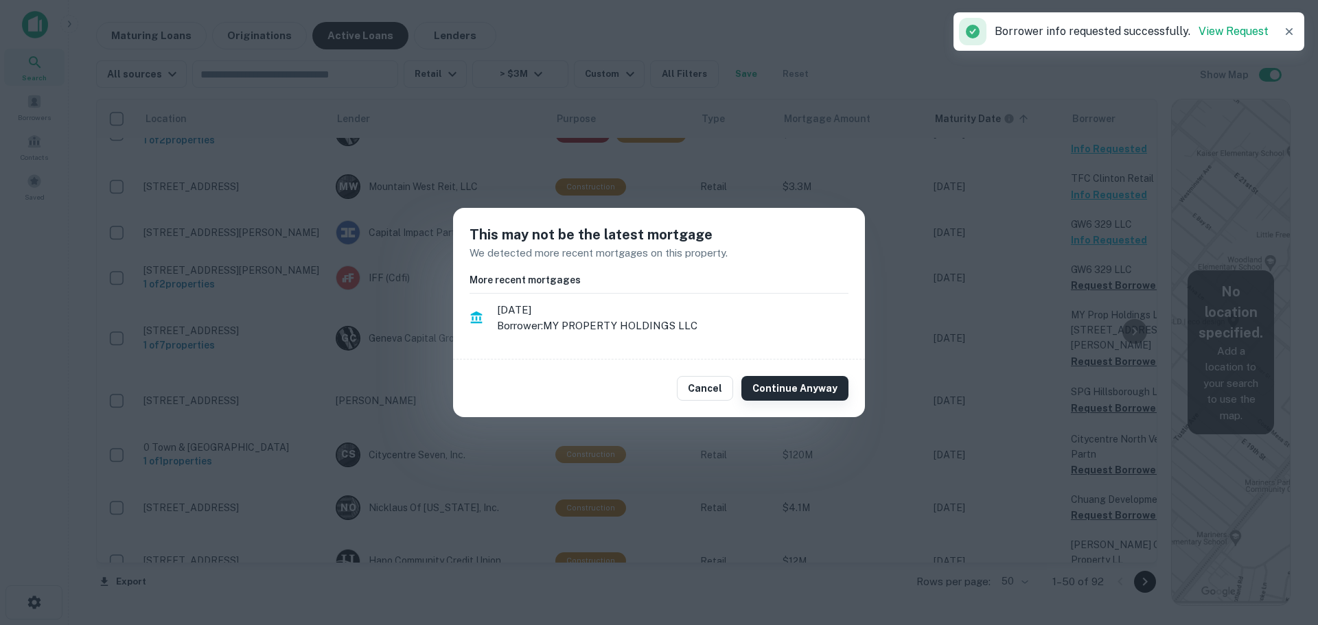
click at [750, 382] on button "Continue Anyway" at bounding box center [795, 388] width 107 height 25
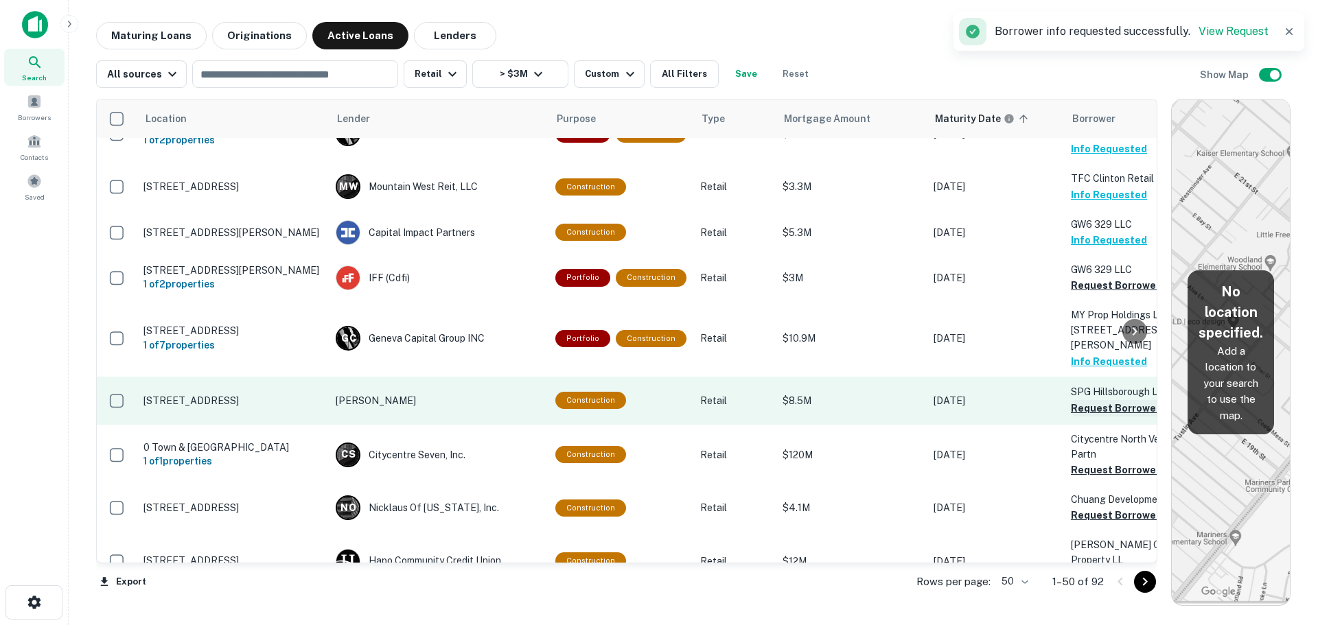
click at [1097, 400] on button "Request Borrower Info" at bounding box center [1126, 408] width 111 height 16
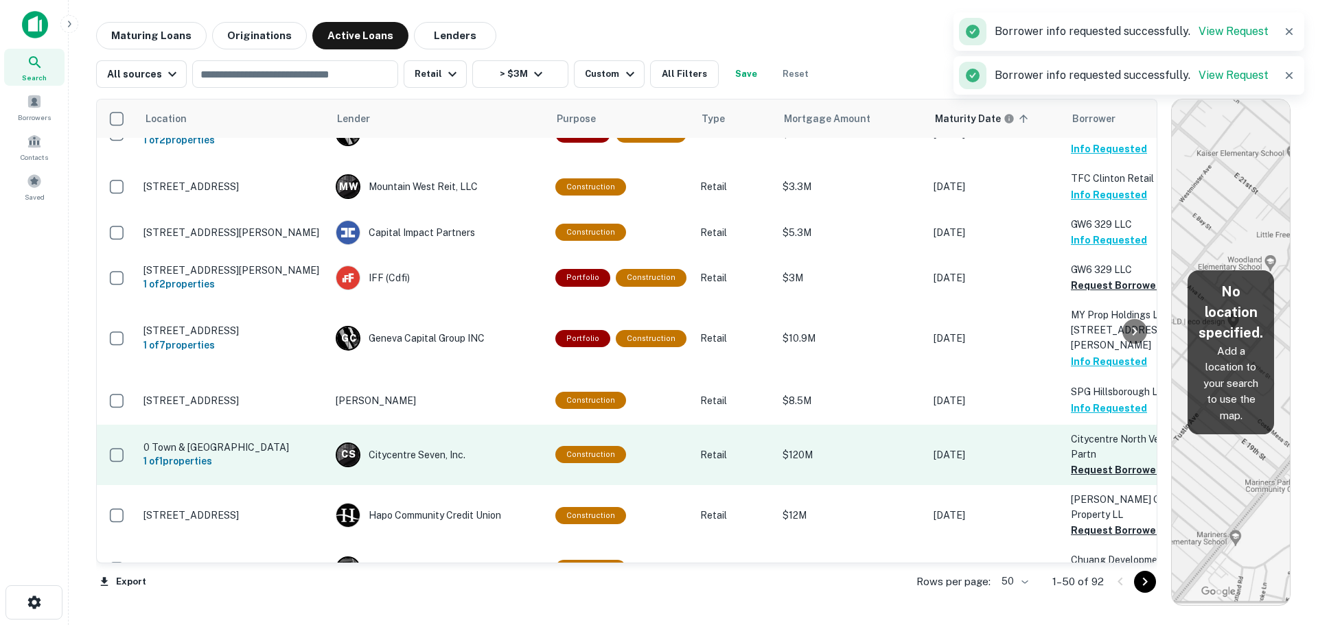
click at [1064, 441] on td "Citycentre North Venture Partn Request Borrower Info" at bounding box center [1139, 455] width 151 height 60
click at [1081, 462] on button "Request Borrower Info" at bounding box center [1126, 470] width 111 height 16
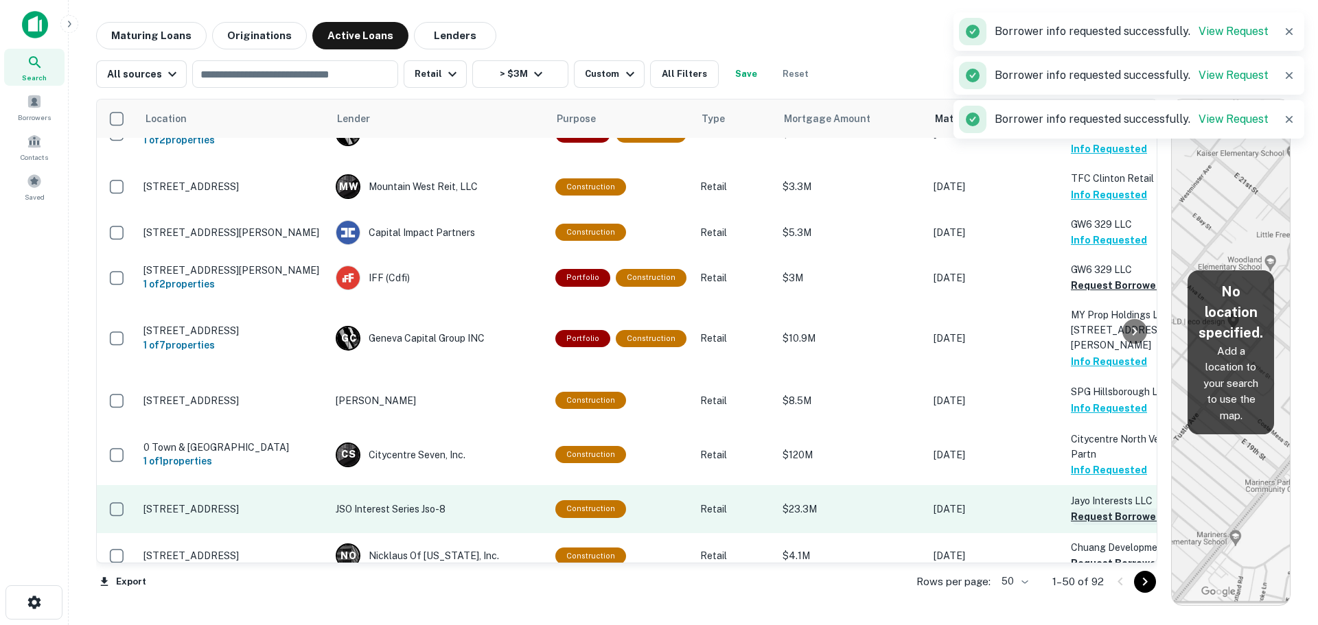
click at [1101, 509] on button "Request Borrower Info" at bounding box center [1126, 517] width 111 height 16
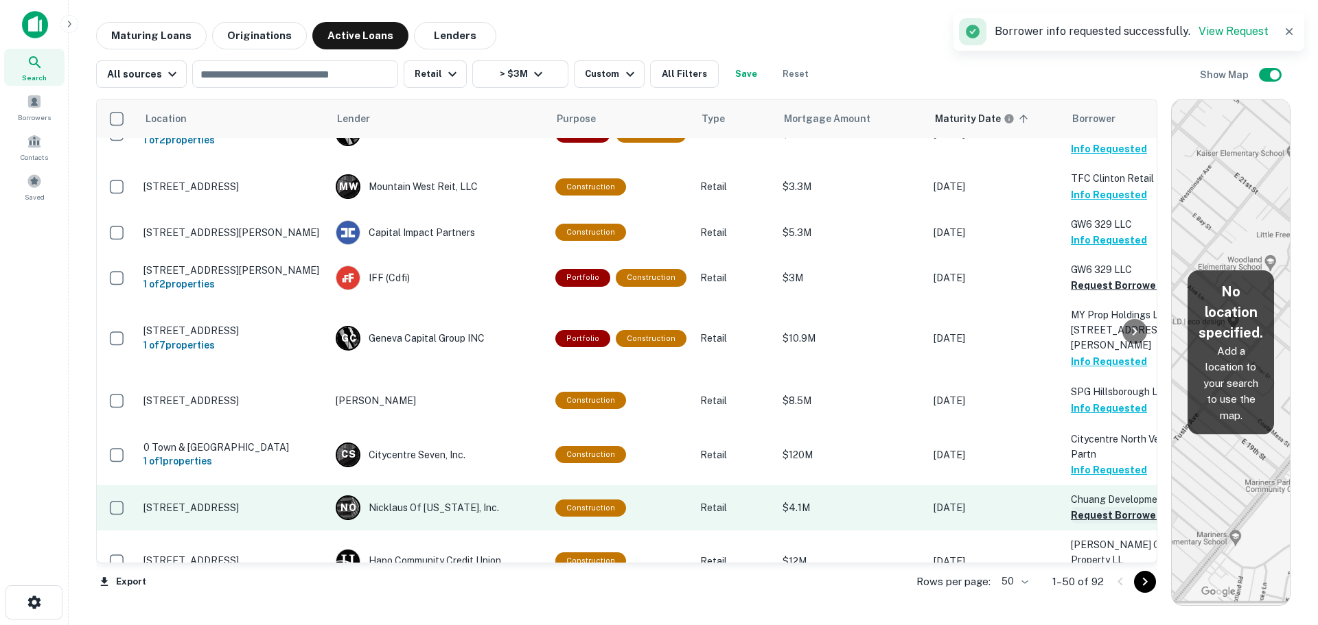
click at [1112, 507] on button "Request Borrower Info" at bounding box center [1126, 515] width 111 height 16
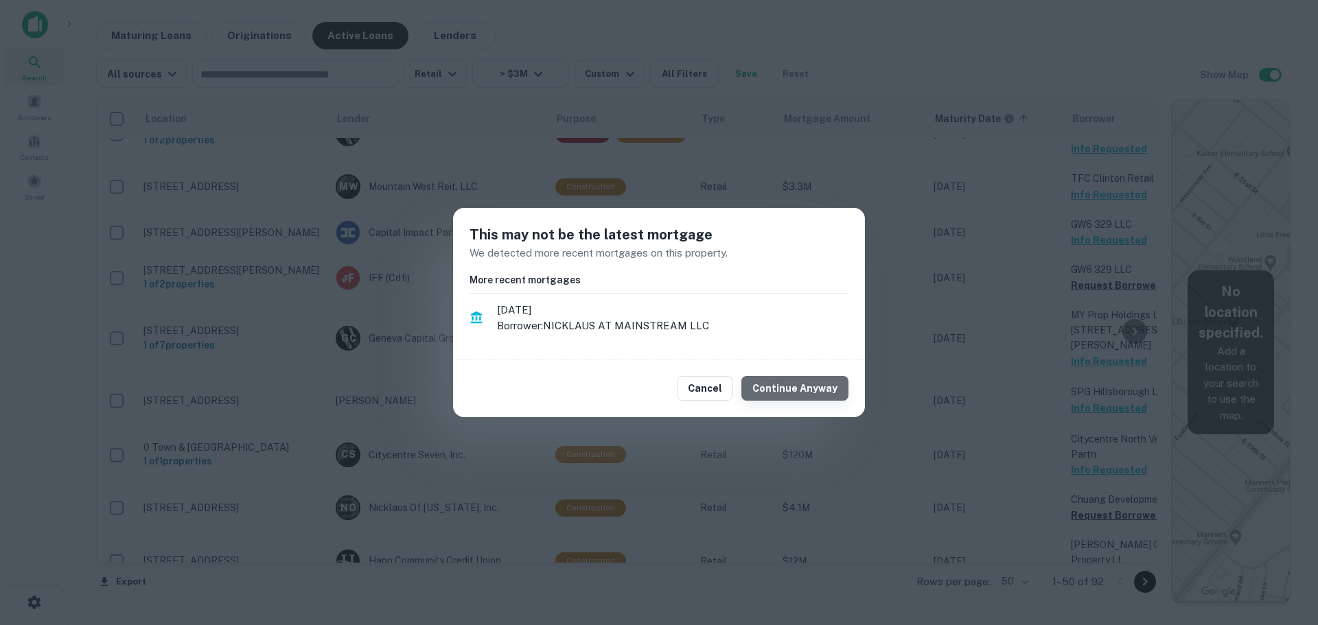
click at [819, 387] on button "Continue Anyway" at bounding box center [795, 388] width 107 height 25
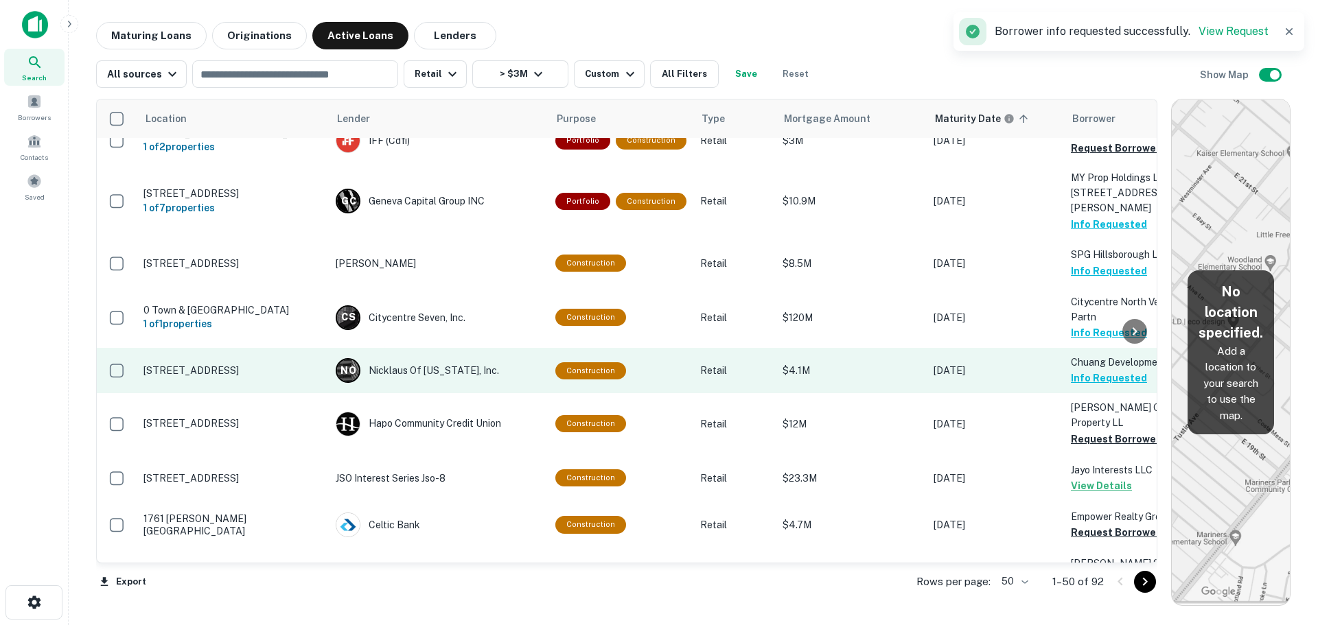
scroll to position [2051, 0]
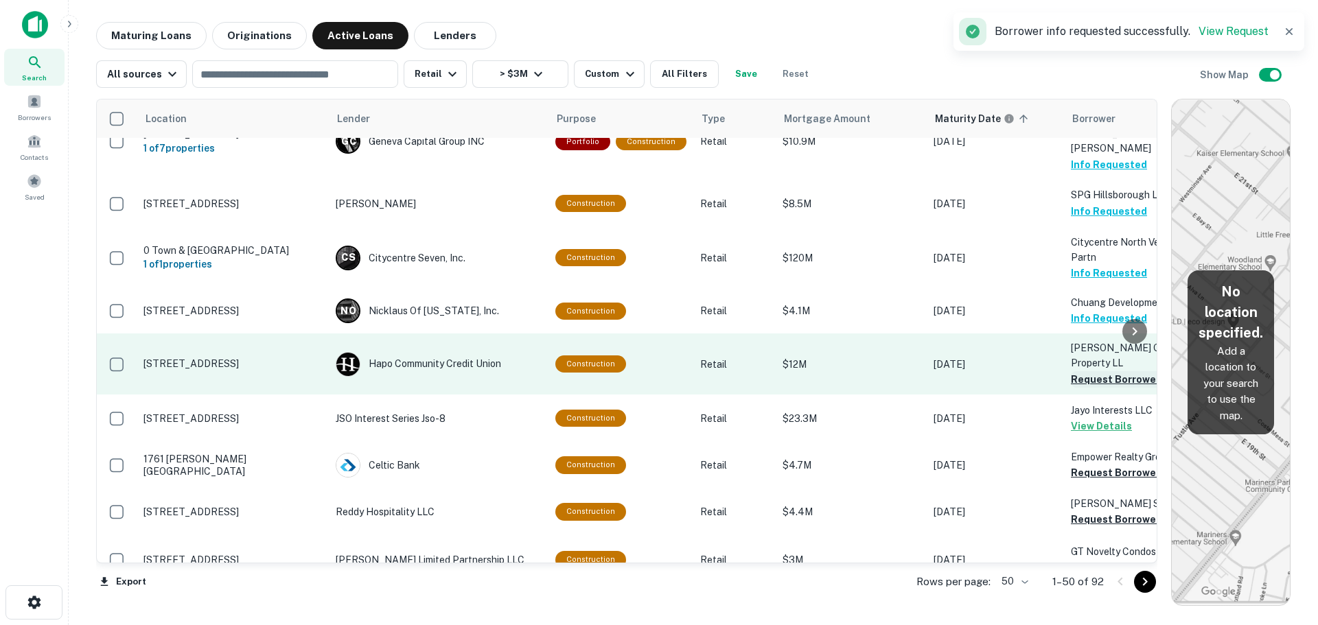
click at [1074, 371] on button "Request Borrower Info" at bounding box center [1126, 379] width 111 height 16
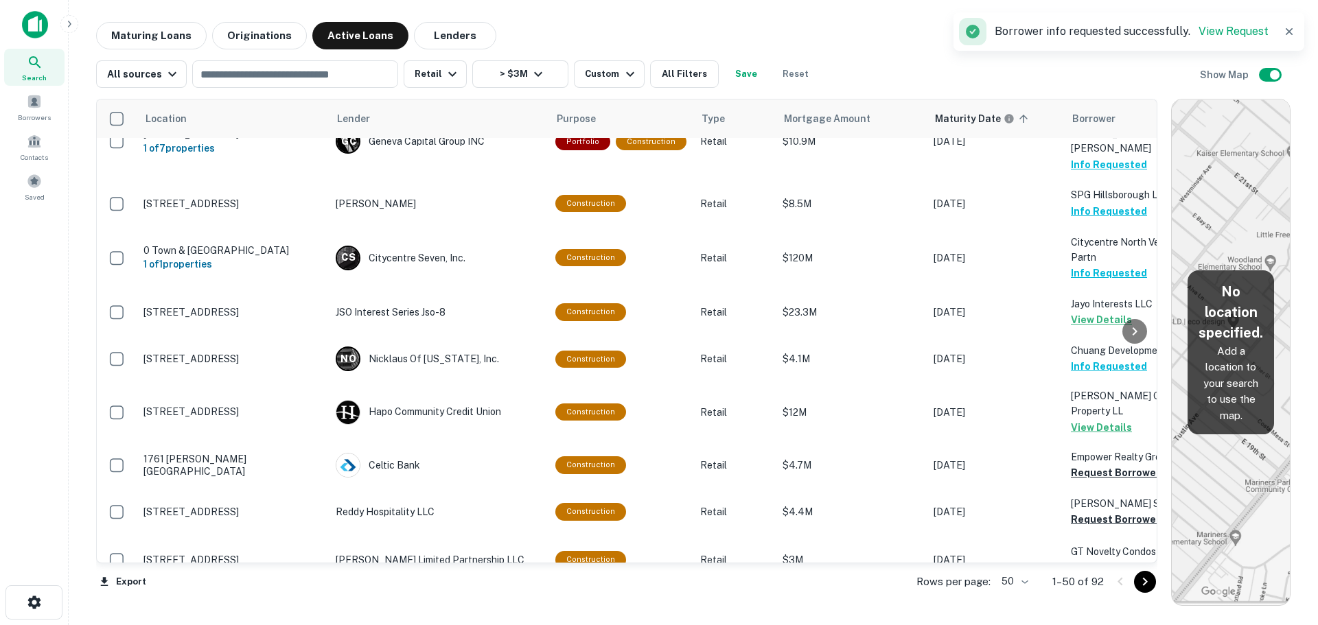
click at [1127, 440] on div at bounding box center [1134, 331] width 27 height 463
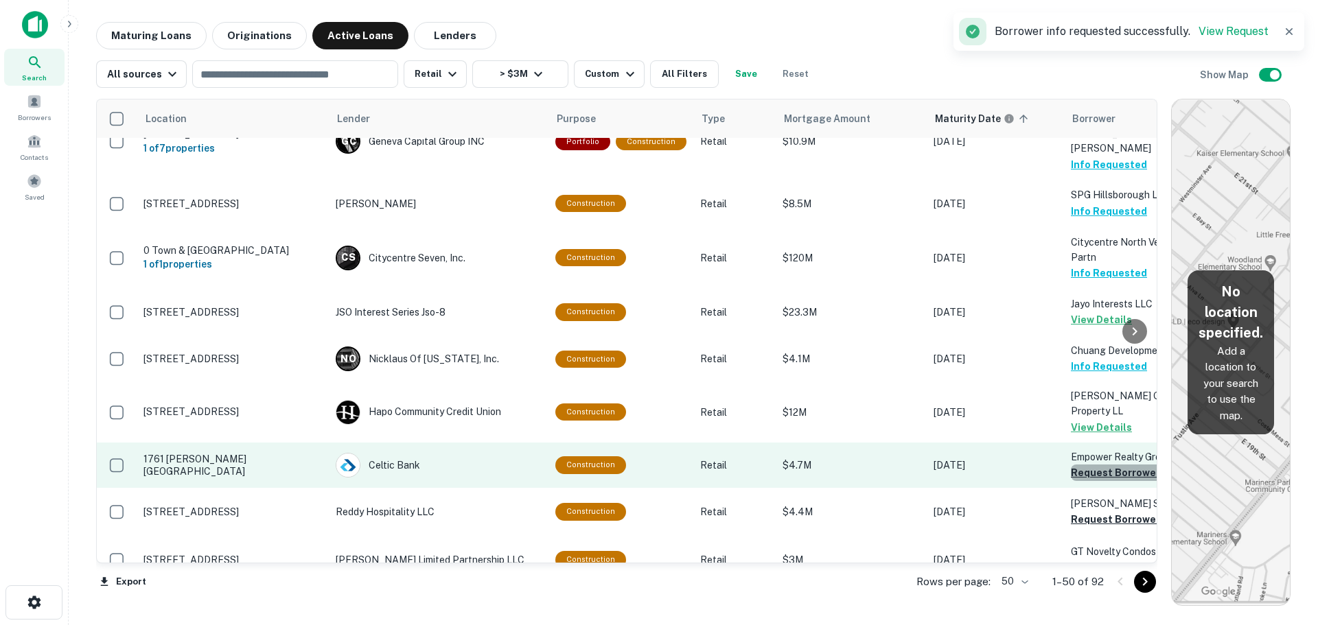
click at [1083, 465] on button "Request Borrower Info" at bounding box center [1126, 473] width 111 height 16
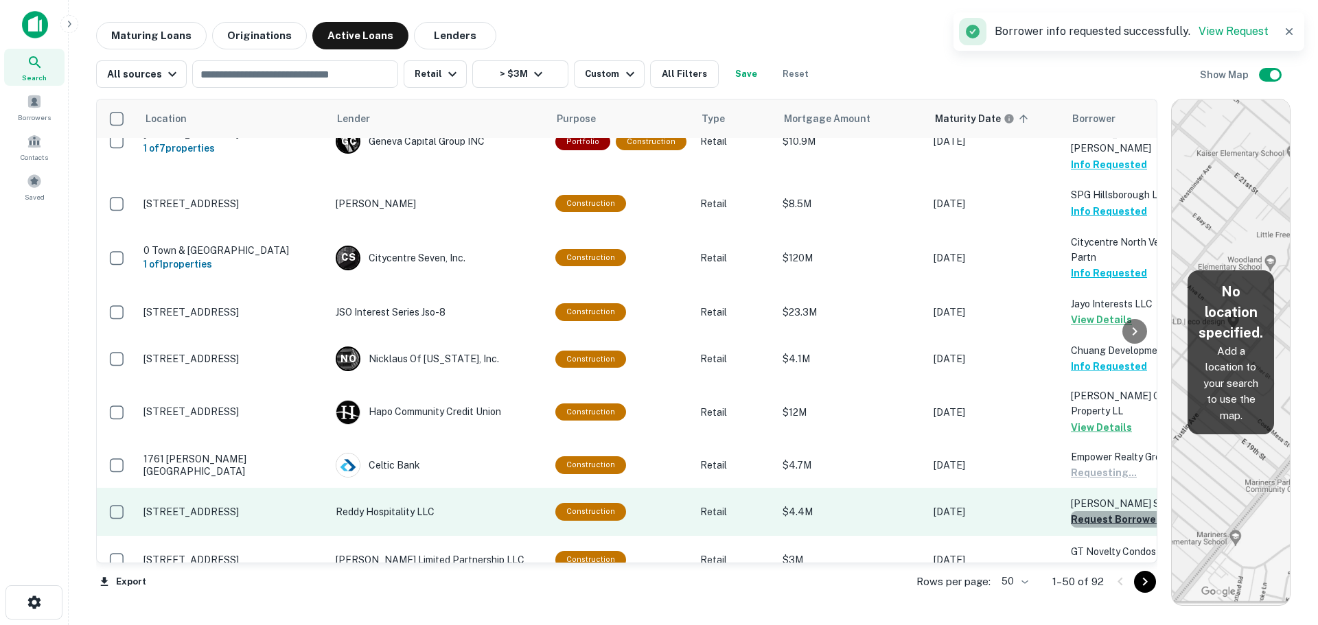
click at [1074, 512] on button "Request Borrower Info" at bounding box center [1126, 520] width 111 height 16
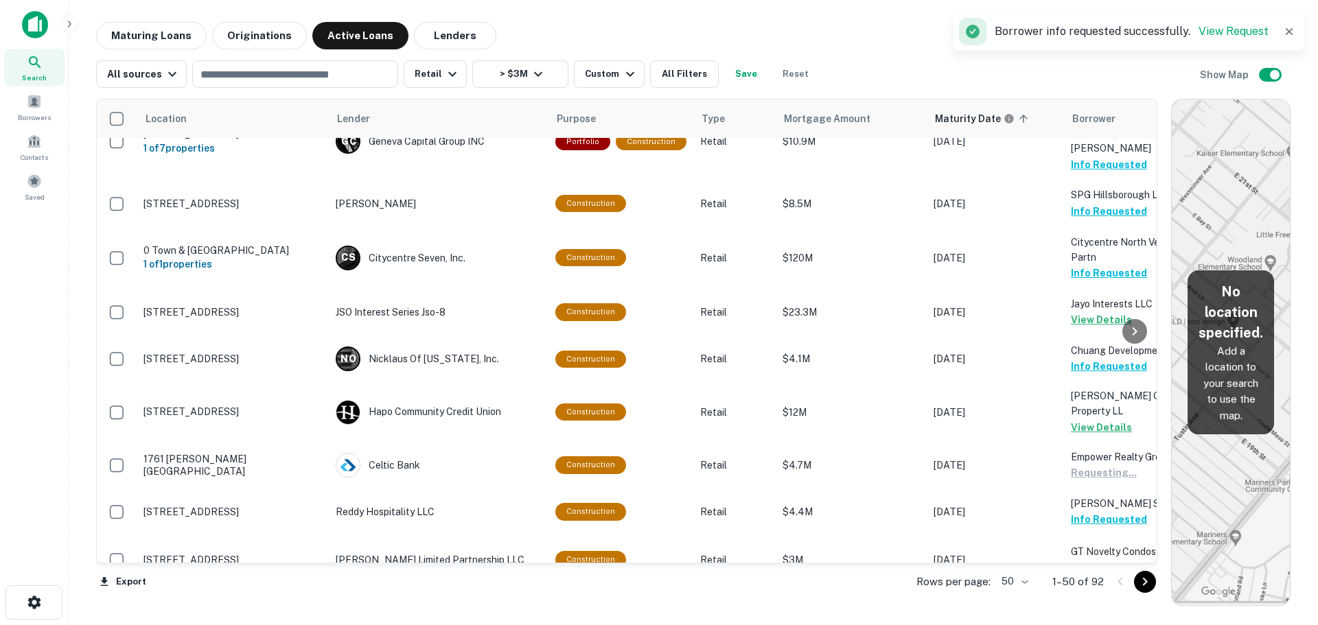
click at [1143, 579] on icon "Go to next page" at bounding box center [1145, 582] width 16 height 16
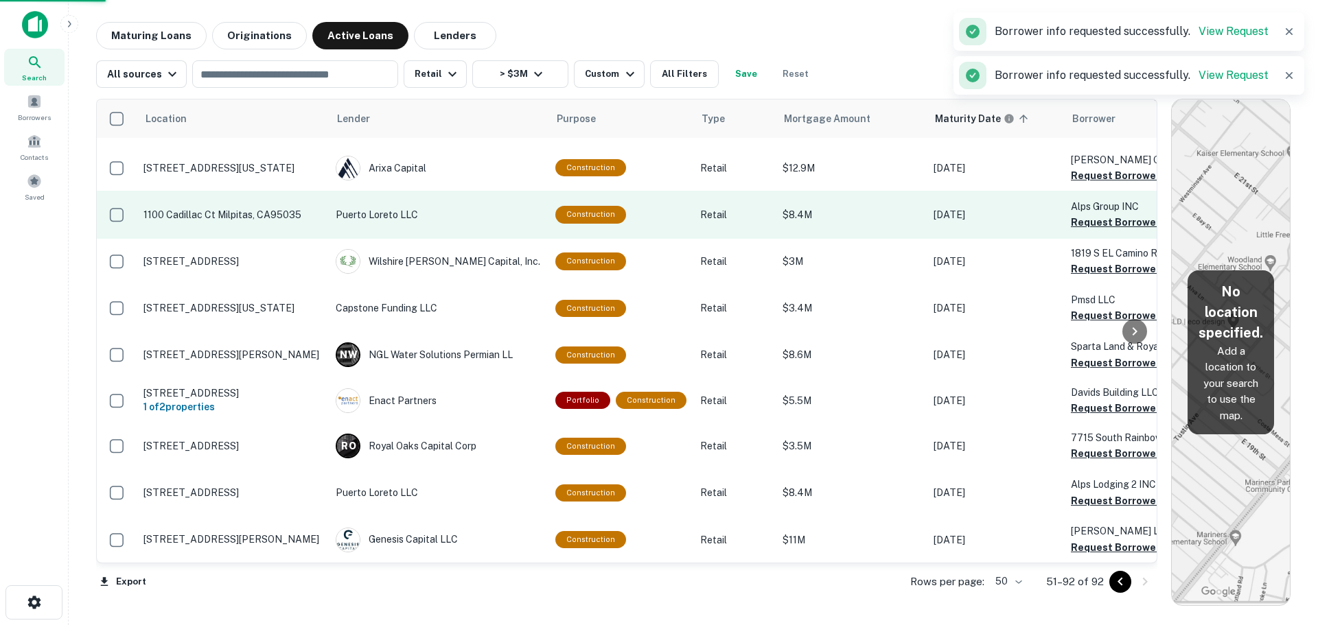
scroll to position [1617, 0]
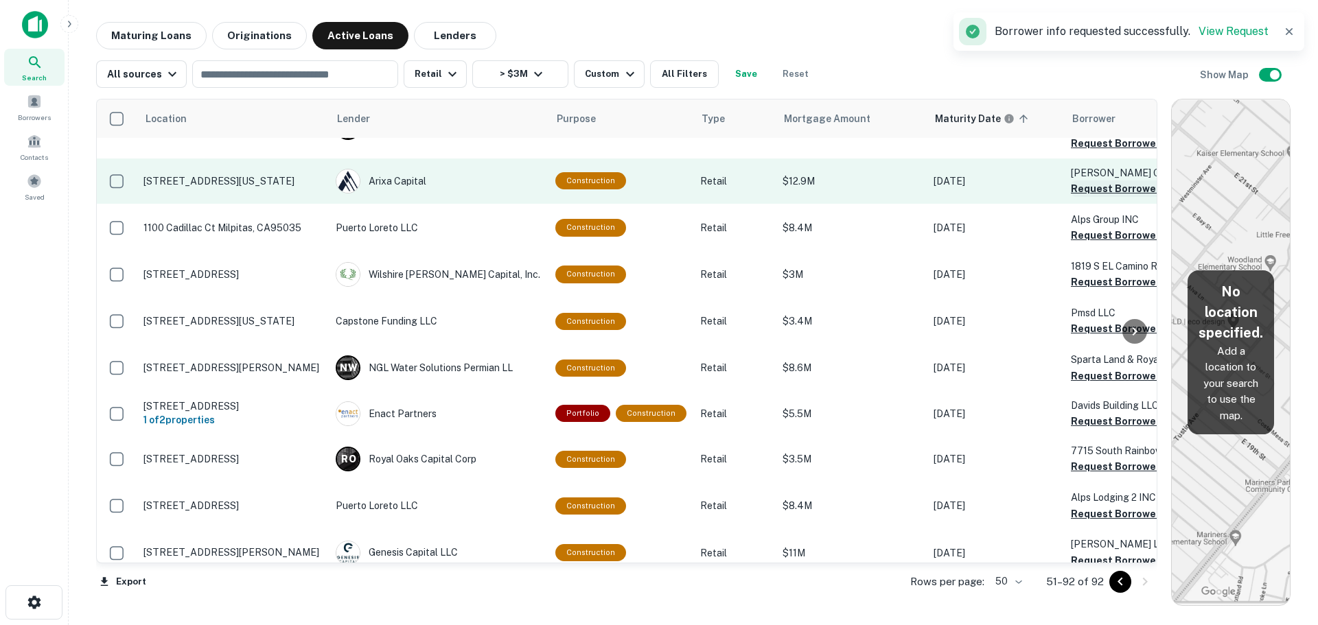
click at [1081, 181] on button "Request Borrower Info" at bounding box center [1126, 189] width 111 height 16
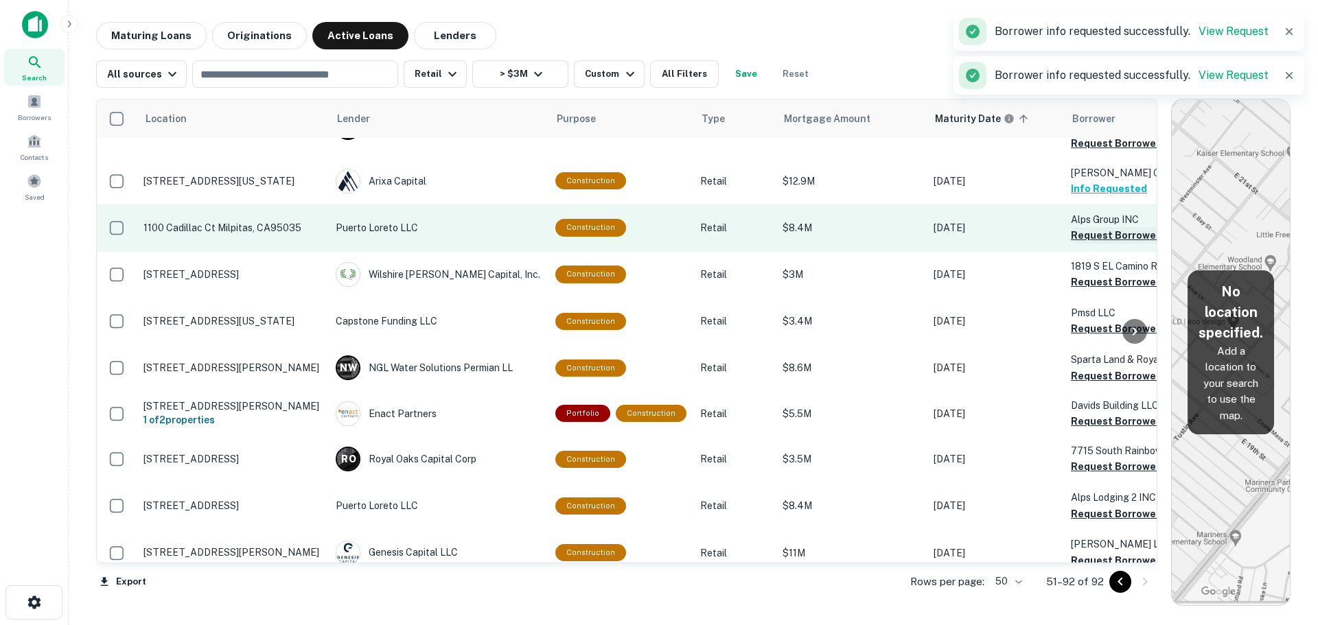
click at [1081, 227] on button "Request Borrower Info" at bounding box center [1126, 235] width 111 height 16
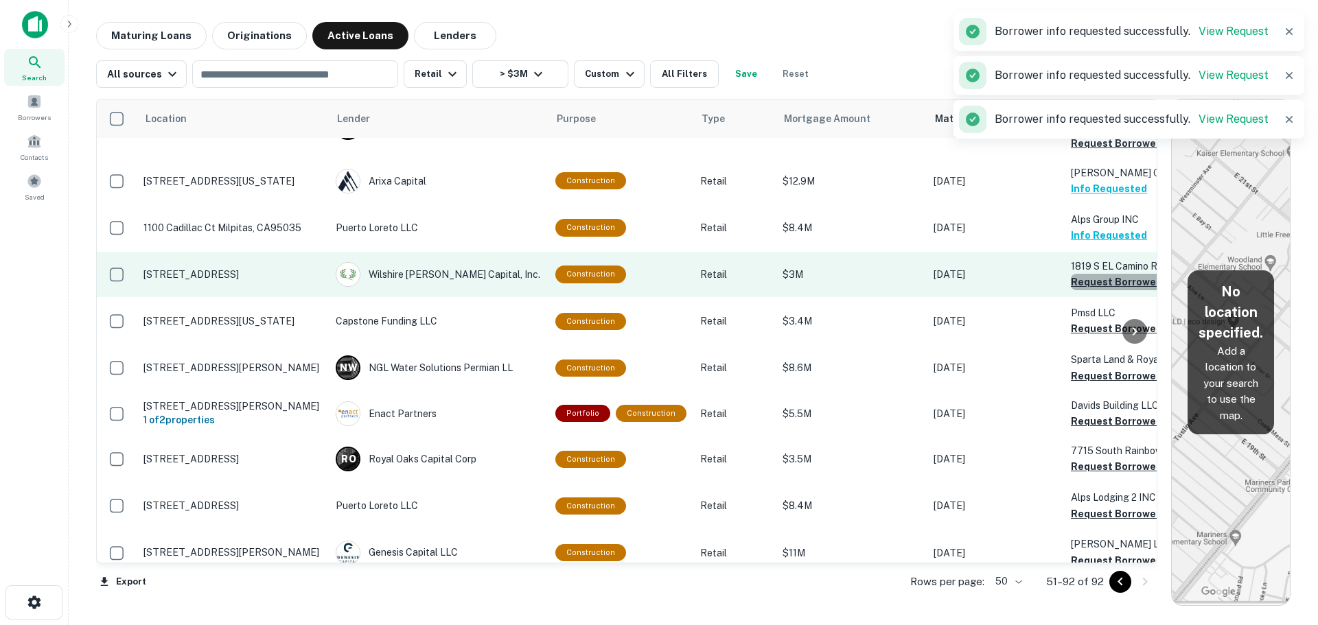
click at [1079, 274] on button "Request Borrower Info" at bounding box center [1126, 282] width 111 height 16
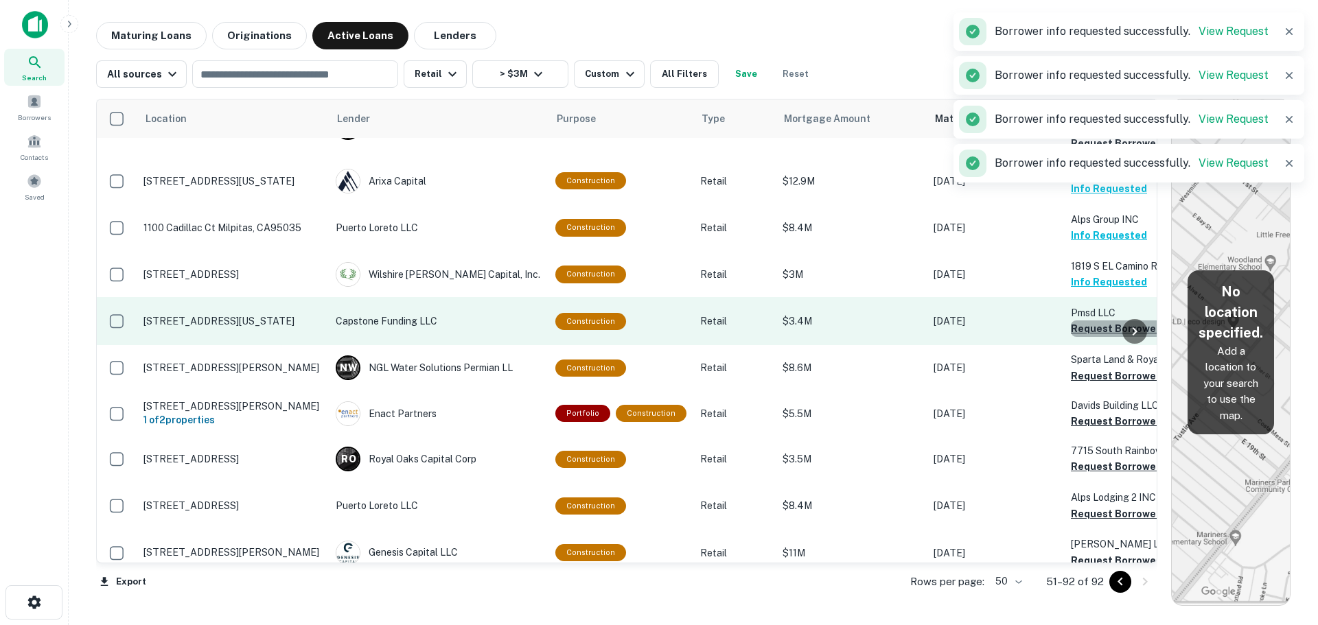
click at [1075, 321] on button "Request Borrower Info" at bounding box center [1126, 329] width 111 height 16
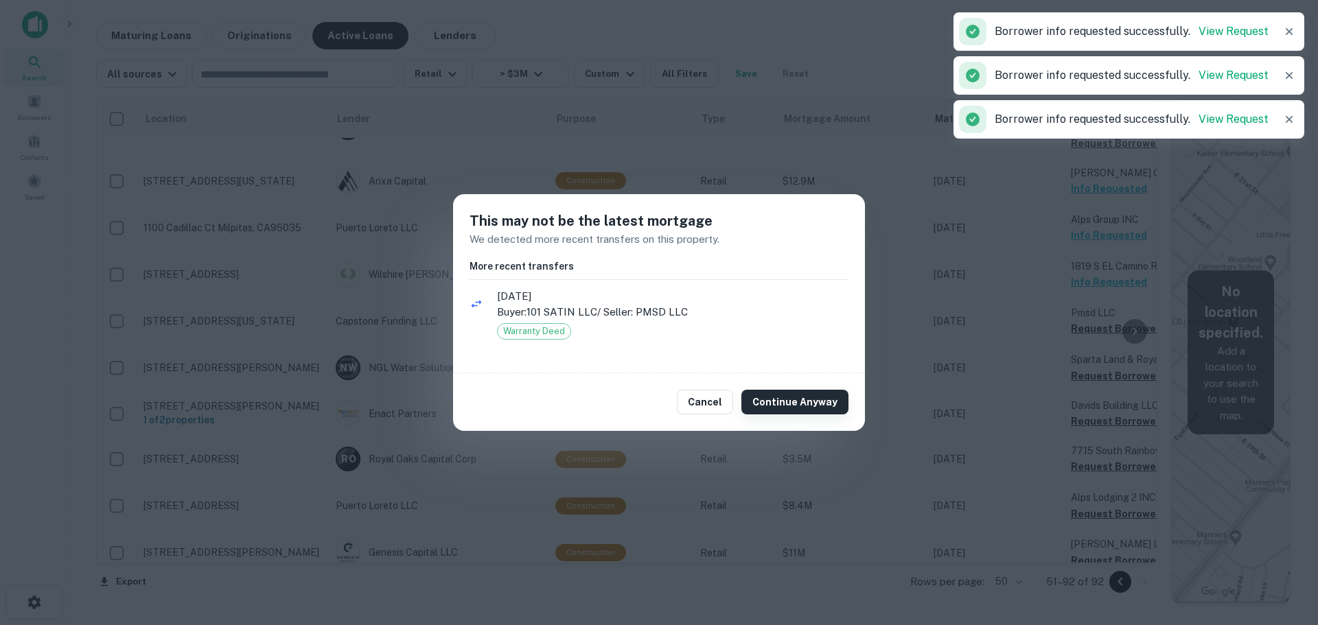
click at [813, 403] on button "Continue Anyway" at bounding box center [795, 402] width 107 height 25
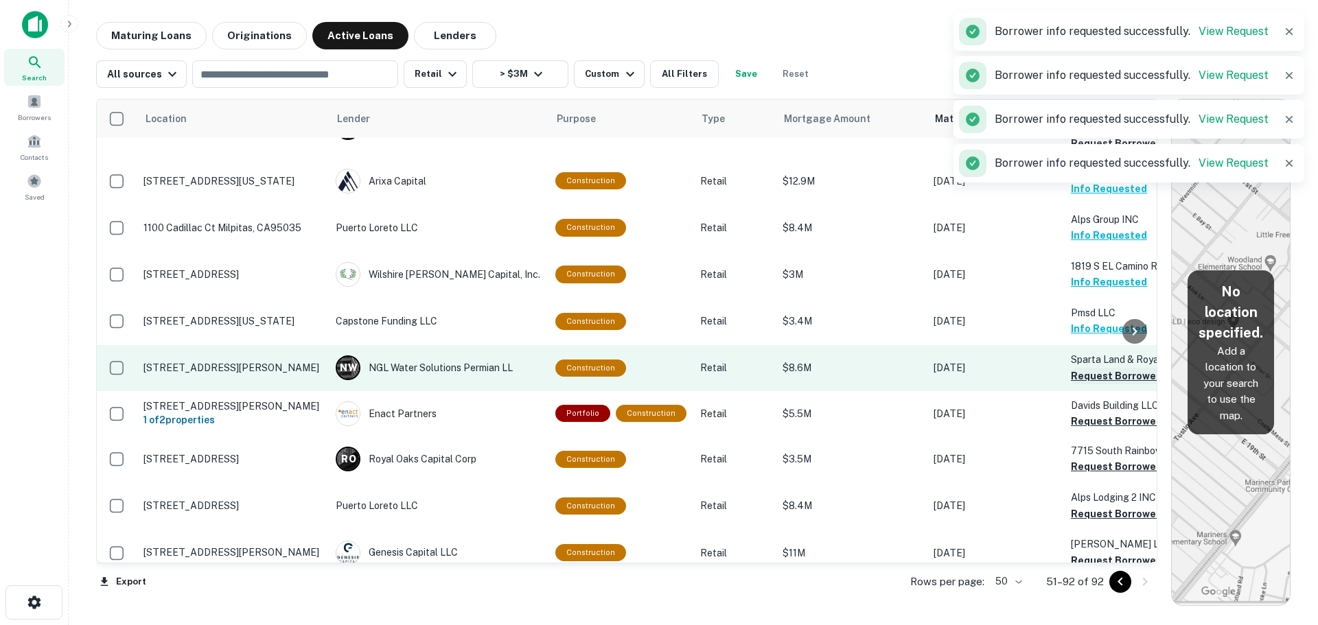
click at [1071, 368] on button "Request Borrower Info" at bounding box center [1126, 376] width 111 height 16
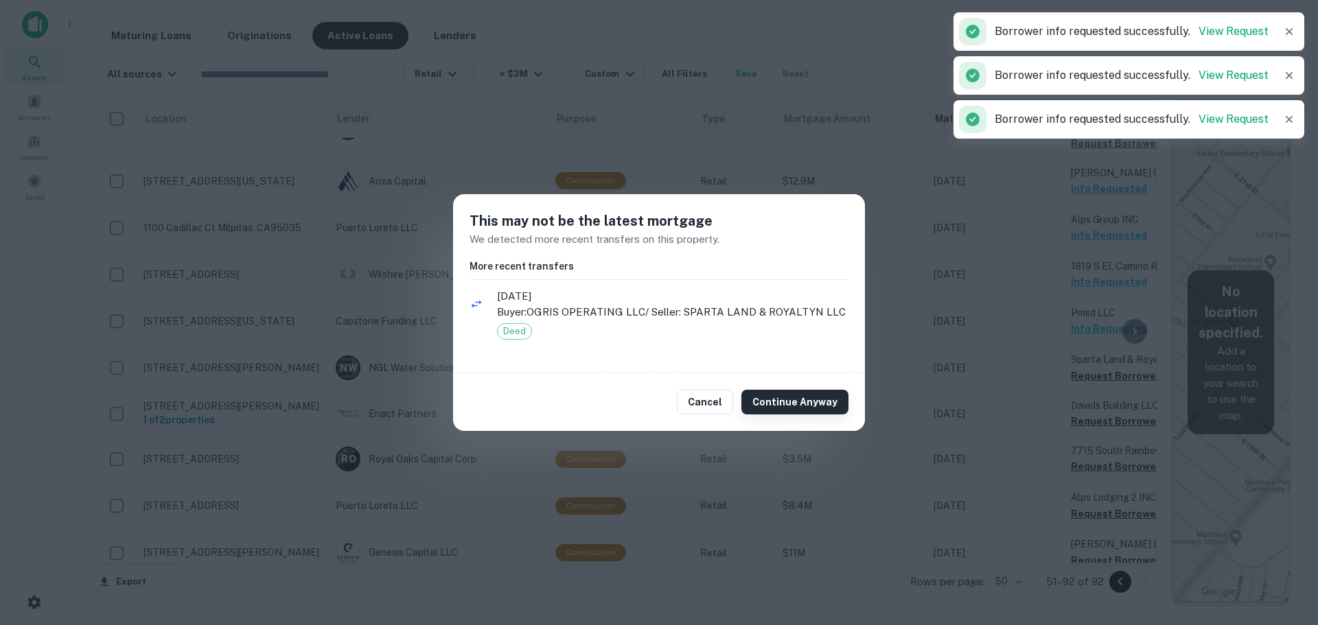
click at [820, 406] on button "Continue Anyway" at bounding box center [795, 402] width 107 height 25
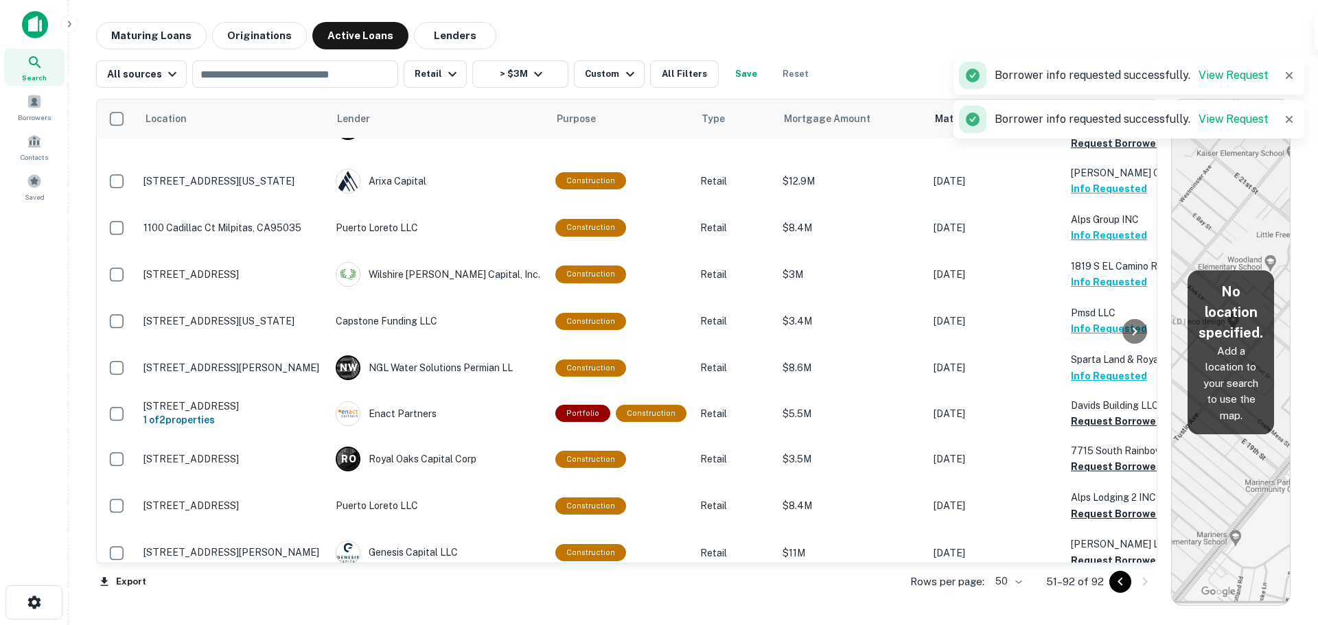
click at [1090, 413] on button "Request Borrower Info" at bounding box center [1126, 421] width 111 height 16
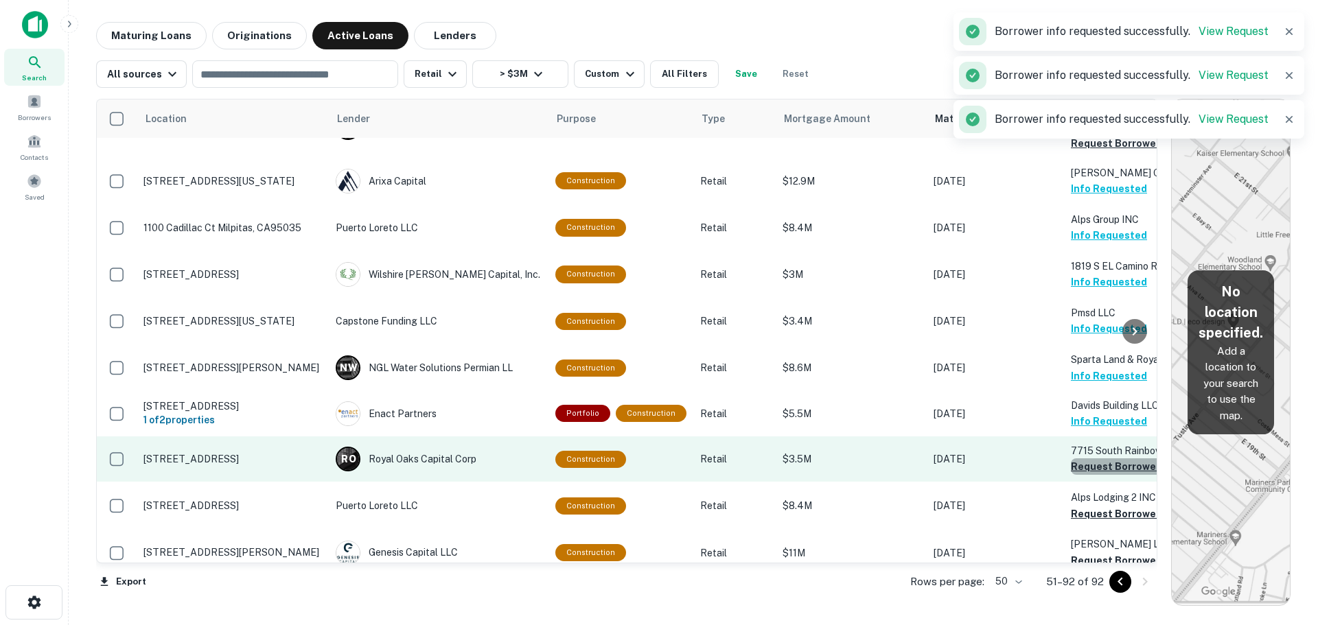
click at [1089, 459] on button "Request Borrower Info" at bounding box center [1126, 467] width 111 height 16
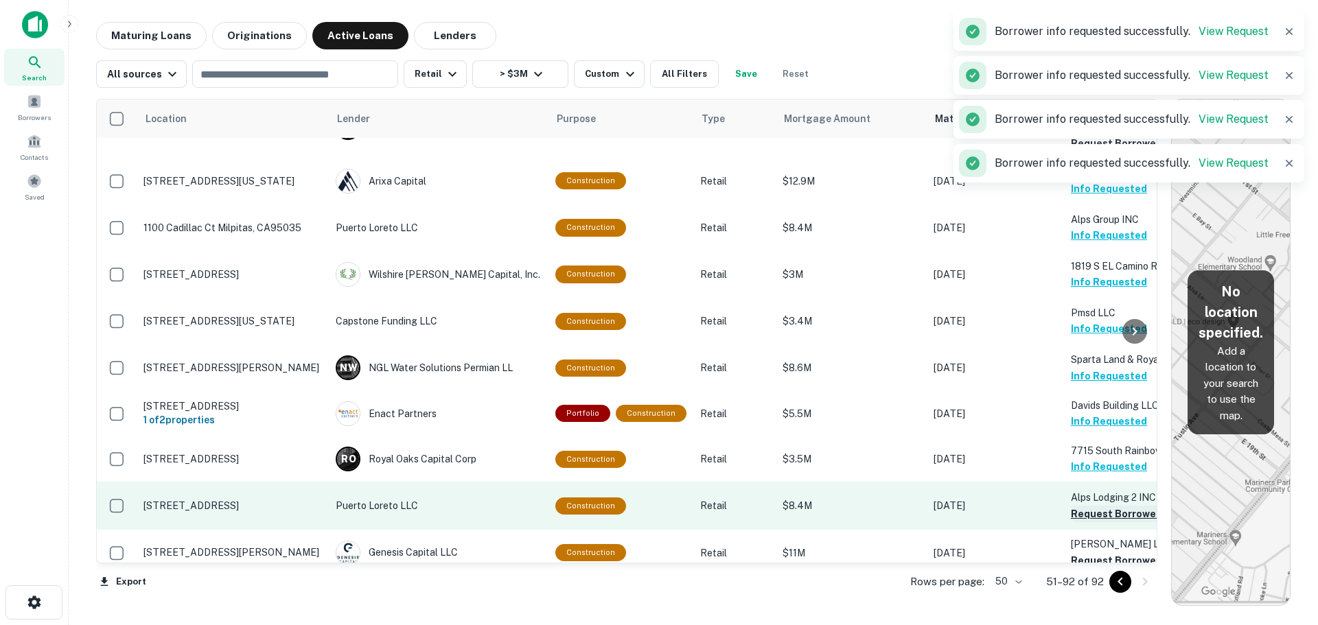
click at [1108, 506] on button "Request Borrower Info" at bounding box center [1126, 514] width 111 height 16
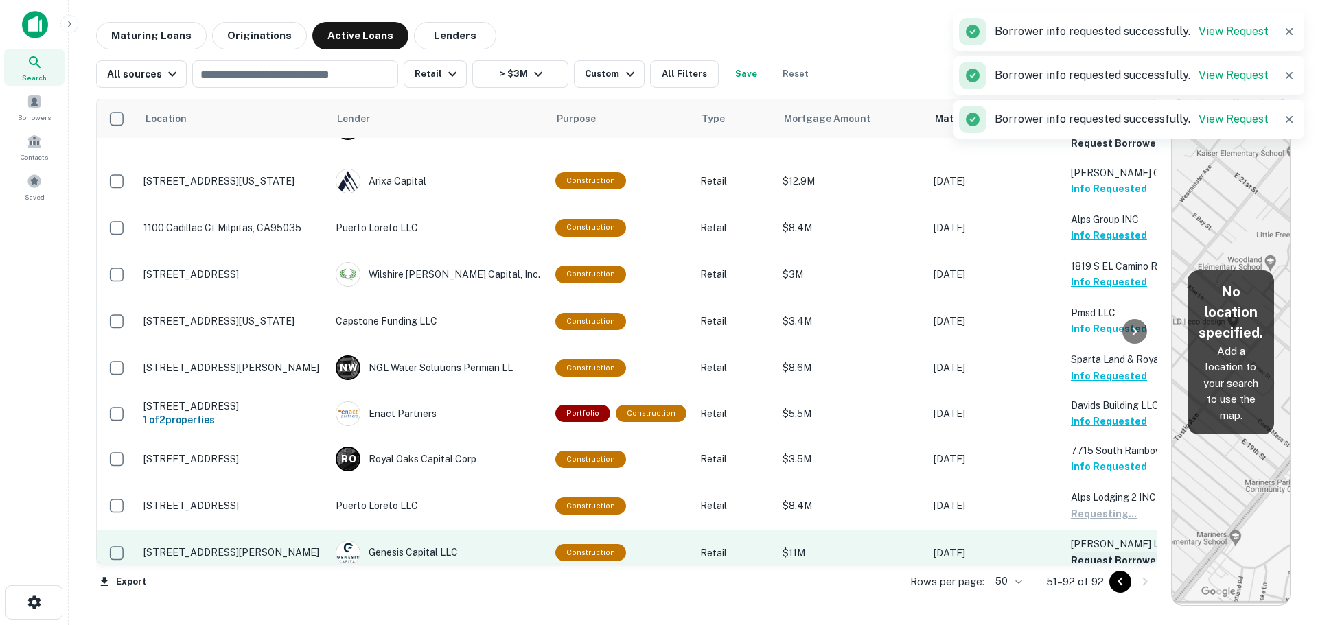
click at [1094, 553] on button "Request Borrower Info" at bounding box center [1126, 561] width 111 height 16
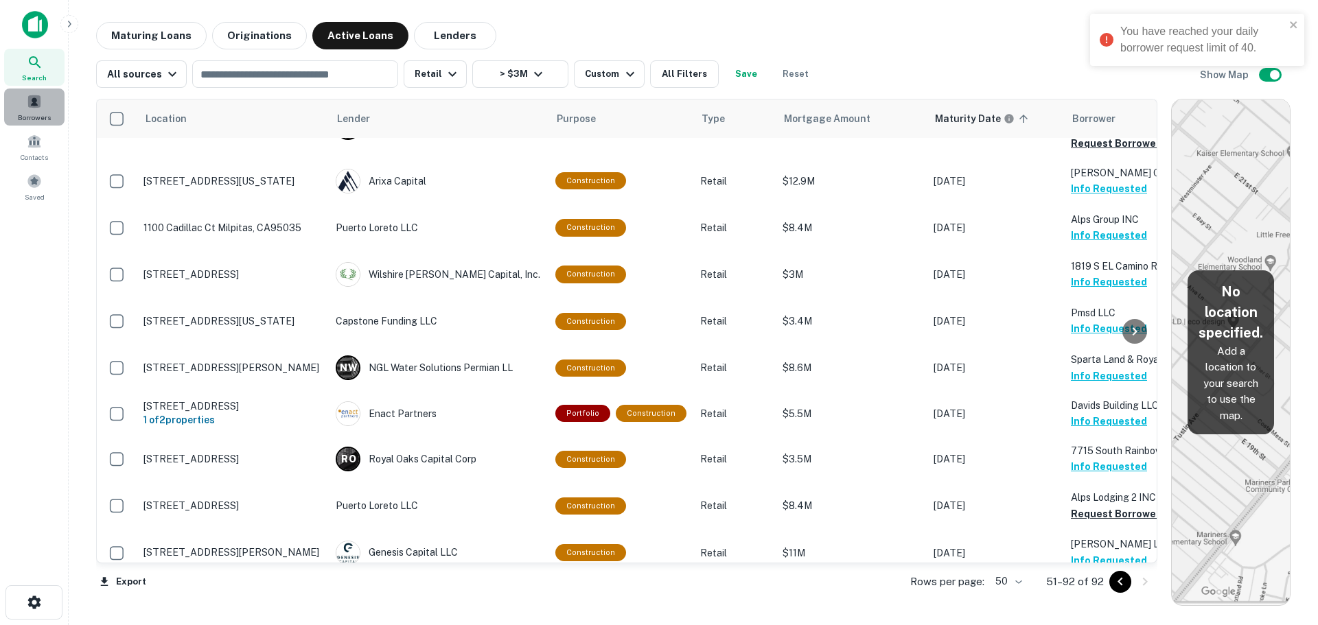
click at [16, 110] on div "Borrowers" at bounding box center [34, 107] width 60 height 37
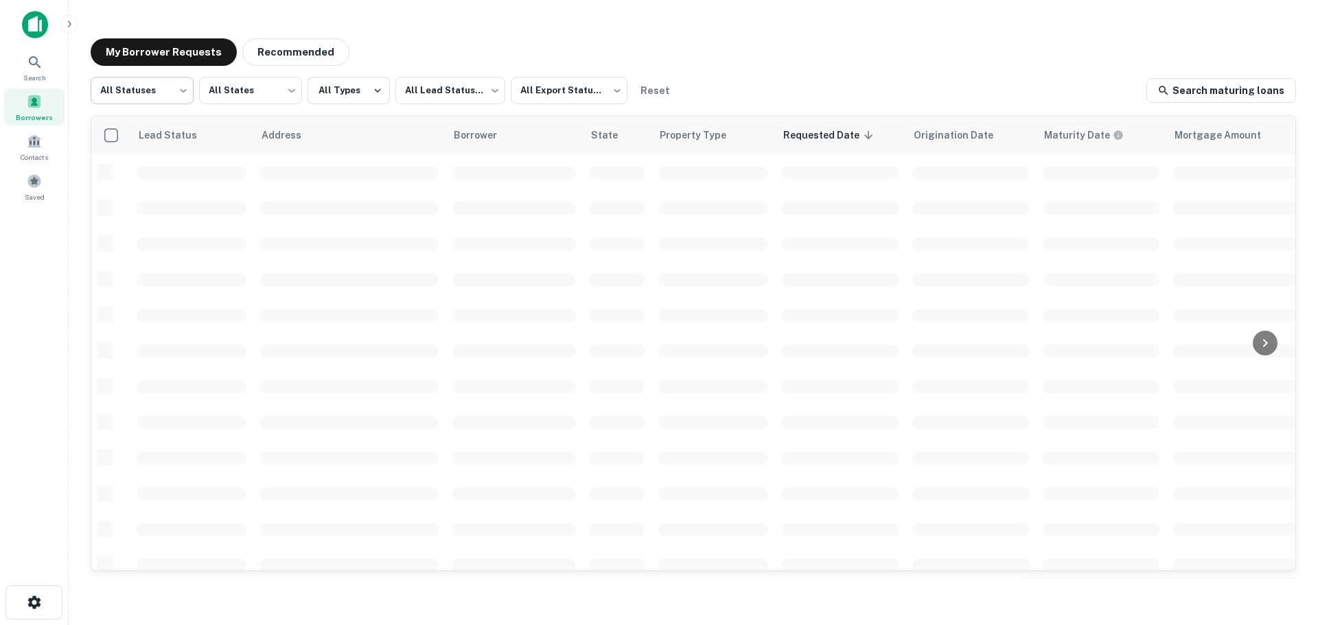
scroll to position [487, 0]
click at [159, 93] on body "Search Borrowers Contacts Saved My Borrower Requests Recommended All Statuses *…" at bounding box center [659, 312] width 1318 height 625
click at [128, 181] on li "Fulfilled" at bounding box center [142, 175] width 103 height 25
type input "*********"
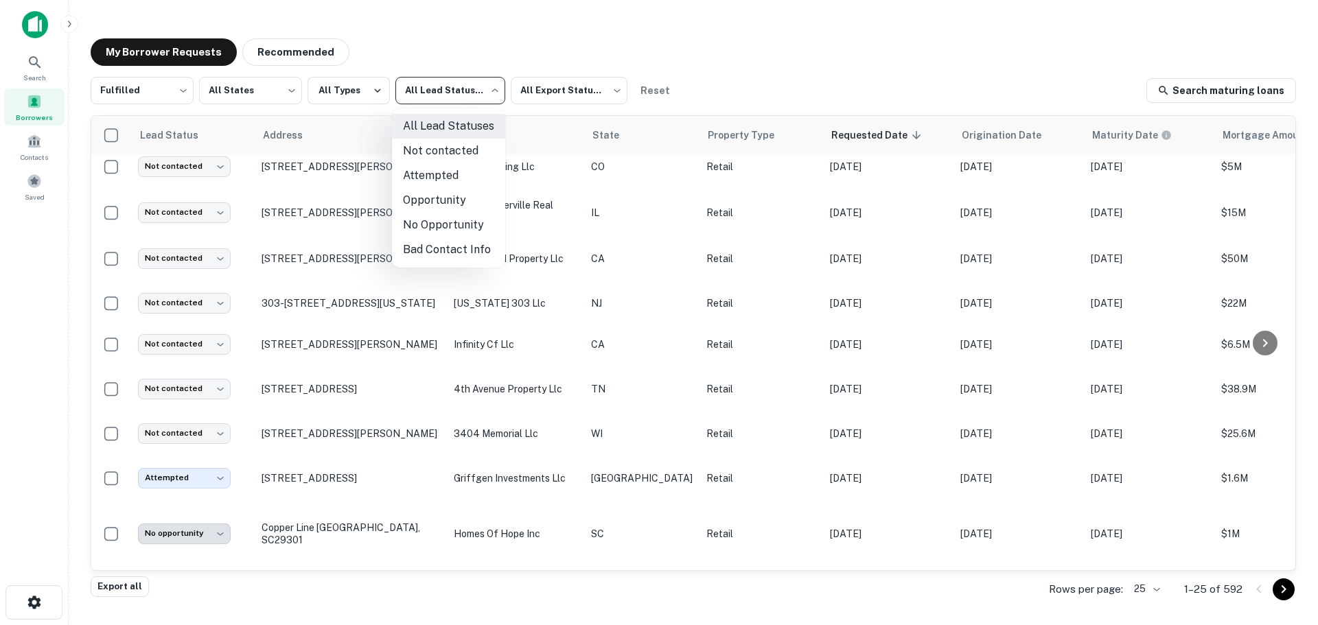
click at [428, 91] on body "Search Borrowers Contacts Saved My Borrower Requests Recommended Fulfilled ****…" at bounding box center [659, 312] width 1318 height 625
click at [415, 155] on li "Not contacted" at bounding box center [448, 151] width 113 height 25
type input "****"
